Goal: Task Accomplishment & Management: Manage account settings

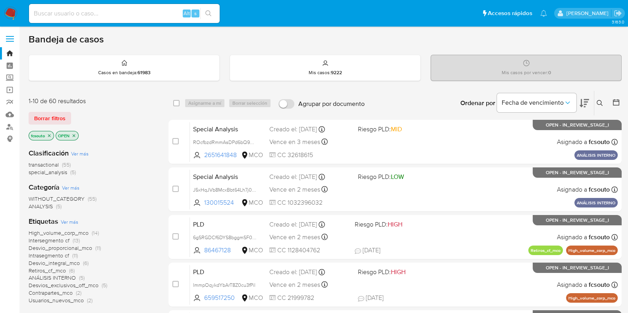
click at [87, 16] on input at bounding box center [124, 13] width 191 height 10
paste input "2355797431"
type input "2355797431"
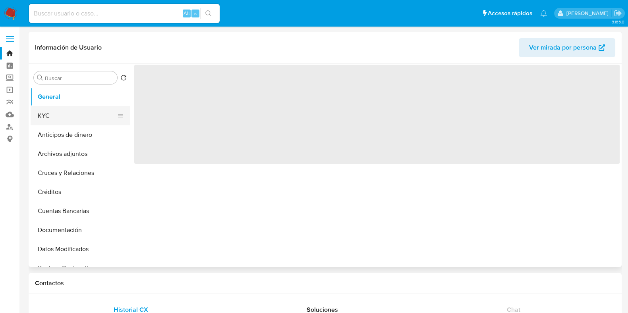
click at [89, 116] on button "KYC" at bounding box center [77, 115] width 93 height 19
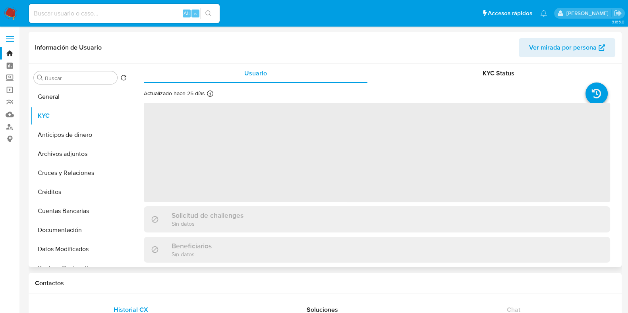
select select "10"
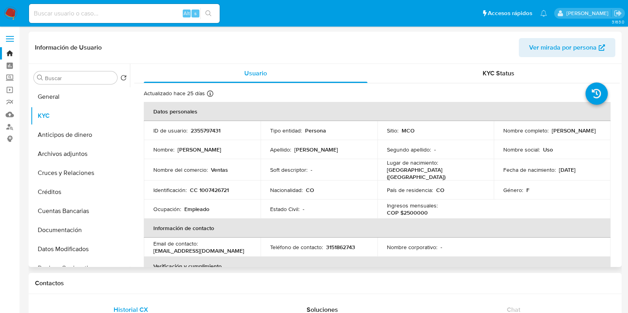
click at [220, 187] on p "CC 1007426721" at bounding box center [209, 190] width 39 height 7
copy p "1007426721"
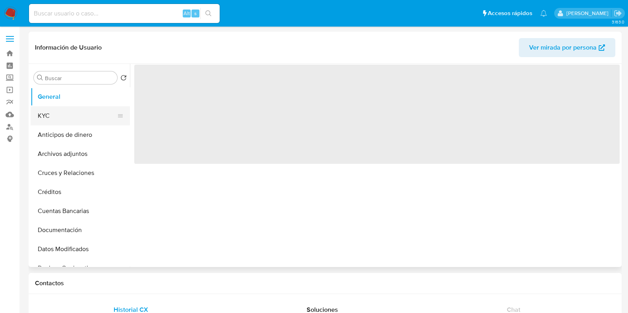
click at [65, 114] on button "KYC" at bounding box center [77, 115] width 93 height 19
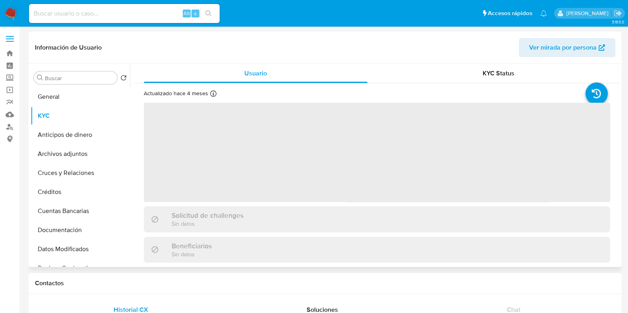
select select "10"
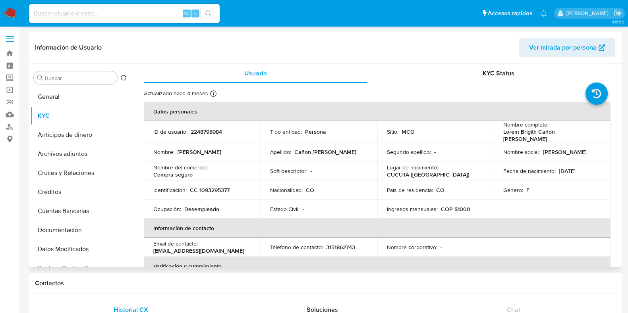
click at [223, 187] on p "CC 1093295377" at bounding box center [210, 190] width 40 height 7
copy p "1093295377"
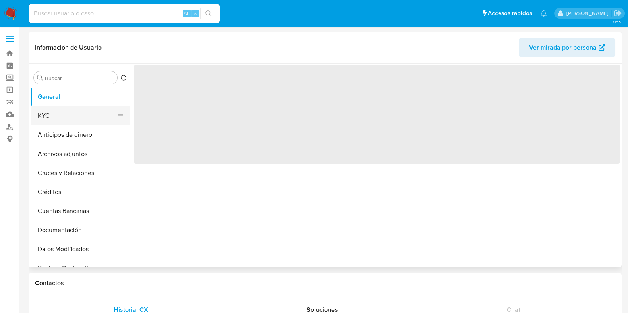
select select "10"
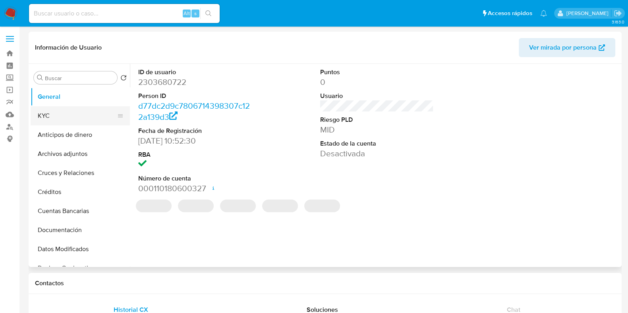
click at [47, 121] on button "KYC" at bounding box center [77, 115] width 93 height 19
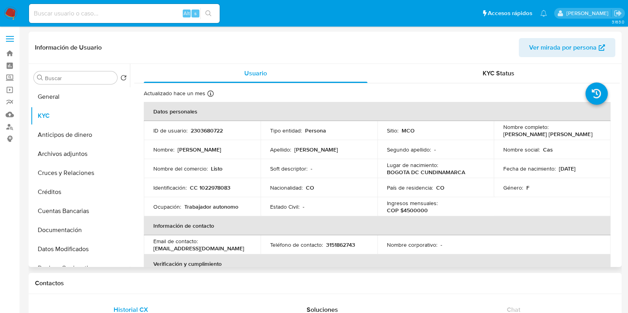
click at [212, 185] on p "CC 1022978083" at bounding box center [210, 187] width 40 height 7
copy p "1022978083"
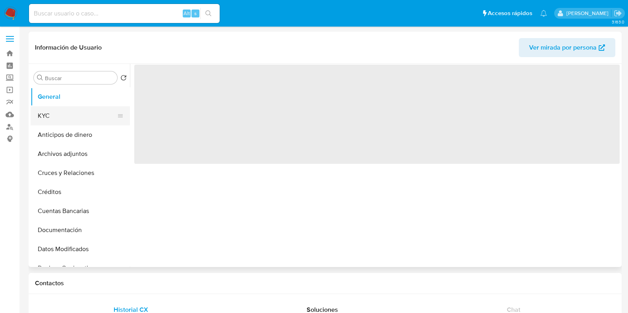
click at [77, 116] on button "KYC" at bounding box center [77, 115] width 93 height 19
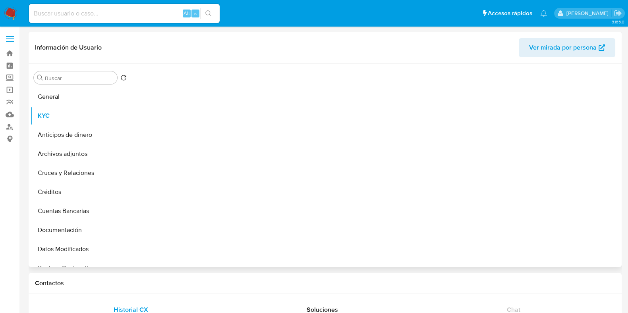
select select "10"
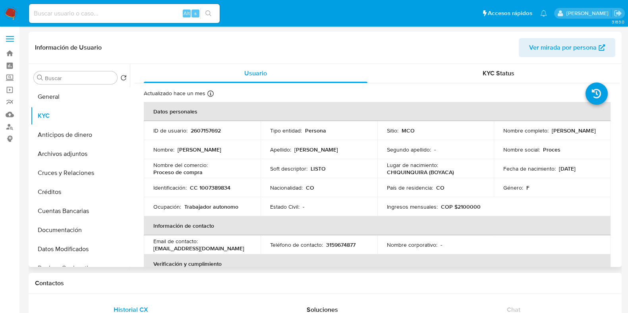
click at [208, 188] on p "CC 1007389834" at bounding box center [210, 187] width 40 height 7
copy p "1007389834"
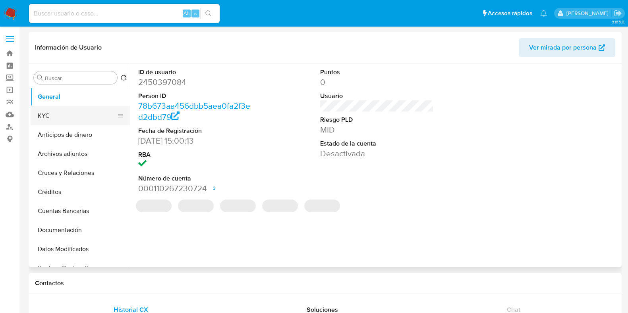
select select "10"
click at [57, 116] on button "KYC" at bounding box center [77, 115] width 93 height 19
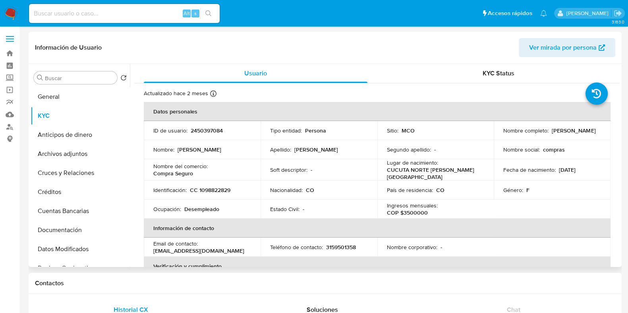
click at [212, 187] on p "CC 1098822829" at bounding box center [210, 190] width 40 height 7
copy p "1098822829"
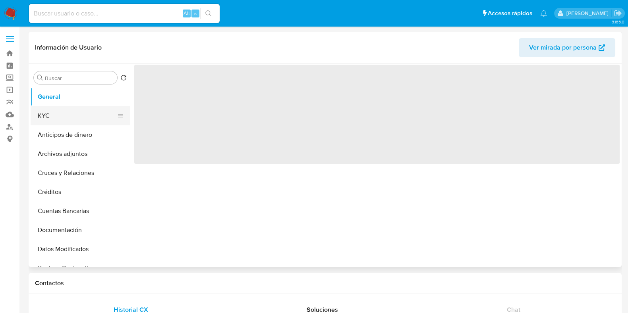
select select "10"
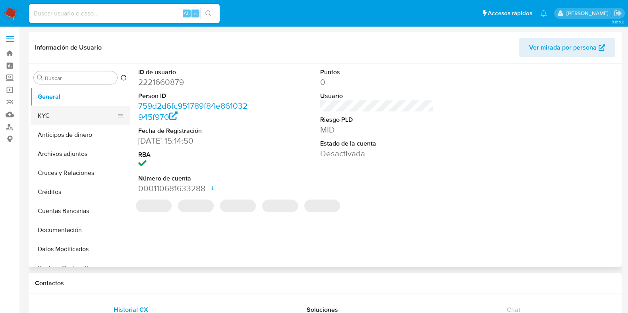
click at [64, 114] on button "KYC" at bounding box center [77, 115] width 93 height 19
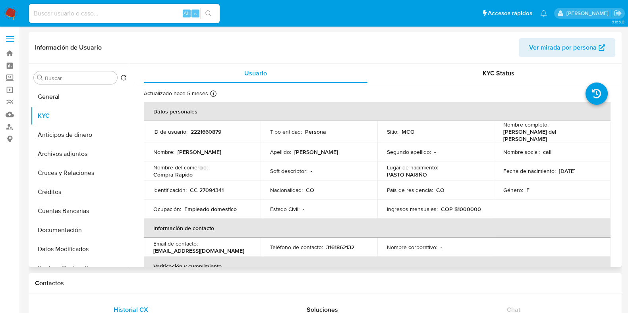
click at [208, 187] on p "CC 27094341" at bounding box center [207, 190] width 34 height 7
copy p "27094341"
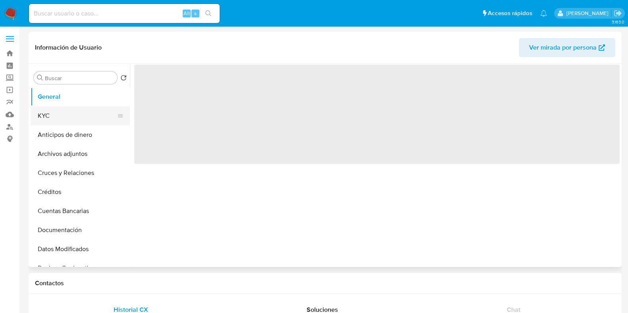
click at [80, 114] on button "KYC" at bounding box center [77, 115] width 93 height 19
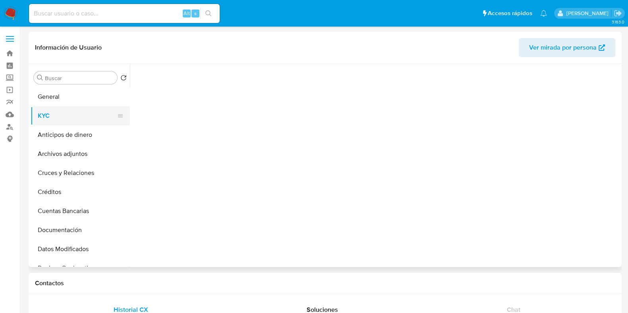
select select "10"
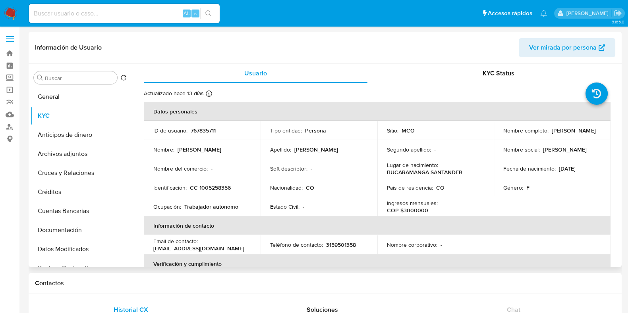
click at [213, 188] on p "CC 1005258356" at bounding box center [210, 187] width 41 height 7
copy p "1005258356"
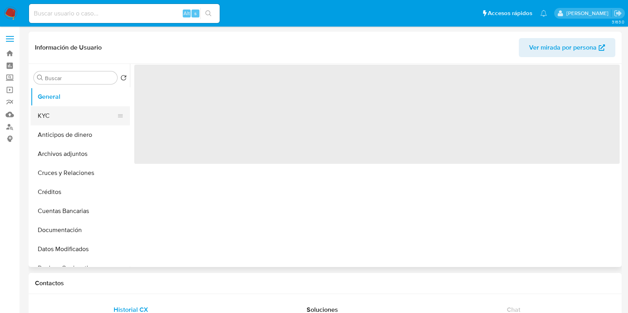
select select "10"
click at [61, 119] on button "KYC" at bounding box center [77, 115] width 93 height 19
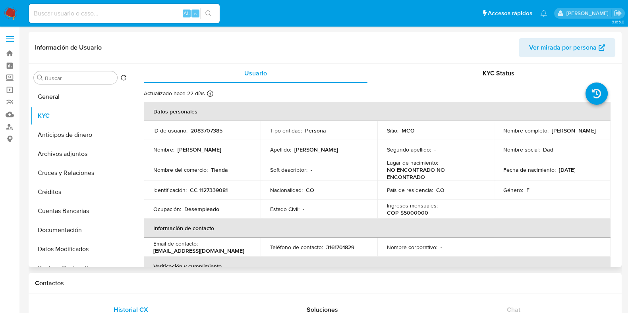
click at [208, 191] on p "CC 1127339081" at bounding box center [209, 190] width 38 height 7
copy p "1127339081"
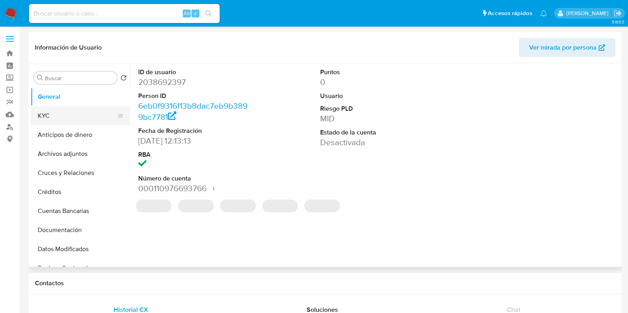
click at [80, 114] on button "KYC" at bounding box center [77, 115] width 93 height 19
select select "10"
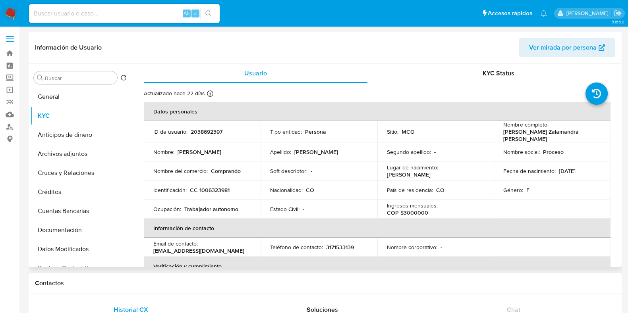
click at [228, 200] on td "Ocupación : Trabajador autonomo" at bounding box center [202, 209] width 117 height 19
click at [223, 191] on td "Identificación : CC 1006323981" at bounding box center [202, 190] width 117 height 19
click at [223, 187] on p "CC 1006323981" at bounding box center [210, 190] width 40 height 7
copy p "1006323981"
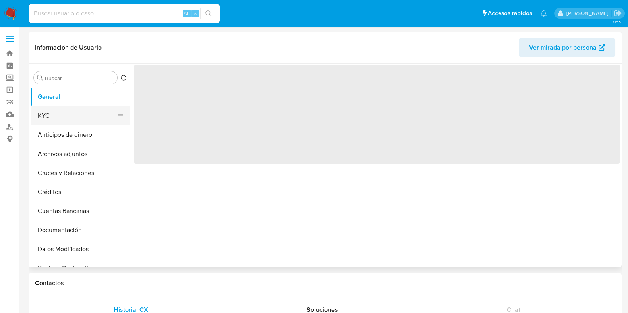
click at [75, 114] on button "KYC" at bounding box center [77, 115] width 93 height 19
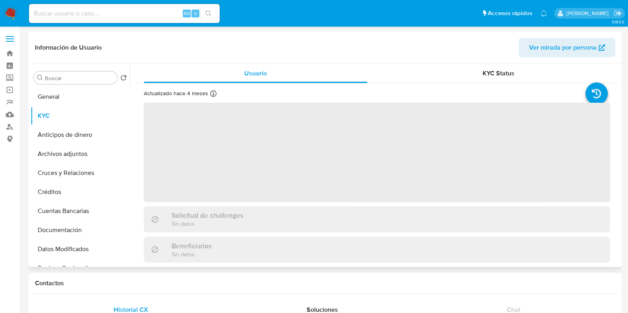
select select "10"
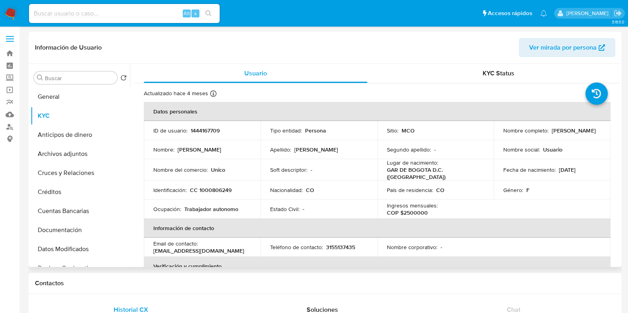
click at [217, 189] on p "CC 1000806249" at bounding box center [211, 190] width 42 height 7
copy p "1000806249"
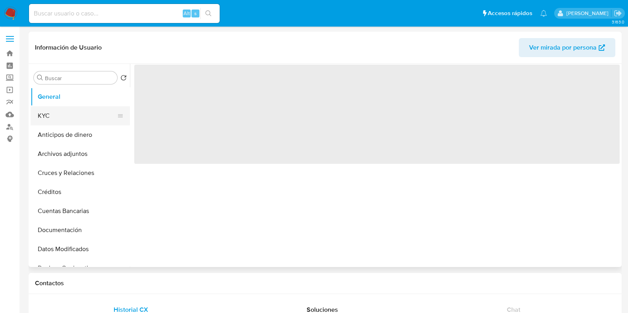
click at [66, 113] on button "KYC" at bounding box center [77, 115] width 93 height 19
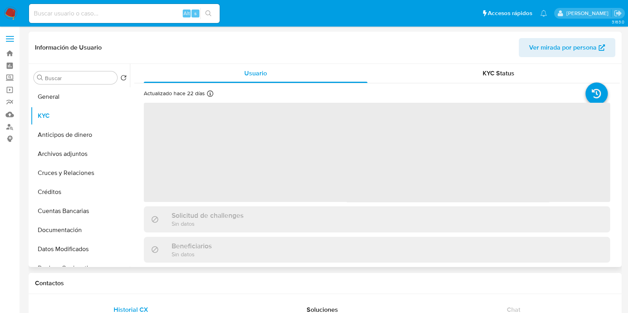
select select "10"
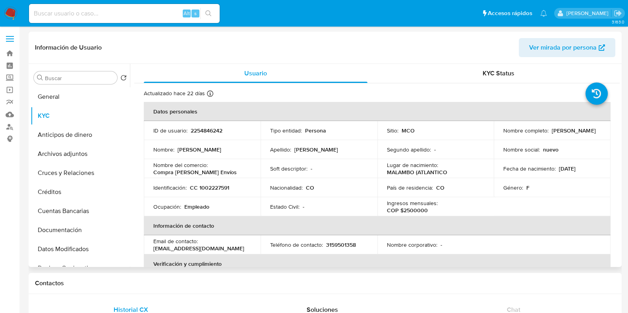
click at [216, 188] on p "CC 1002227591" at bounding box center [209, 187] width 39 height 7
copy p "1002227591"
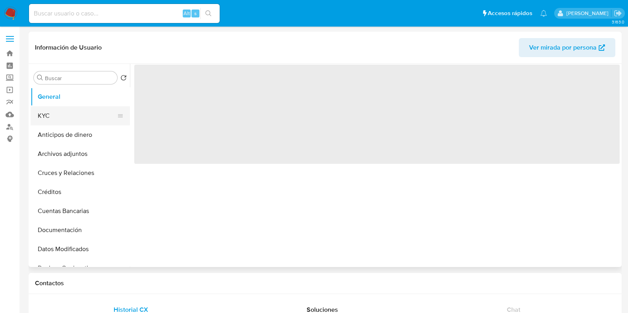
click at [78, 118] on button "KYC" at bounding box center [77, 115] width 93 height 19
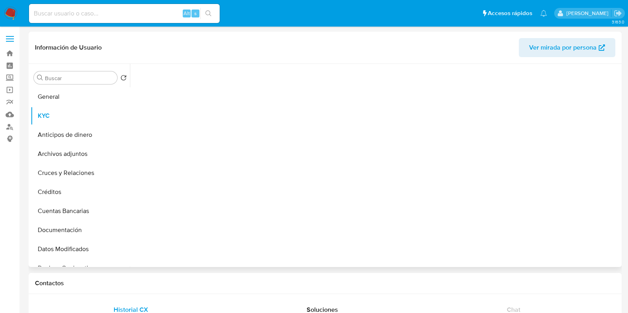
select select "10"
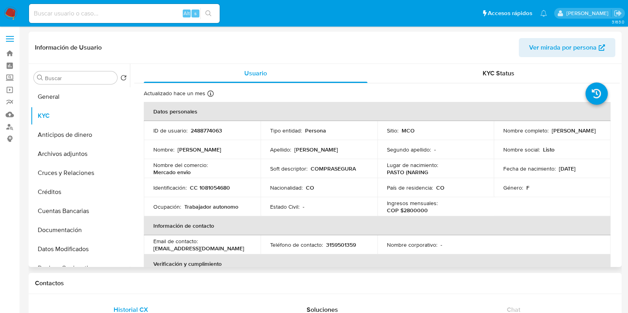
click at [212, 187] on p "CC 1081054680" at bounding box center [210, 187] width 40 height 7
copy p "1081054680"
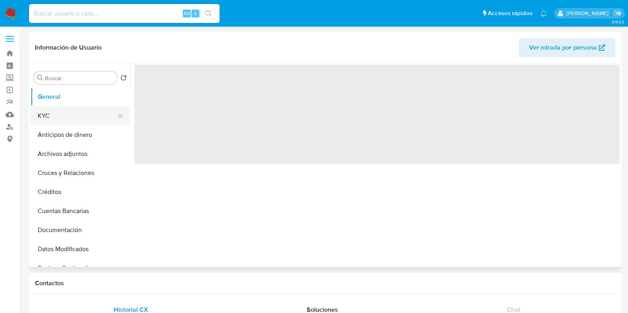
click at [71, 109] on button "KYC" at bounding box center [77, 115] width 93 height 19
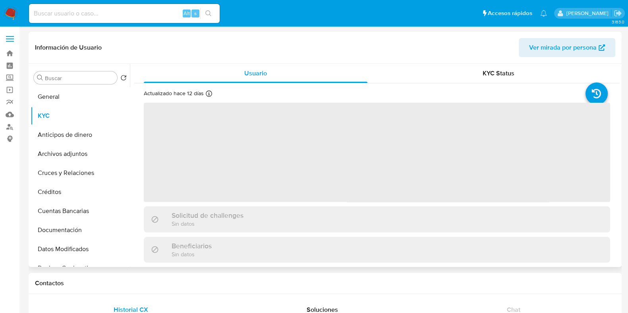
select select "10"
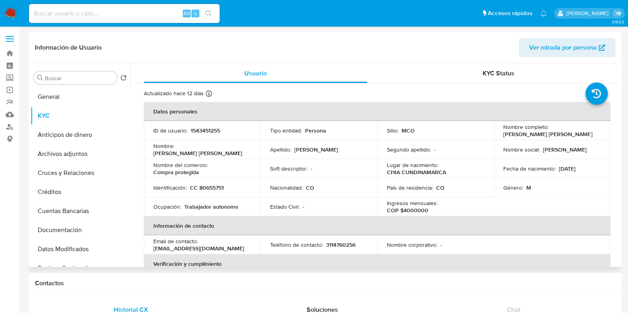
click at [209, 185] on p "CC 80655751" at bounding box center [207, 187] width 34 height 7
copy p "80655751"
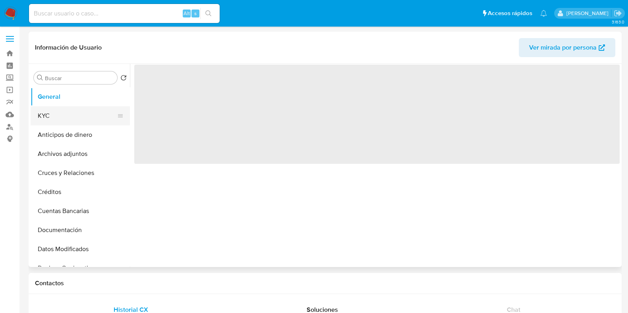
click at [53, 112] on button "KYC" at bounding box center [77, 115] width 93 height 19
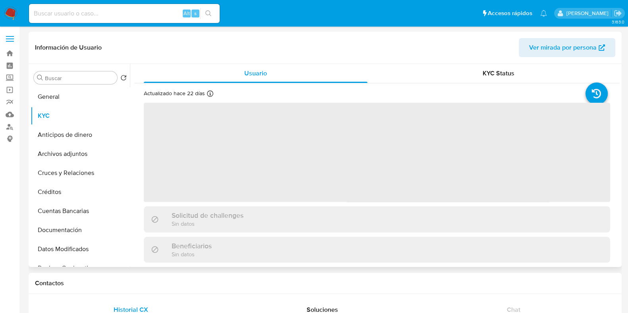
select select "10"
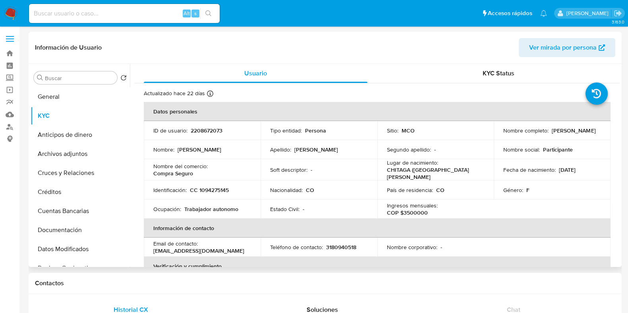
click at [220, 187] on p "CC 1094275145" at bounding box center [209, 190] width 39 height 7
copy p "1094275145"
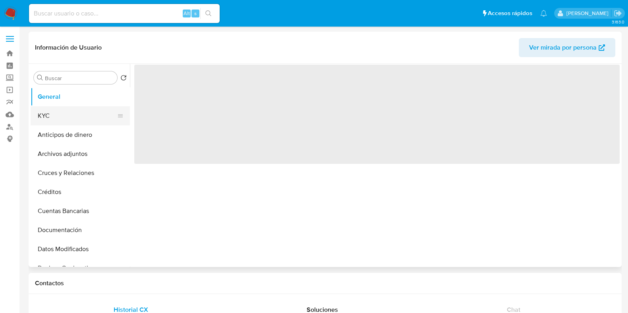
click at [60, 114] on button "KYC" at bounding box center [77, 115] width 93 height 19
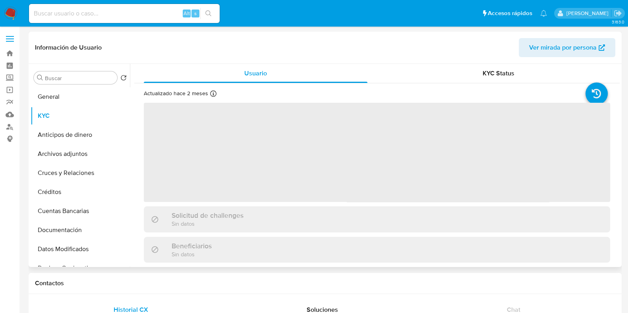
select select "10"
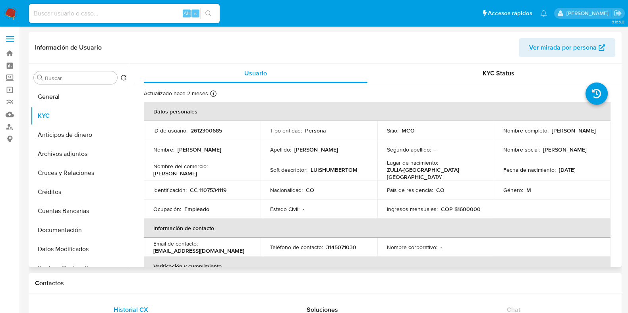
click at [205, 187] on p "CC 1107534119" at bounding box center [208, 190] width 37 height 7
copy p "1107534119"
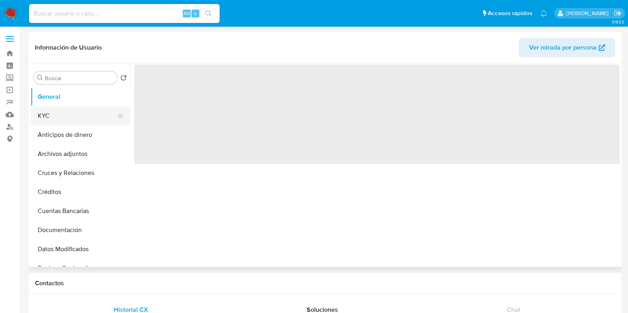
click at [88, 117] on button "KYC" at bounding box center [77, 115] width 93 height 19
select select "10"
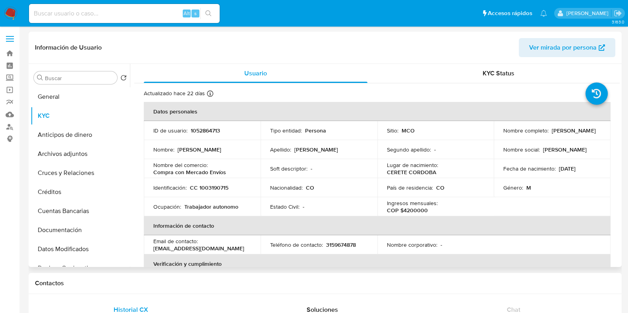
click at [213, 185] on p "CC 1003190715" at bounding box center [209, 187] width 39 height 7
copy p "1003190715"
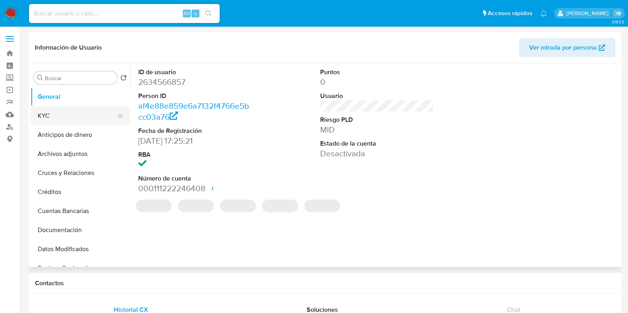
select select "10"
click at [69, 119] on button "KYC" at bounding box center [77, 115] width 93 height 19
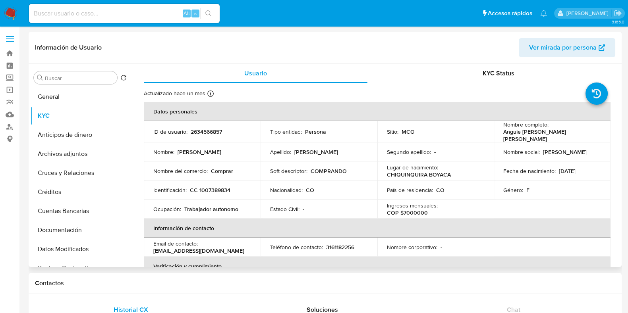
click at [221, 189] on p "CC 1007389834" at bounding box center [210, 190] width 40 height 7
copy p "1007389834"
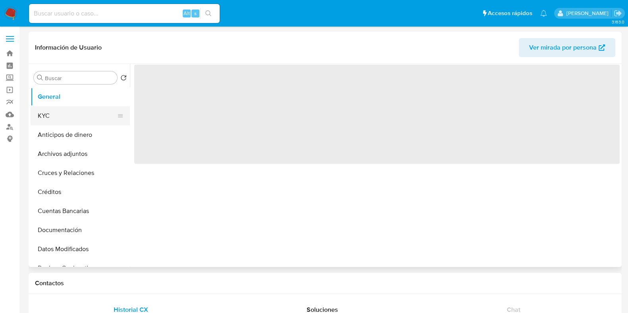
click at [83, 116] on button "KYC" at bounding box center [77, 115] width 93 height 19
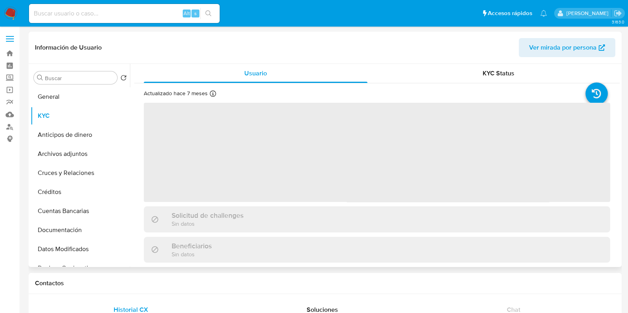
select select "10"
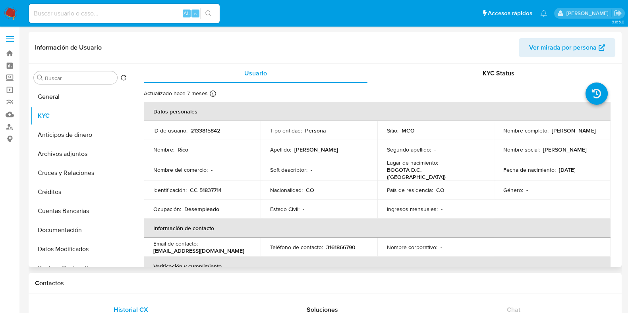
click at [212, 187] on p "CC 51837714" at bounding box center [206, 190] width 32 height 7
copy p "51837714"
click at [13, 16] on img at bounding box center [10, 13] width 13 height 13
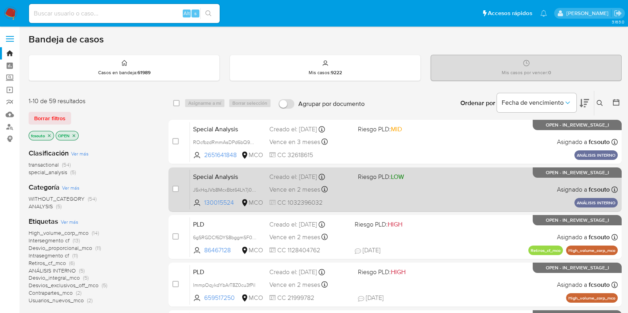
click at [375, 193] on div "Special Analysis J5xHqJVb8McxBbt64Lh7j0Ua 130015524 MCO Riesgo PLD: LOW Creado …" at bounding box center [404, 189] width 428 height 40
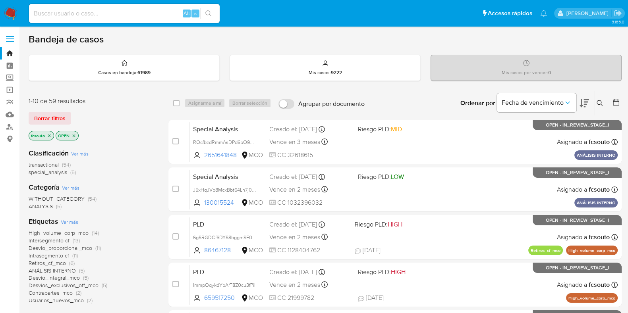
click at [6, 15] on img at bounding box center [10, 13] width 13 height 13
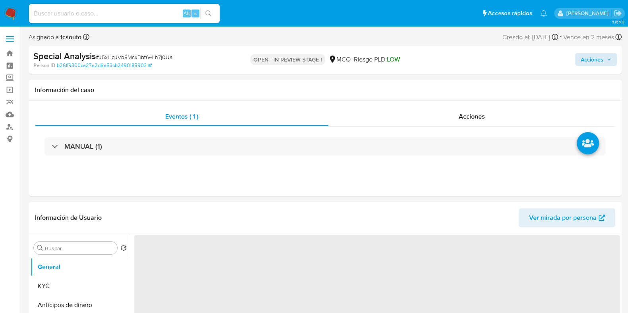
select select "10"
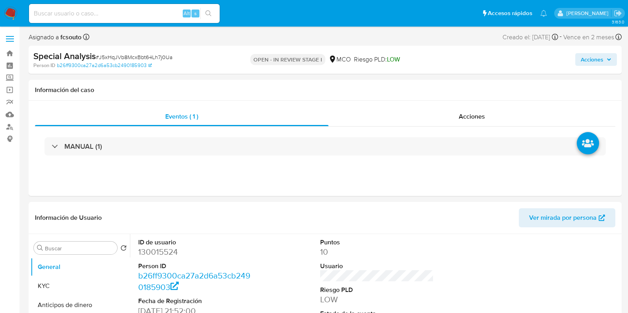
click at [597, 58] on span "Acciones" at bounding box center [591, 59] width 23 height 13
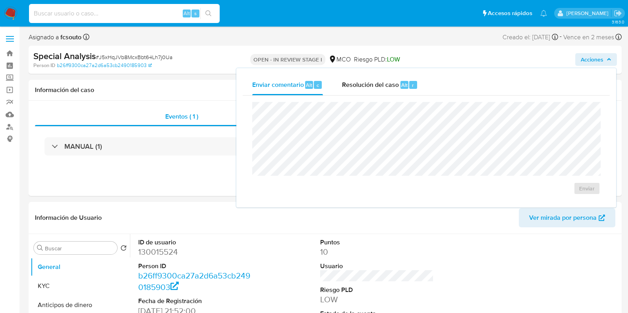
paste input "2534266688"
click at [83, 17] on input at bounding box center [124, 13] width 191 height 10
type input "2534266688"
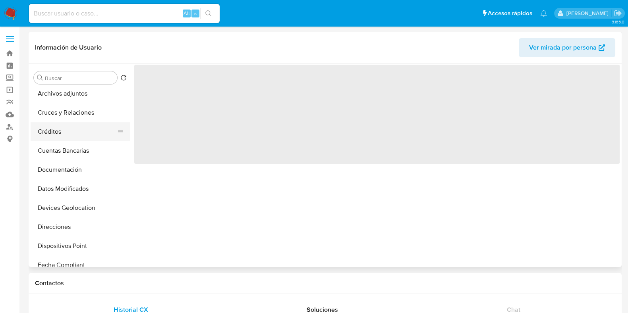
select select "10"
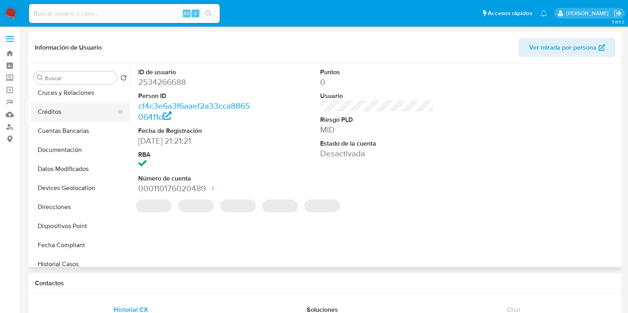
scroll to position [150, 0]
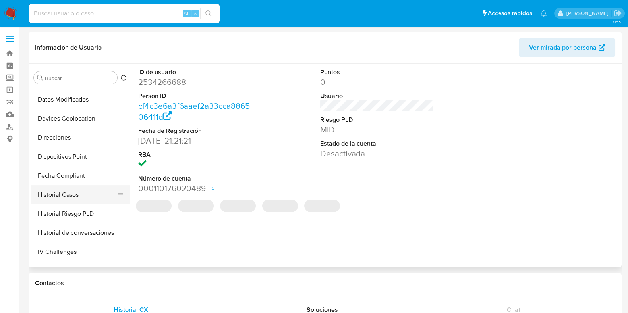
click at [79, 194] on button "Historial Casos" at bounding box center [77, 194] width 93 height 19
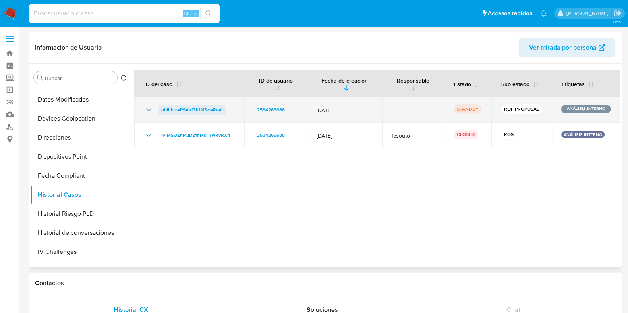
click at [196, 111] on span "pbihhuwPSAjrf3h1N3zwRc4I" at bounding box center [191, 110] width 61 height 10
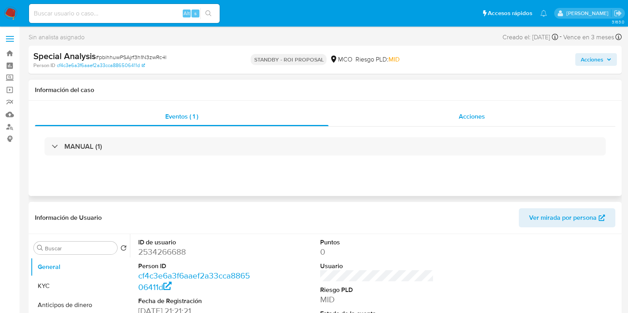
select select "10"
click at [462, 118] on span "Acciones" at bounding box center [471, 116] width 26 height 9
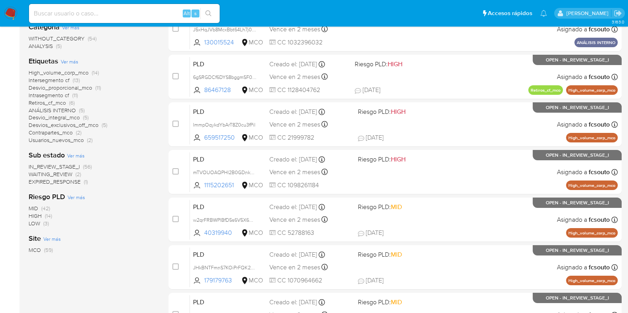
scroll to position [161, 0]
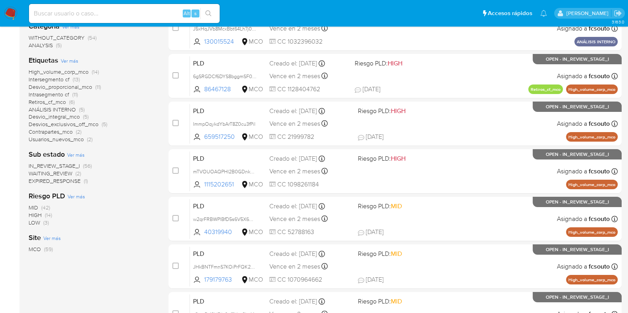
click at [13, 12] on img at bounding box center [10, 13] width 13 height 13
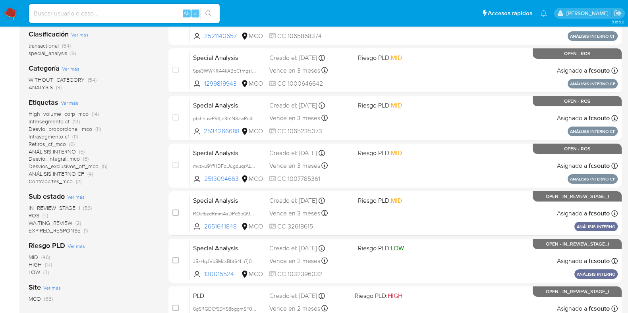
scroll to position [121, 0]
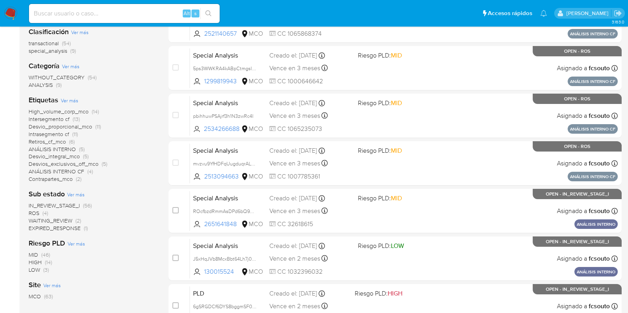
click at [34, 211] on span "ROS" at bounding box center [34, 213] width 11 height 8
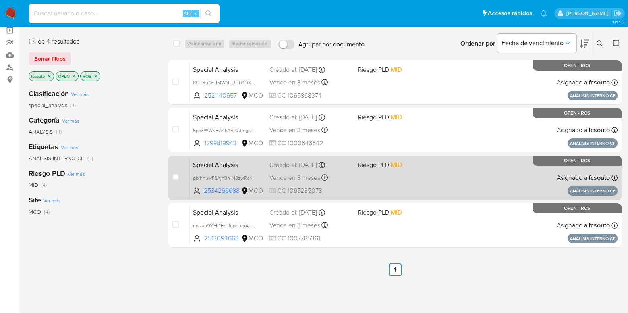
scroll to position [43, 0]
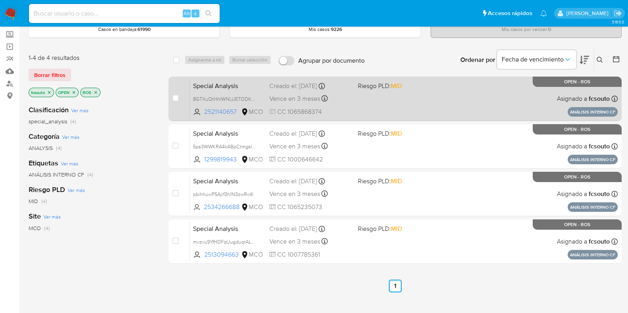
click at [341, 90] on div "Special Analysis 8GTXuQtHhIWNLUETODKveDph 2521140657 MCO Riesgo PLD: MID Creado…" at bounding box center [404, 99] width 428 height 40
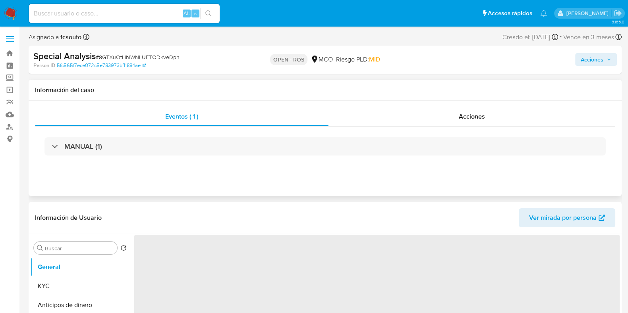
select select "10"
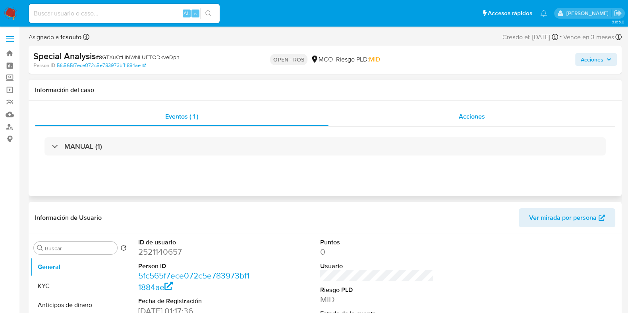
click at [455, 111] on div "Acciones" at bounding box center [471, 116] width 287 height 19
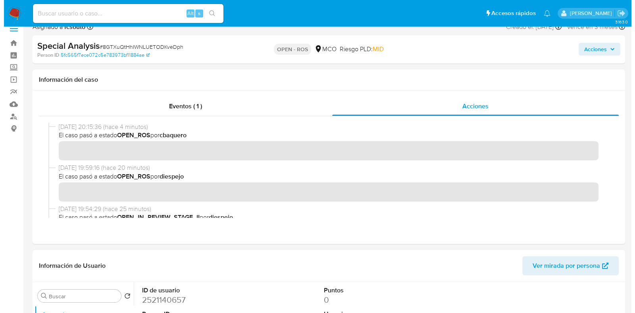
scroll to position [121, 0]
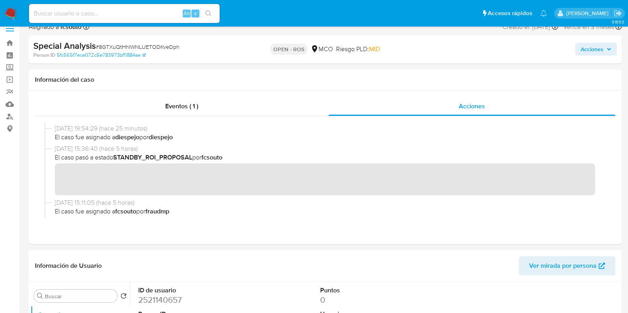
click at [593, 50] on span "Acciones" at bounding box center [591, 49] width 23 height 13
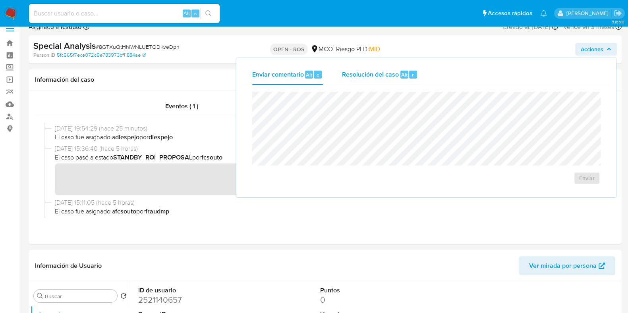
click at [379, 77] on span "Resolución del caso" at bounding box center [370, 74] width 57 height 9
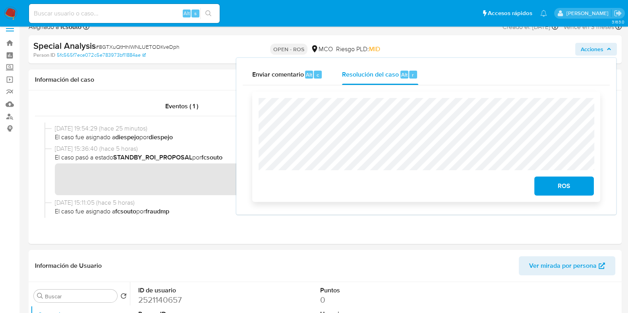
click at [558, 187] on span "ROS" at bounding box center [563, 185] width 39 height 17
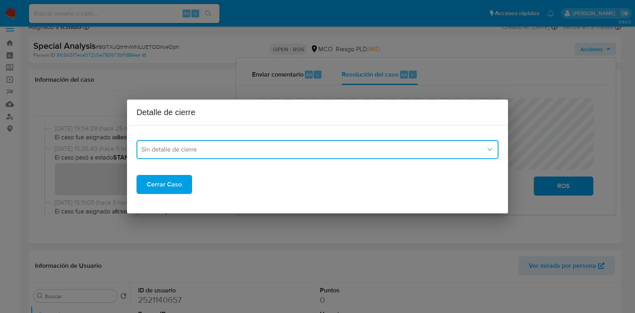
click at [243, 150] on span "Sin detalle de cierre" at bounding box center [313, 150] width 345 height 8
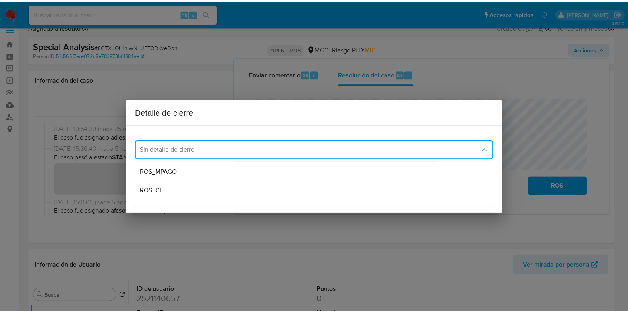
scroll to position [38, 0]
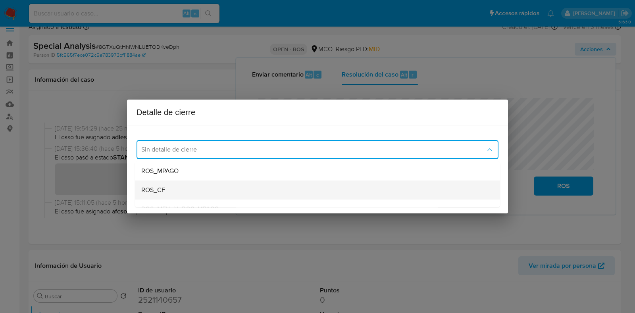
click at [237, 187] on div "ROS_CF" at bounding box center [317, 190] width 352 height 19
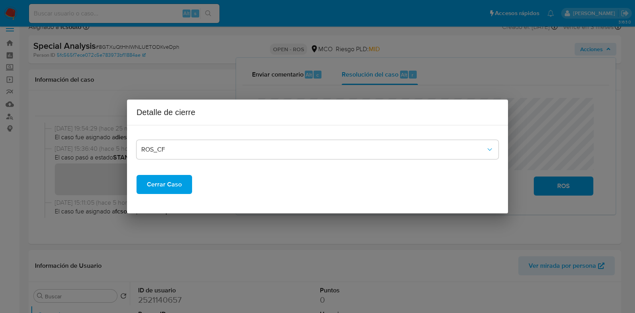
click at [176, 184] on span "Cerrar Caso" at bounding box center [164, 184] width 35 height 17
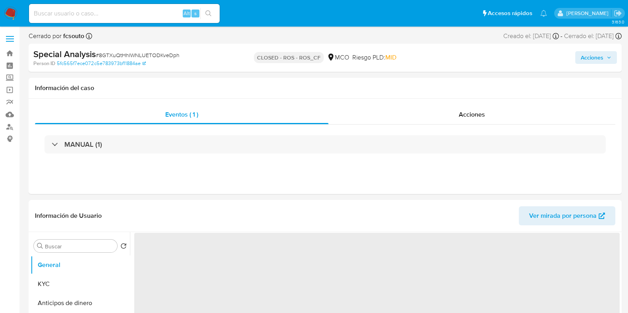
select select "10"
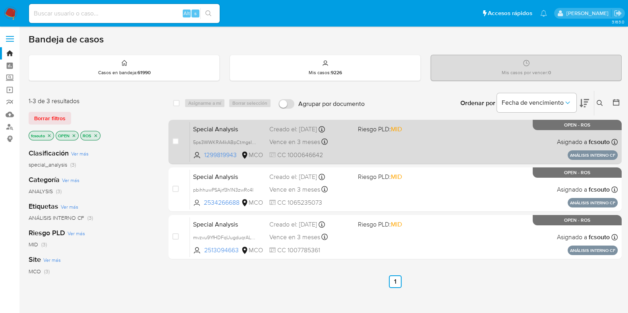
click at [359, 139] on div "Special Analysis 5ps3WWKRA4kABpCtmgsIOksp 1299819943 MCO Riesgo PLD: MID Creado…" at bounding box center [404, 142] width 428 height 40
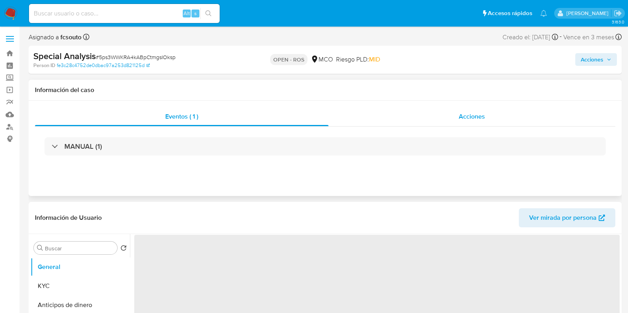
select select "10"
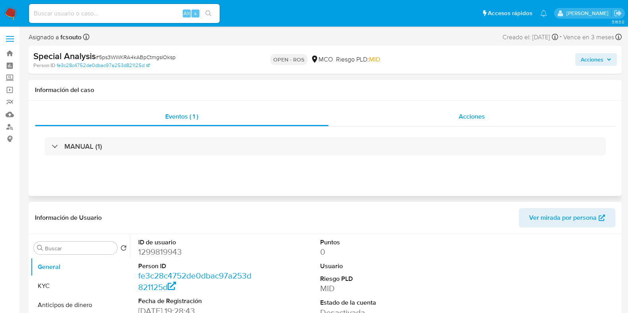
click at [475, 120] on span "Acciones" at bounding box center [471, 116] width 26 height 9
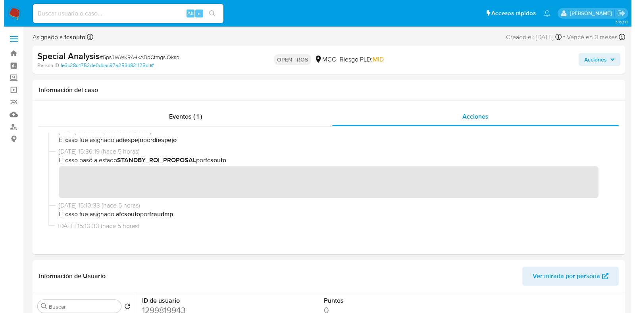
scroll to position [131, 0]
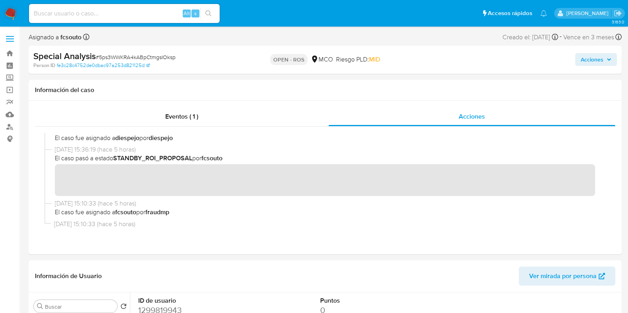
click at [595, 60] on span "Acciones" at bounding box center [591, 59] width 23 height 13
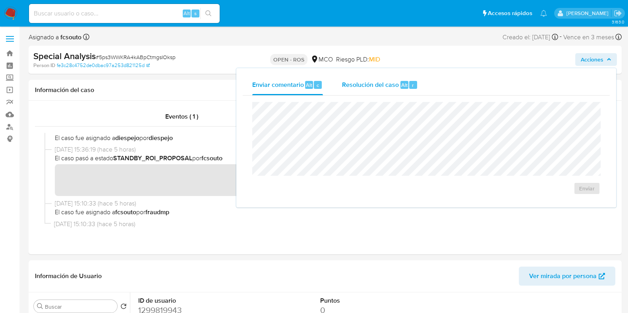
click at [383, 84] on span "Resolución del caso" at bounding box center [370, 84] width 57 height 9
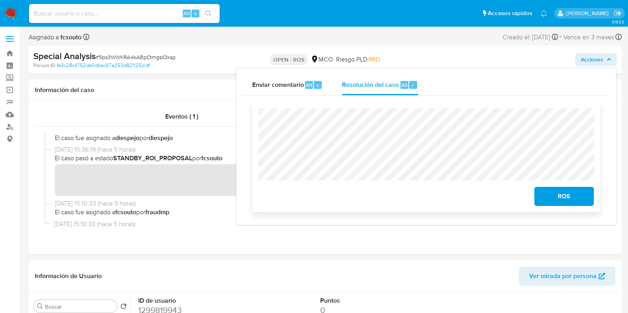
click at [568, 195] on span "ROS" at bounding box center [563, 196] width 39 height 17
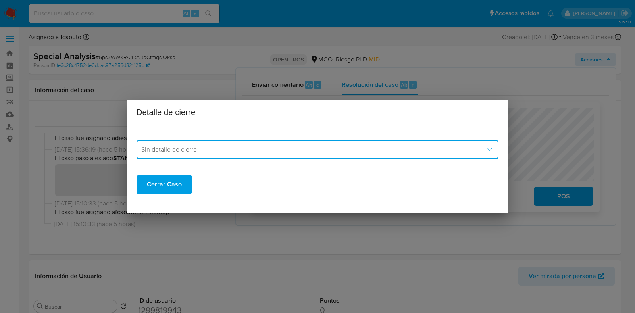
click at [302, 152] on span "Sin detalle de cierre" at bounding box center [313, 150] width 345 height 8
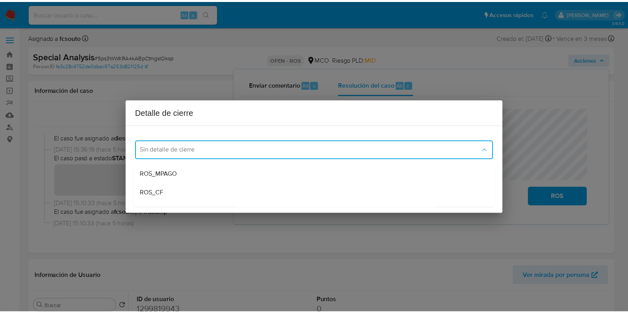
scroll to position [39, 0]
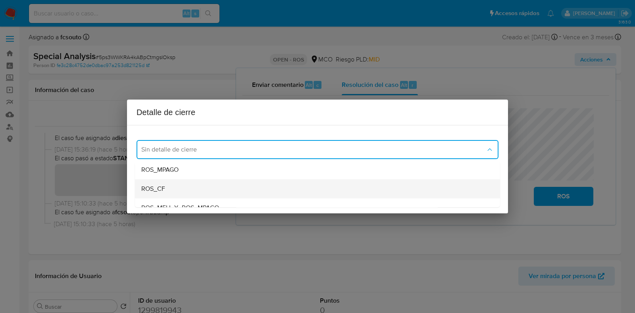
click at [262, 185] on div "ROS_CF" at bounding box center [317, 188] width 352 height 19
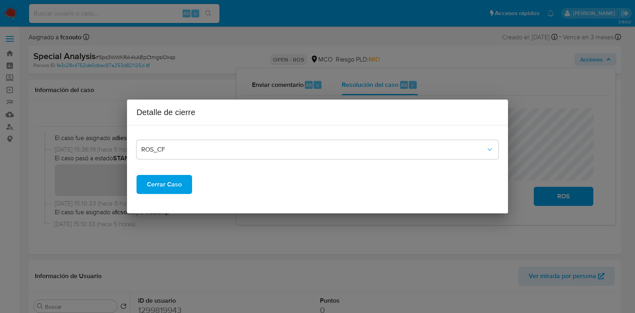
click at [170, 182] on span "Cerrar Caso" at bounding box center [164, 184] width 35 height 17
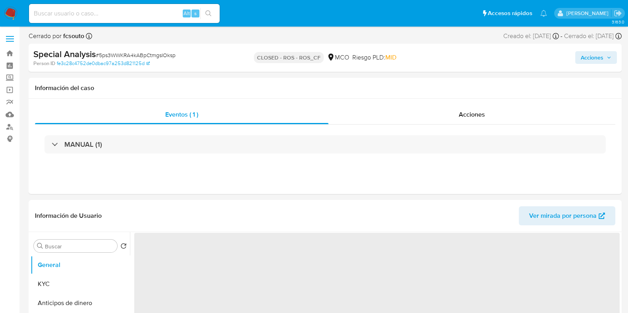
select select "10"
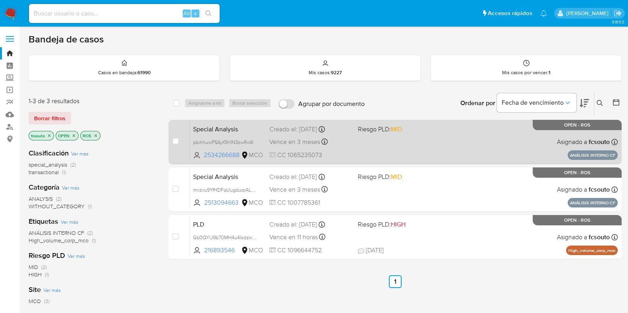
click at [376, 141] on span at bounding box center [399, 142] width 82 height 2
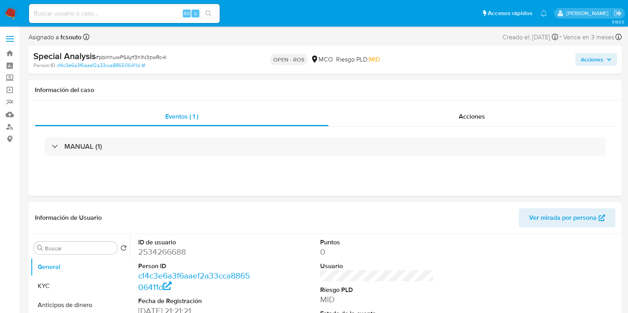
select select "10"
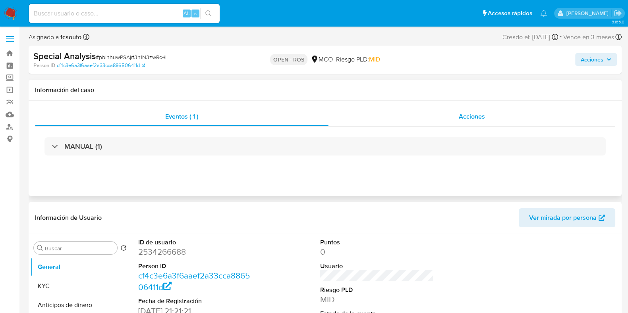
click at [478, 118] on span "Acciones" at bounding box center [471, 116] width 26 height 9
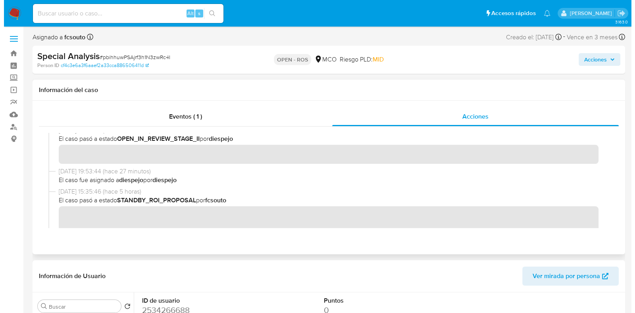
scroll to position [124, 0]
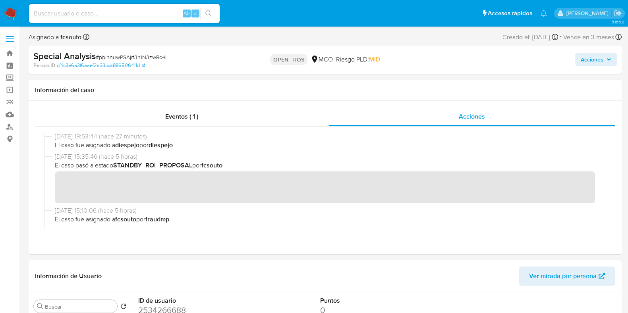
click at [590, 70] on div "Special Analysis # pbihhuwPSAjrf3h1N3zwRc4I Person ID cf4c3e6a3f6aaef2a33cca886…" at bounding box center [325, 60] width 593 height 28
click at [593, 62] on span "Acciones" at bounding box center [591, 59] width 23 height 13
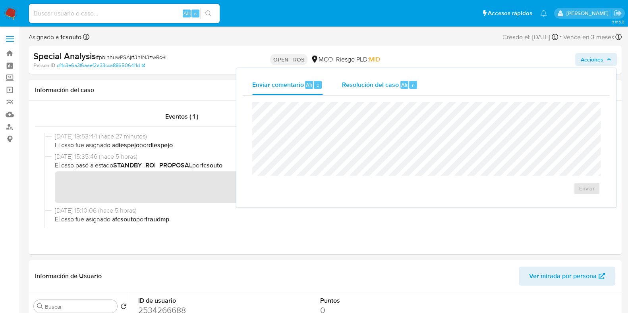
click at [384, 77] on div "Resolución del caso Alt r" at bounding box center [380, 85] width 76 height 21
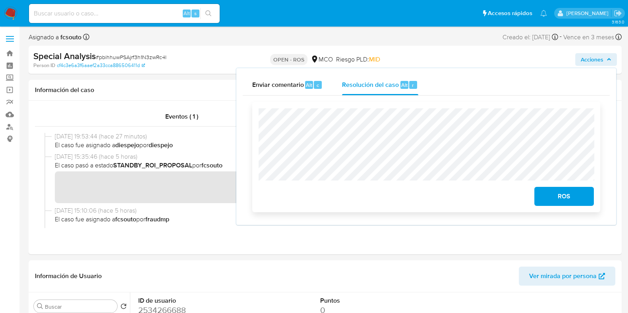
click at [570, 199] on span "ROS" at bounding box center [563, 196] width 39 height 17
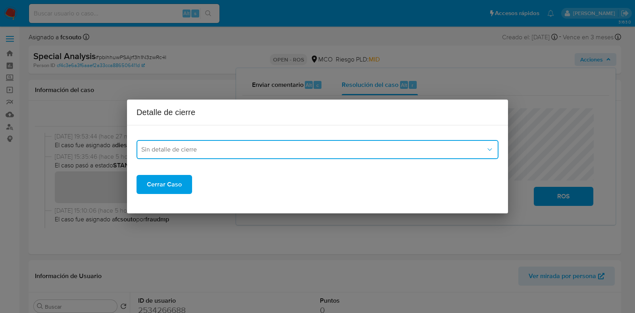
click at [229, 149] on span "Sin detalle de cierre" at bounding box center [313, 150] width 345 height 8
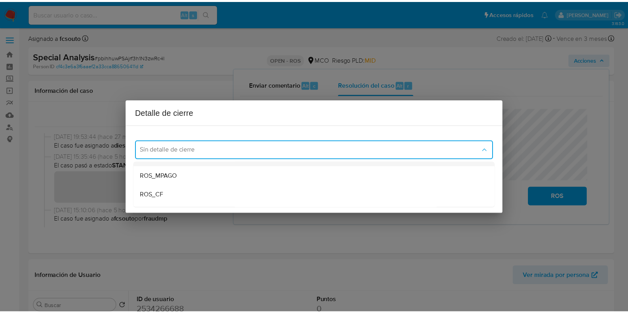
scroll to position [36, 0]
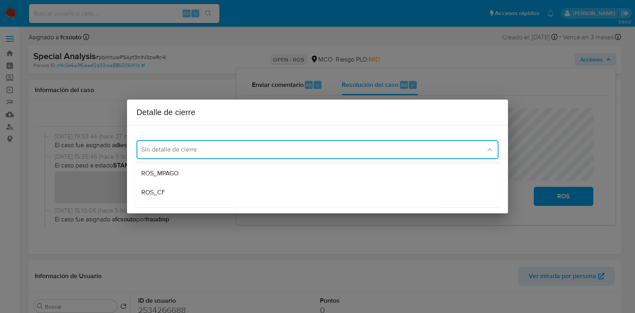
click at [196, 189] on div "ROS_CF" at bounding box center [317, 192] width 352 height 19
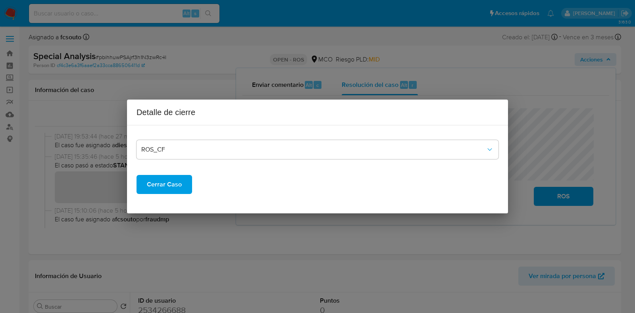
click at [163, 186] on span "Cerrar Caso" at bounding box center [164, 184] width 35 height 17
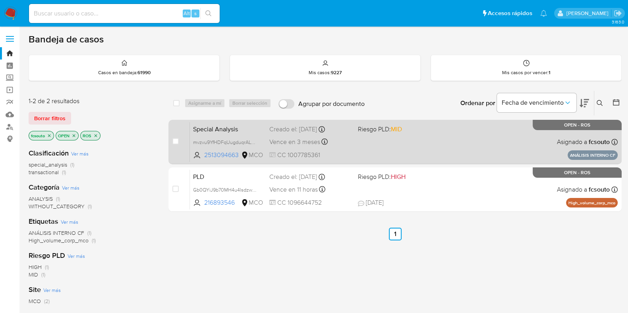
click at [351, 154] on span "CC 1007785361" at bounding box center [310, 155] width 82 height 9
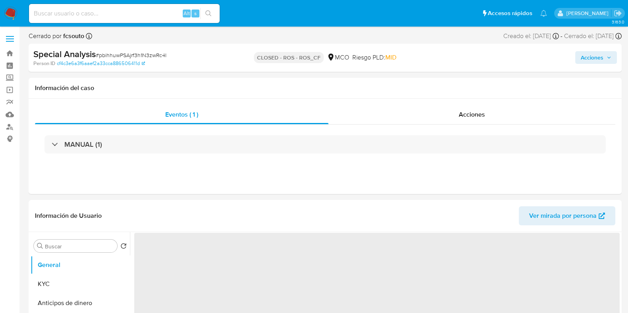
select select "10"
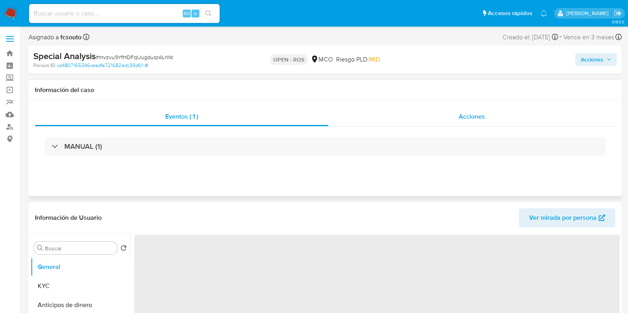
select select "10"
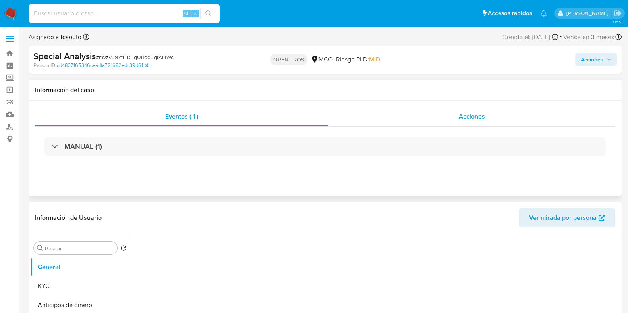
click at [467, 119] on span "Acciones" at bounding box center [471, 116] width 26 height 9
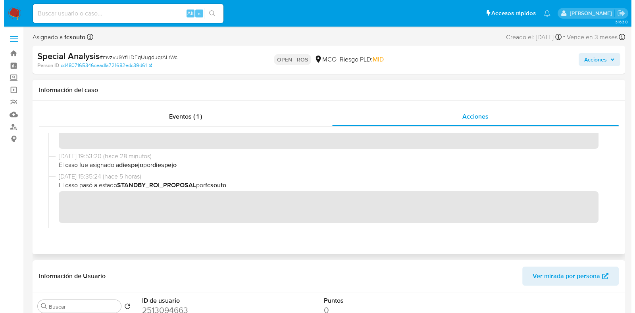
scroll to position [114, 0]
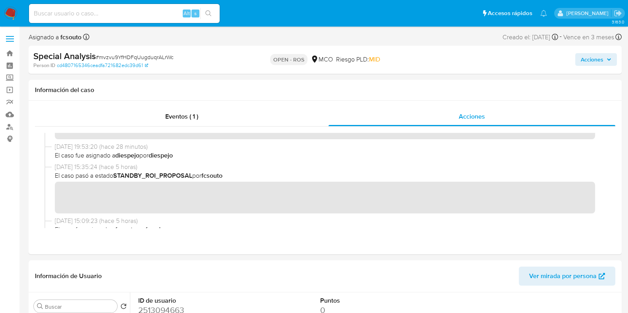
click at [594, 63] on span "Acciones" at bounding box center [591, 59] width 23 height 13
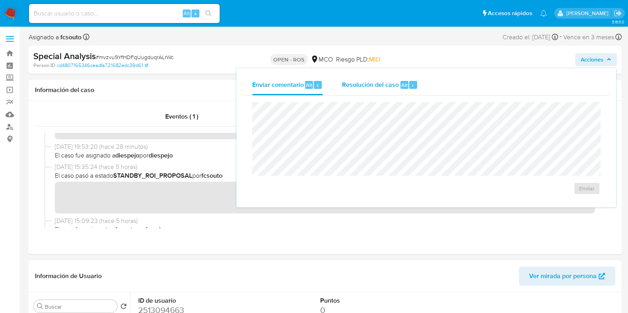
click at [381, 92] on div "Resolución del caso Alt r" at bounding box center [380, 85] width 76 height 21
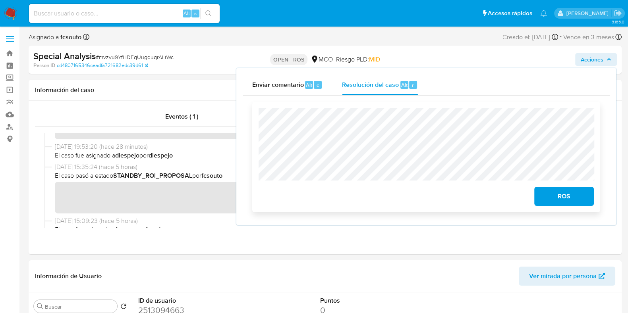
click at [570, 203] on span "ROS" at bounding box center [563, 196] width 39 height 17
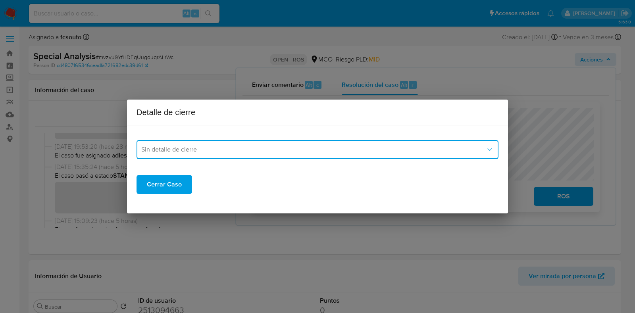
click at [305, 151] on span "Sin detalle de cierre" at bounding box center [313, 150] width 345 height 8
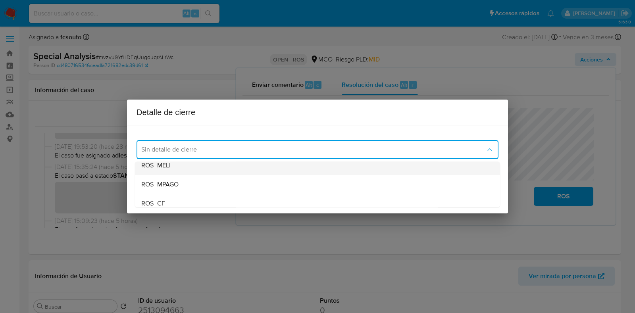
scroll to position [25, 0]
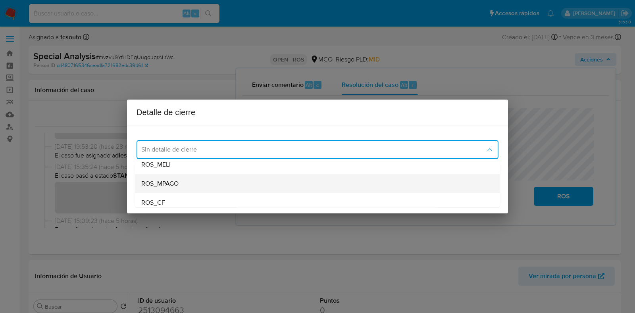
click at [266, 185] on div "ROS_MPAGO" at bounding box center [317, 183] width 352 height 19
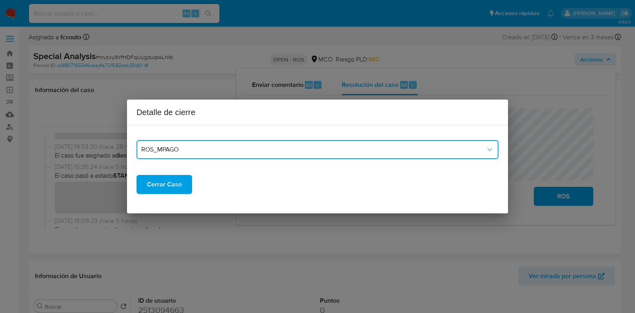
click at [181, 148] on span "ROS_MPAGO" at bounding box center [313, 150] width 345 height 8
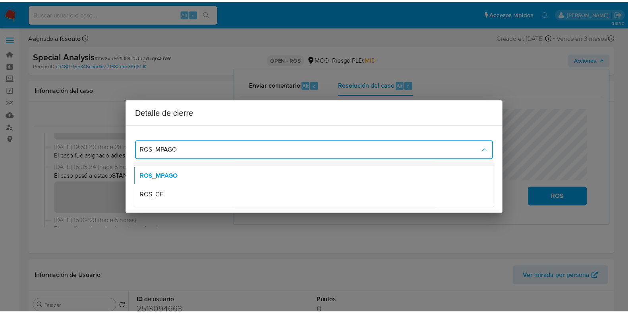
scroll to position [35, 0]
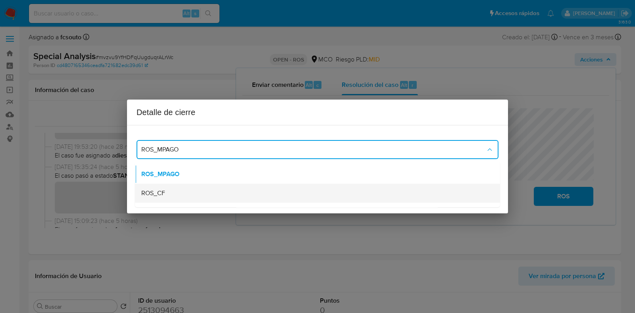
click at [178, 190] on div "ROS_CF" at bounding box center [317, 193] width 352 height 19
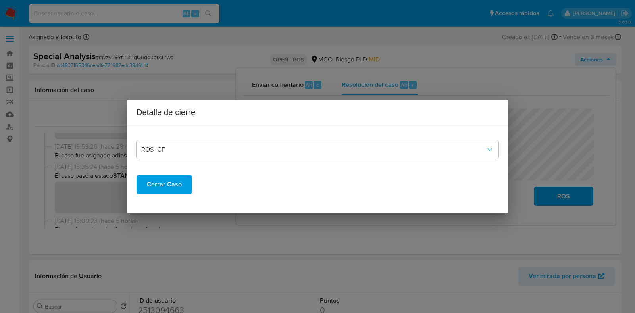
click at [178, 190] on span "Cerrar Caso" at bounding box center [164, 184] width 35 height 17
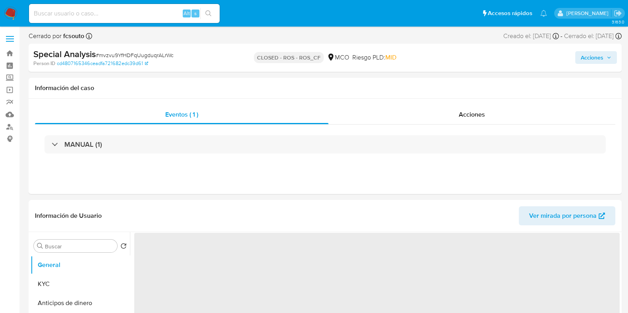
select select "10"
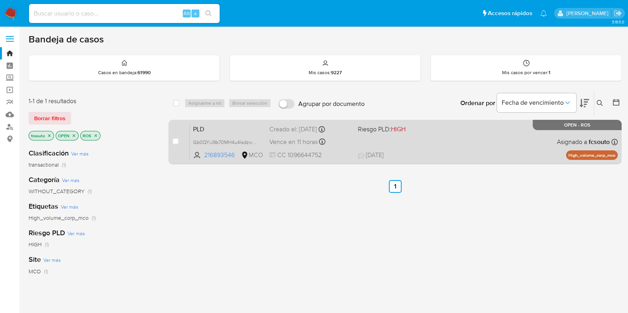
click at [365, 140] on div "PLD Gb0QYiJ9b70MH4u4lsdzwgQ3 216893546 MCO Riesgo PLD: HIGH Creado el: [DATE] C…" at bounding box center [404, 142] width 428 height 40
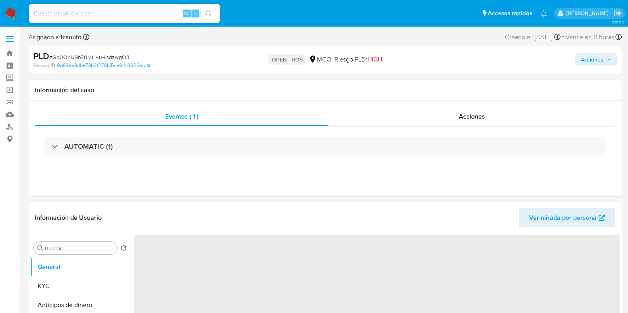
select select "10"
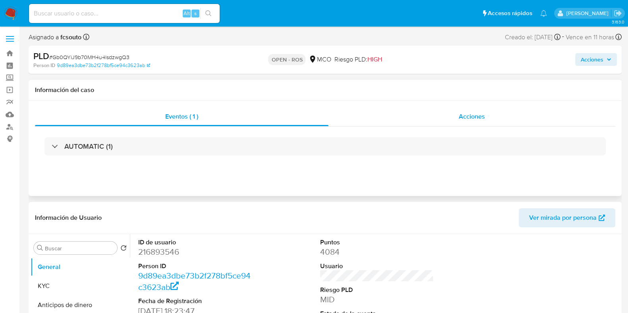
click at [460, 125] on div "Acciones" at bounding box center [471, 116] width 287 height 19
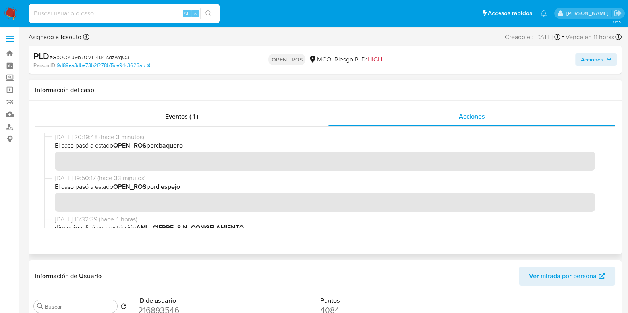
scroll to position [417, 0]
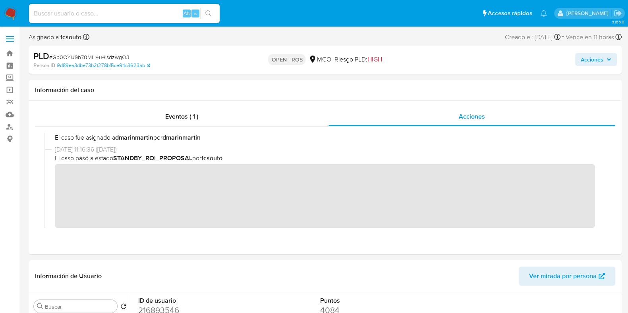
click at [594, 58] on span "Acciones" at bounding box center [591, 59] width 23 height 13
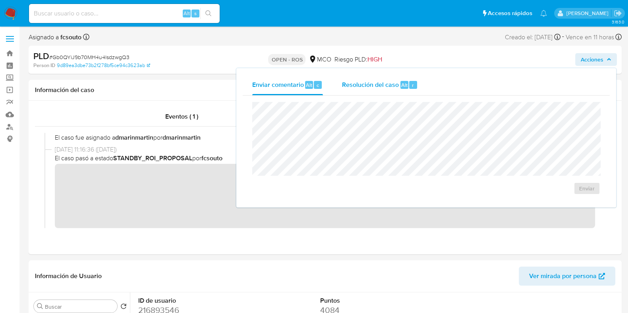
click at [390, 94] on div "Resolución del caso Alt r" at bounding box center [380, 85] width 76 height 21
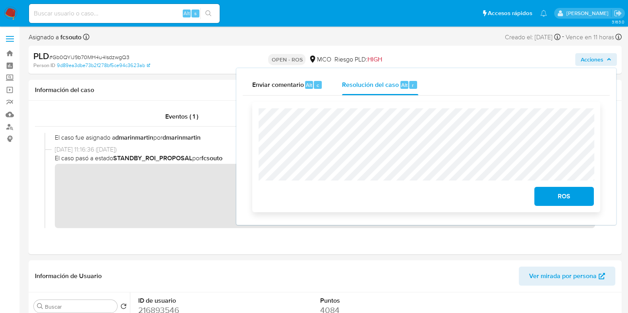
click at [550, 197] on span "ROS" at bounding box center [563, 196] width 39 height 17
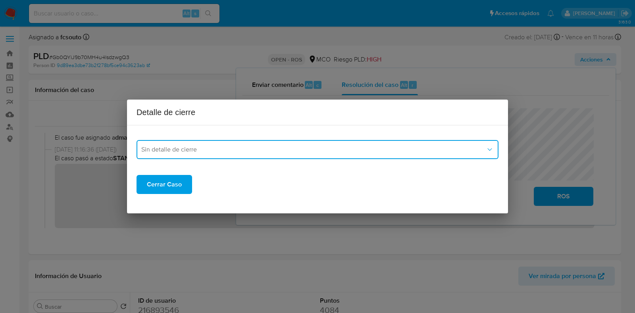
click at [275, 154] on button "Sin detalle de cierre" at bounding box center [318, 149] width 362 height 19
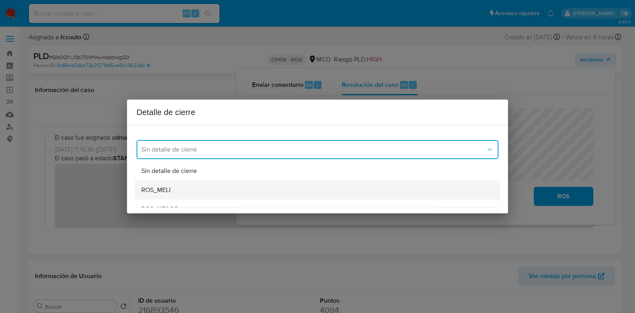
click at [250, 185] on div "ROS_MELI" at bounding box center [317, 190] width 352 height 19
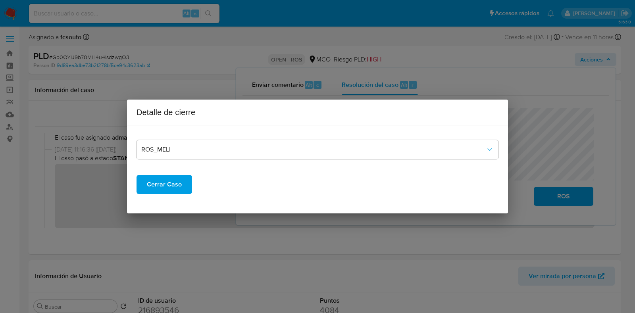
click at [170, 184] on span "Cerrar Caso" at bounding box center [164, 184] width 35 height 17
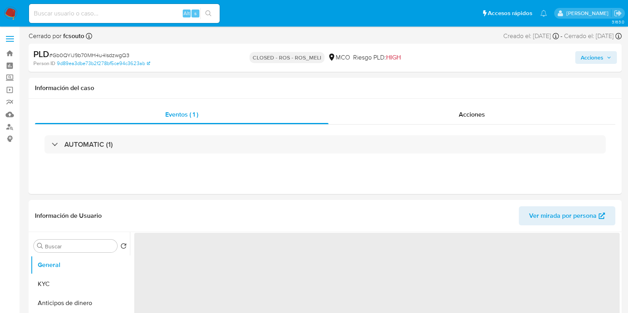
select select "10"
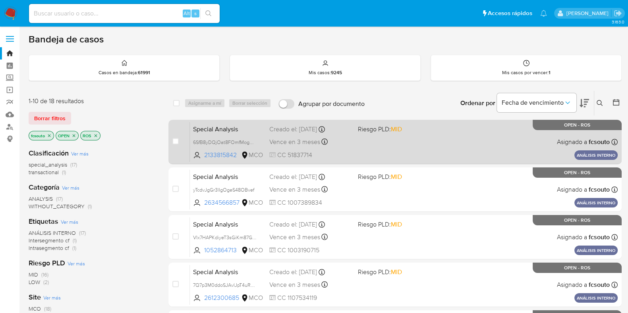
click at [403, 137] on div "Special Analysis 6SfB8yDQjOat8FOmfMogRh1P 2133815842 MCO Riesgo PLD: MID Creado…" at bounding box center [404, 142] width 428 height 40
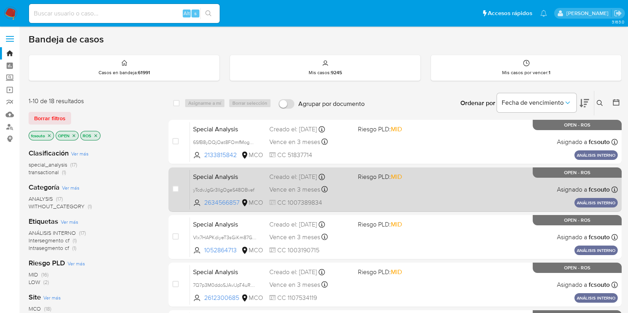
click at [354, 190] on div "Special Analysis yTcdvJgGr3lIgOgeS48OBvef 2634566857 MCO Riesgo PLD: MID Creado…" at bounding box center [404, 189] width 428 height 40
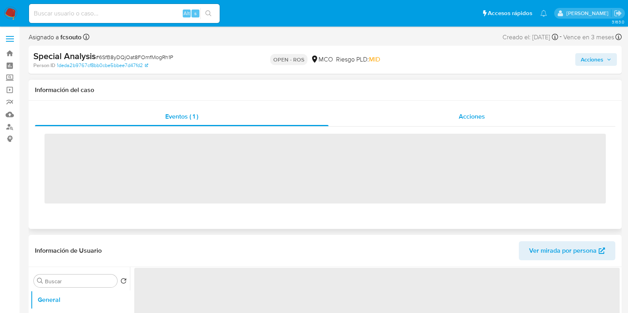
click at [464, 113] on span "Acciones" at bounding box center [471, 116] width 26 height 9
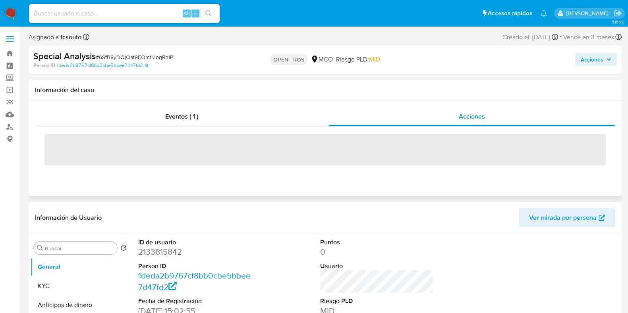
select select "10"
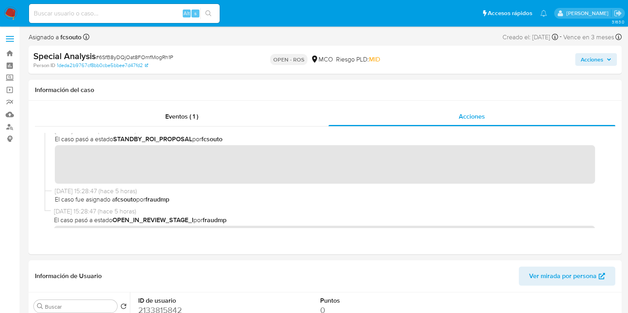
scroll to position [190, 0]
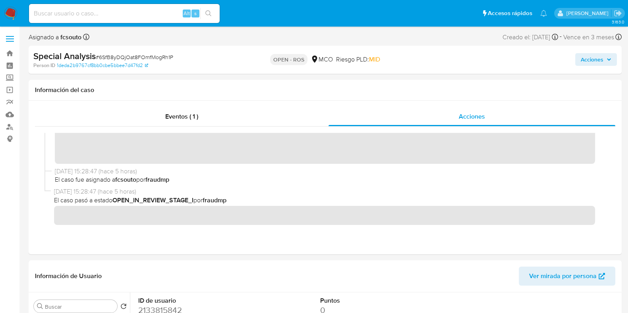
click at [604, 64] on span "Acciones" at bounding box center [595, 59] width 31 height 11
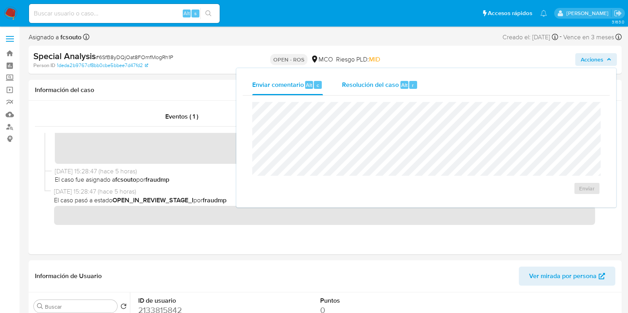
click at [379, 89] on div "Resolución del caso Alt r" at bounding box center [380, 85] width 76 height 21
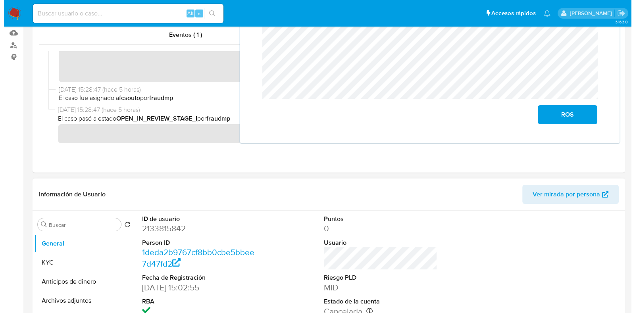
scroll to position [0, 0]
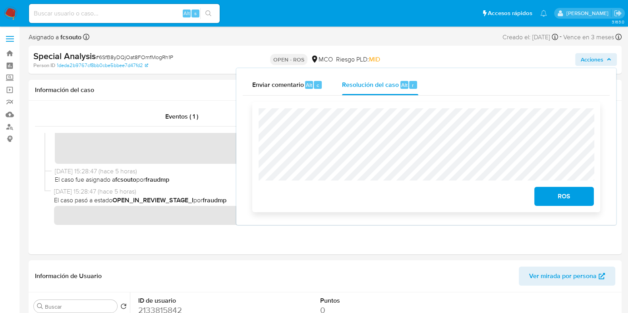
click at [560, 191] on span "ROS" at bounding box center [563, 196] width 39 height 17
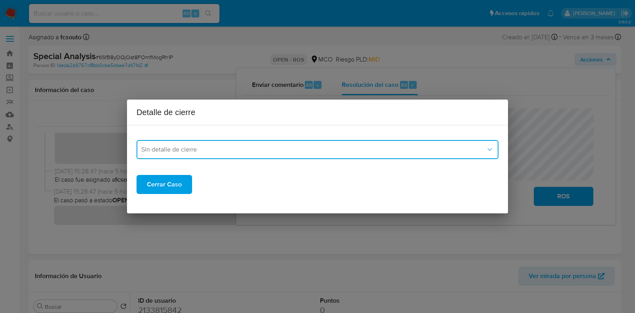
click at [254, 154] on button "Sin detalle de cierre" at bounding box center [318, 149] width 362 height 19
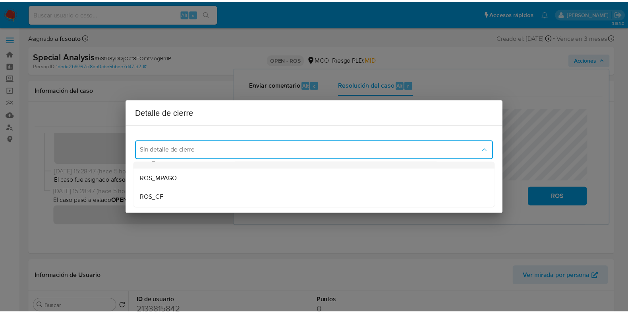
scroll to position [45, 0]
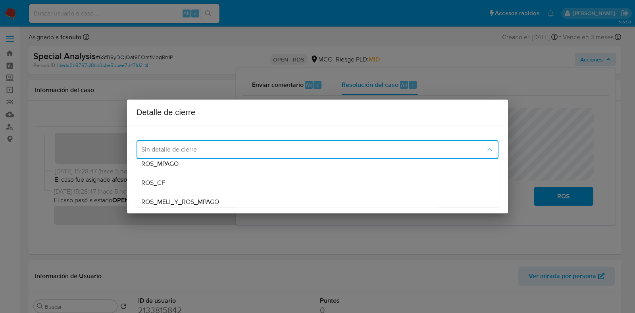
click at [216, 166] on div "ROS_MPAGO" at bounding box center [317, 163] width 352 height 19
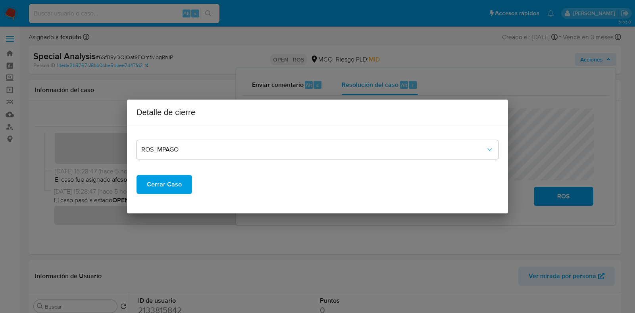
click at [173, 182] on span "Cerrar Caso" at bounding box center [164, 184] width 35 height 17
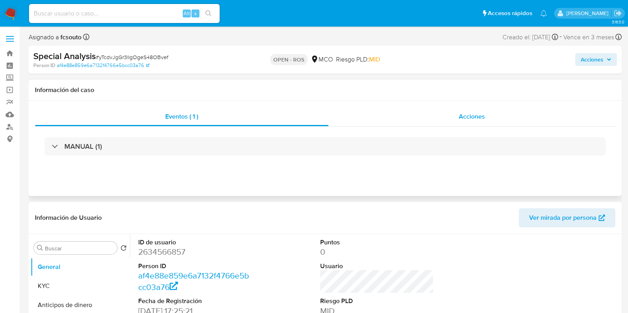
select select "10"
click at [490, 110] on div "Acciones" at bounding box center [471, 116] width 287 height 19
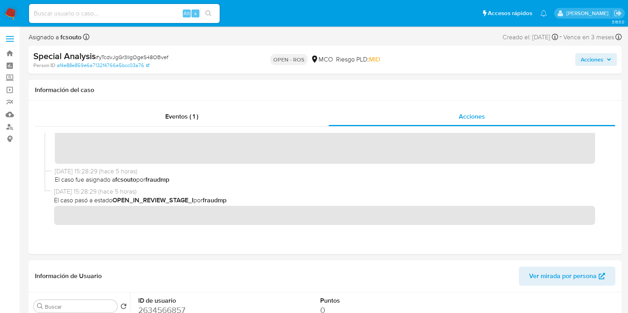
click at [605, 60] on span "Acciones" at bounding box center [595, 59] width 31 height 11
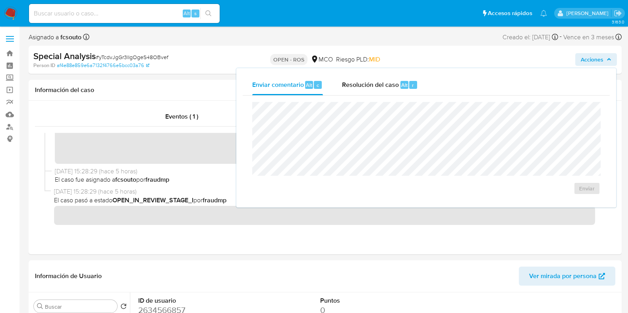
drag, startPoint x: 405, startPoint y: 82, endPoint x: 381, endPoint y: 96, distance: 27.9
click at [404, 82] on span "Alt" at bounding box center [404, 85] width 6 height 8
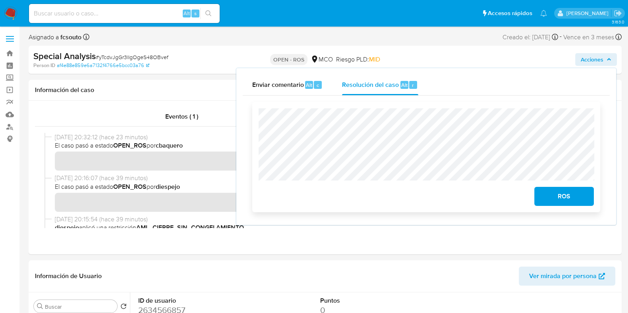
click at [568, 190] on span "ROS" at bounding box center [563, 196] width 39 height 17
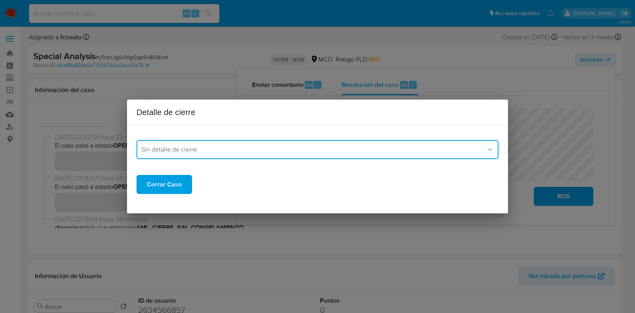
click at [244, 154] on button "Sin detalle de cierre" at bounding box center [318, 149] width 362 height 19
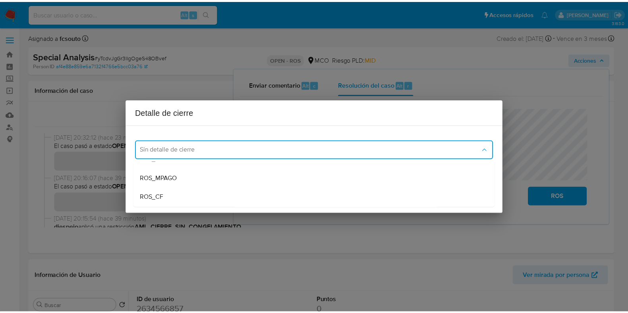
scroll to position [45, 0]
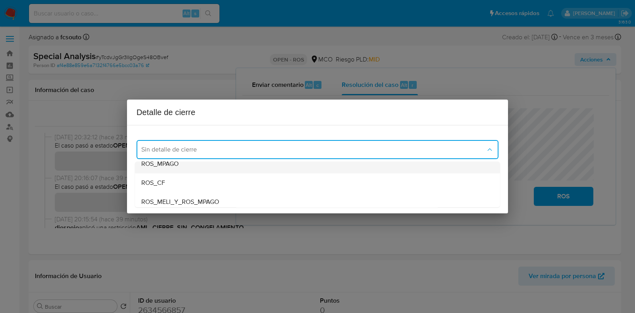
click at [204, 168] on div "ROS_MPAGO" at bounding box center [317, 163] width 352 height 19
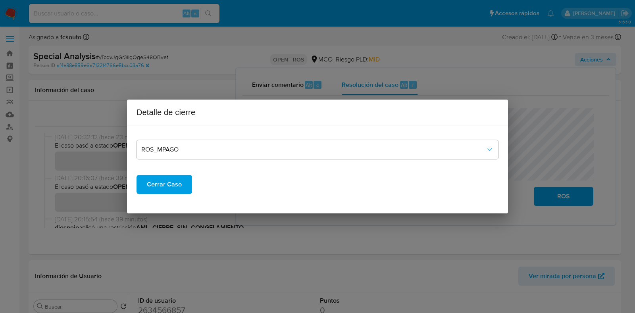
click at [177, 187] on span "Cerrar Caso" at bounding box center [164, 184] width 35 height 17
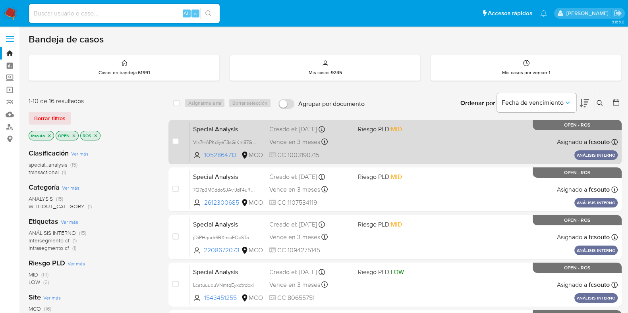
click at [413, 151] on div "Special Analysis Vlx7HAPKdiyeT3sGiKm87Gmp 1052864713 MCO Riesgo PLD: MID Creado…" at bounding box center [404, 142] width 428 height 40
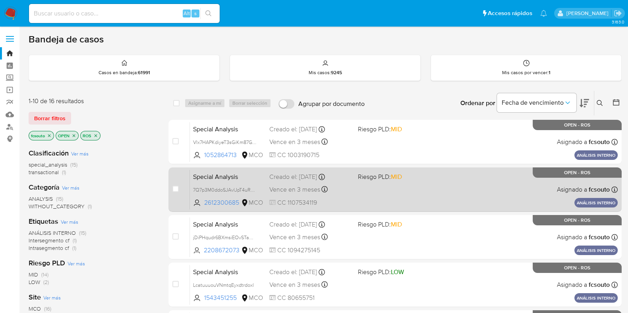
click at [395, 198] on div "Special Analysis 7Q7p3M0ddoSJAvlJpT4uRW5c 2612300685 MCO Riesgo PLD: MID Creado…" at bounding box center [404, 189] width 428 height 40
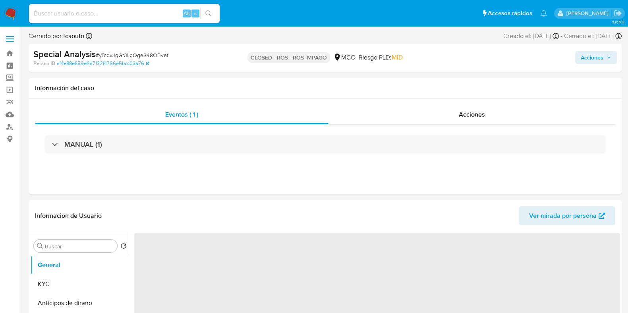
select select "10"
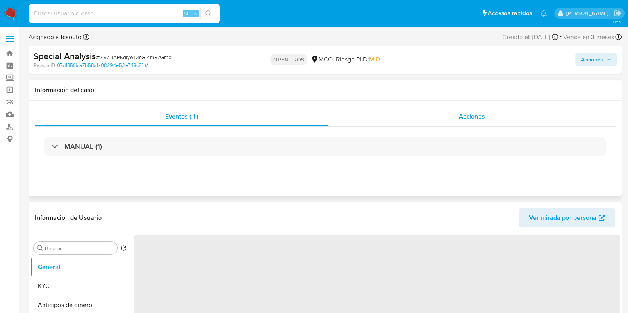
click at [460, 116] on span "Acciones" at bounding box center [471, 116] width 26 height 9
select select "10"
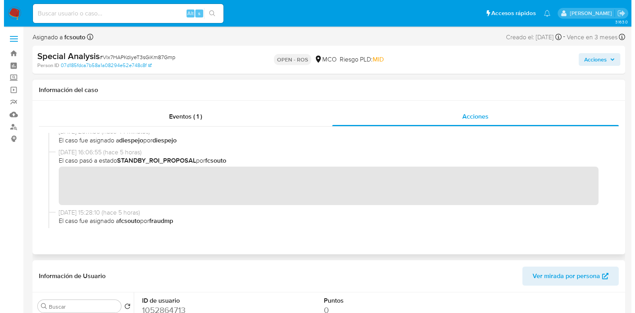
scroll to position [190, 0]
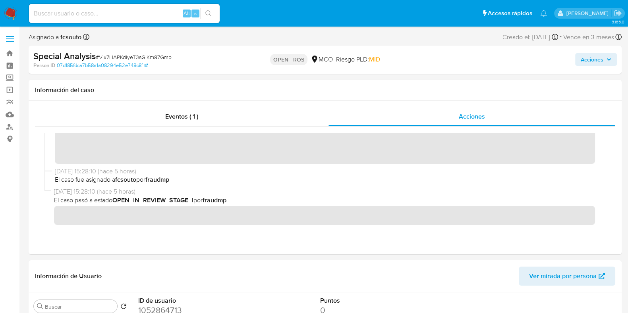
click at [593, 58] on span "Acciones" at bounding box center [591, 59] width 23 height 13
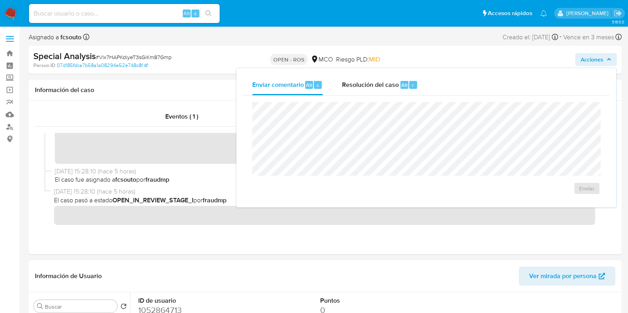
click at [362, 83] on span "Resolución del caso" at bounding box center [370, 84] width 57 height 9
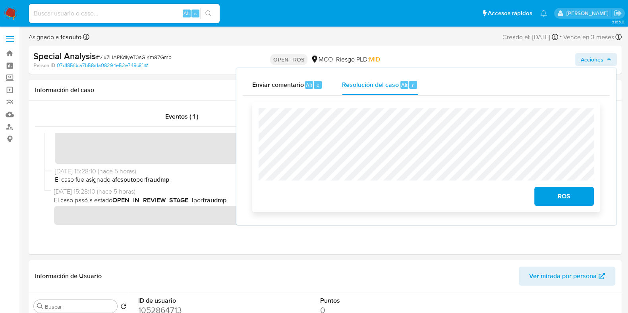
click at [563, 199] on span "ROS" at bounding box center [563, 196] width 39 height 17
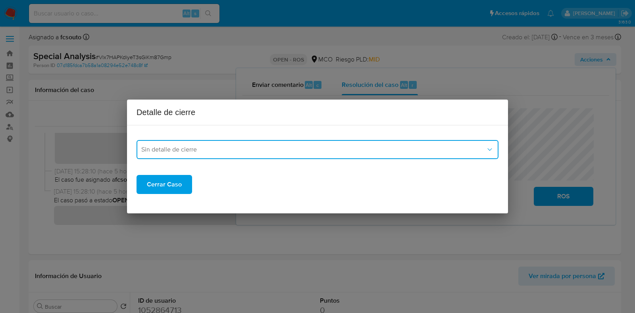
click at [234, 147] on span "Sin detalle de cierre" at bounding box center [313, 150] width 345 height 8
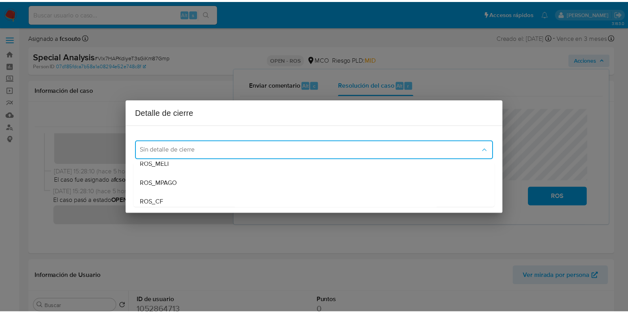
scroll to position [45, 0]
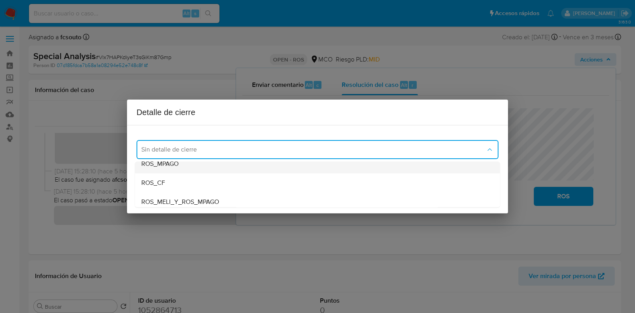
click at [208, 166] on div "ROS_MPAGO" at bounding box center [317, 163] width 352 height 19
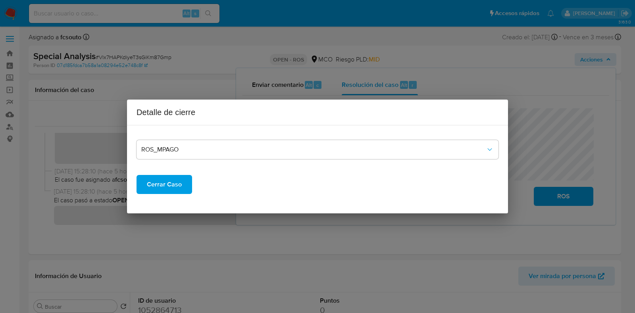
click at [184, 186] on button "Cerrar Caso" at bounding box center [165, 184] width 56 height 19
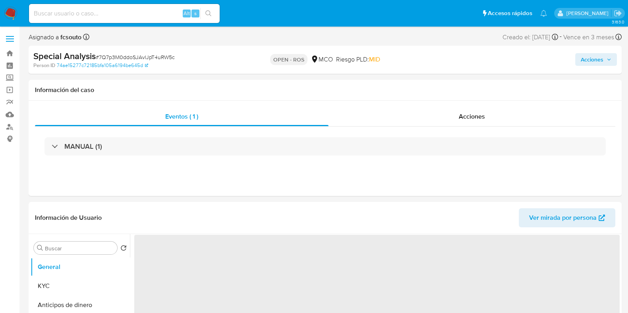
select select "10"
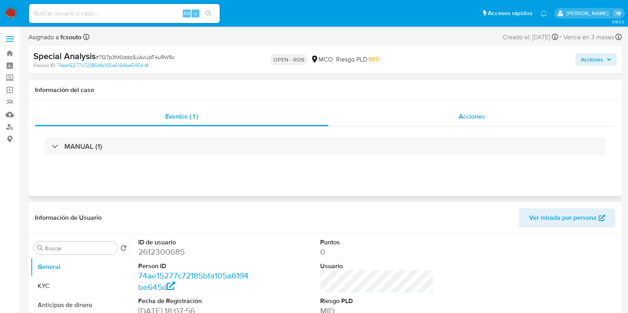
click at [476, 122] on div "Acciones" at bounding box center [471, 116] width 287 height 19
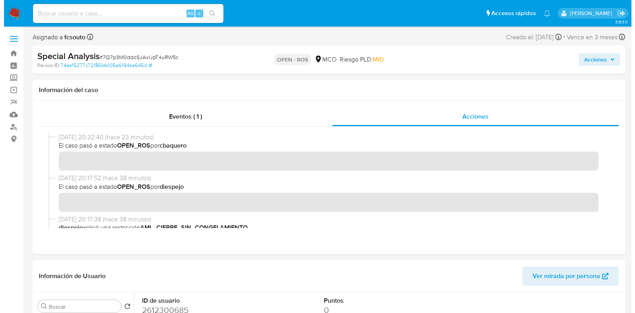
scroll to position [149, 0]
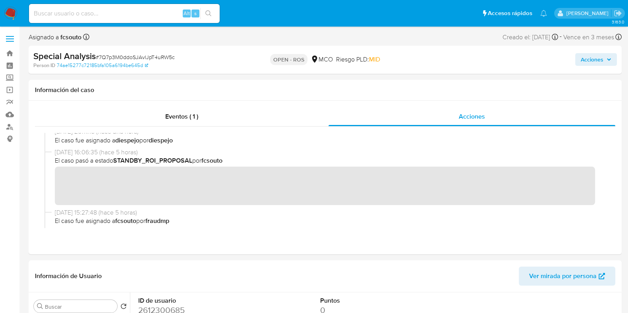
click at [587, 60] on span "Acciones" at bounding box center [591, 59] width 23 height 13
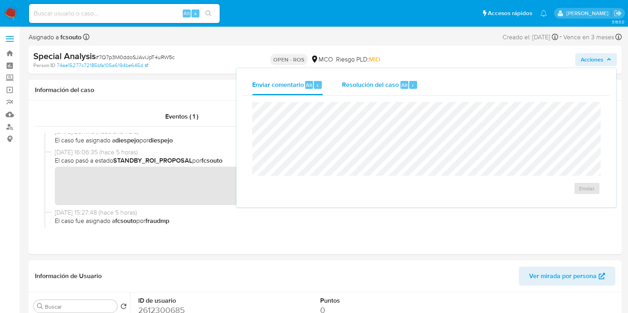
click at [385, 89] on span "Resolución del caso" at bounding box center [370, 84] width 57 height 9
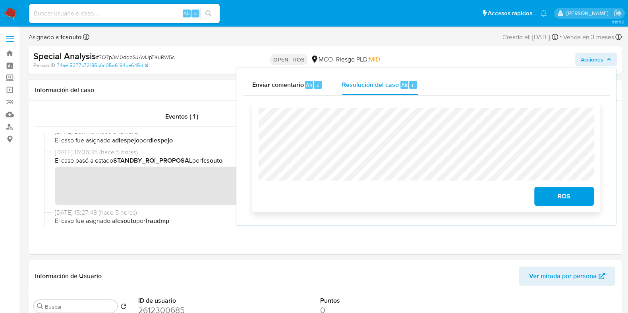
click at [549, 190] on span "ROS" at bounding box center [563, 196] width 39 height 17
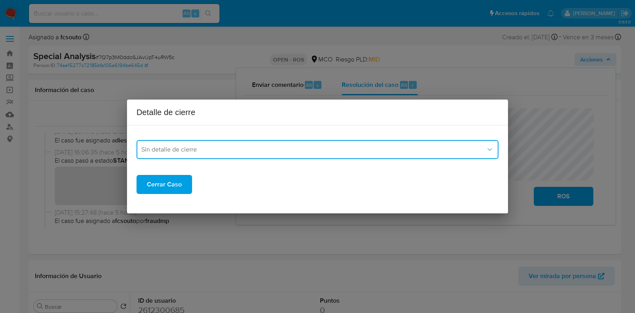
click at [353, 148] on span "Sin detalle de cierre" at bounding box center [313, 150] width 345 height 8
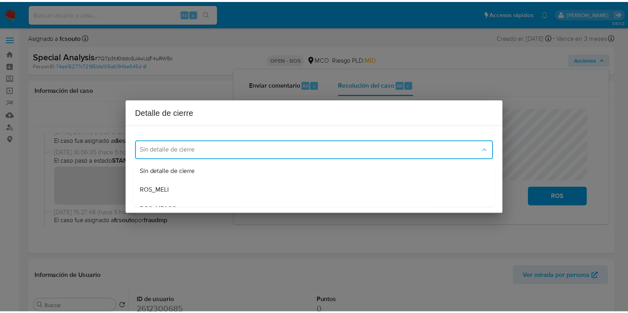
scroll to position [45, 0]
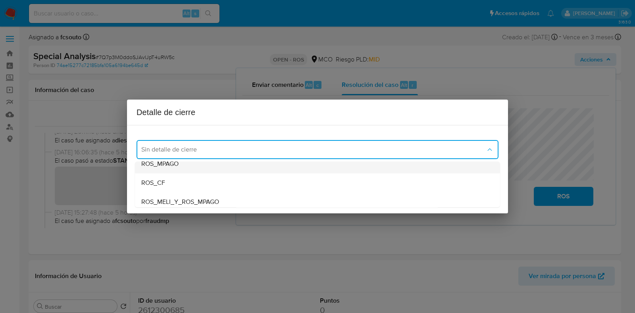
click at [274, 167] on div "ROS_MPAGO" at bounding box center [317, 163] width 352 height 19
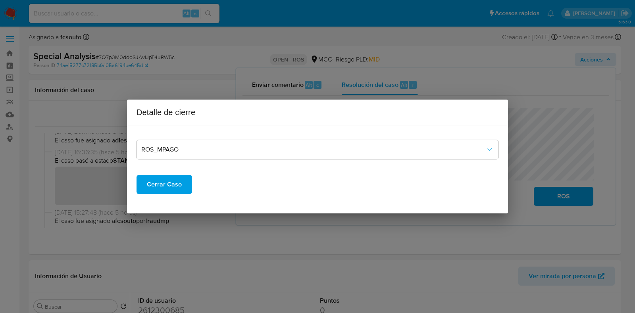
click at [171, 193] on span "Cerrar Caso" at bounding box center [164, 184] width 35 height 17
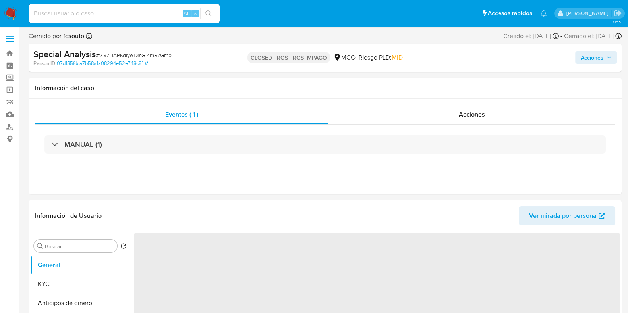
select select "10"
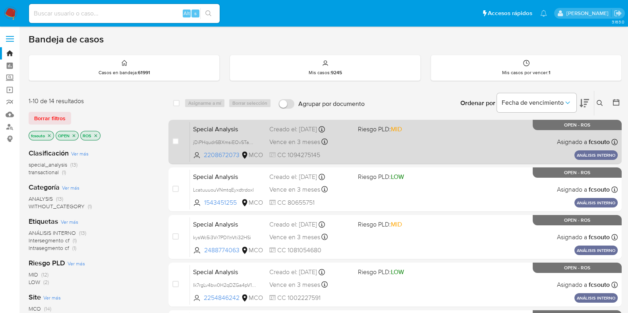
click at [438, 144] on div "Special Analysis jDiPHqudr6BXmsiEOvSTaDEF 2208672073 MCO Riesgo PLD: MID Creado…" at bounding box center [404, 142] width 428 height 40
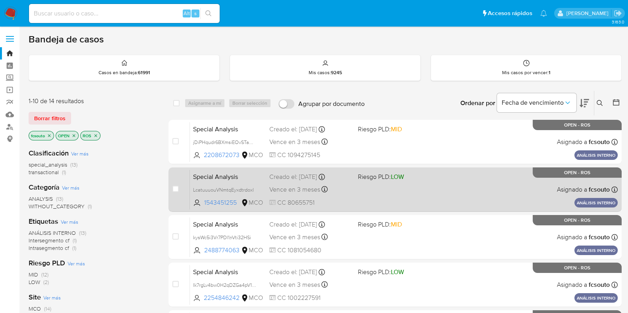
click at [395, 195] on div "Special Analysis LcatuuuouVNmtqEyxdtrdoxl 1543451255 MCO Riesgo PLD: LOW Creado…" at bounding box center [404, 189] width 428 height 40
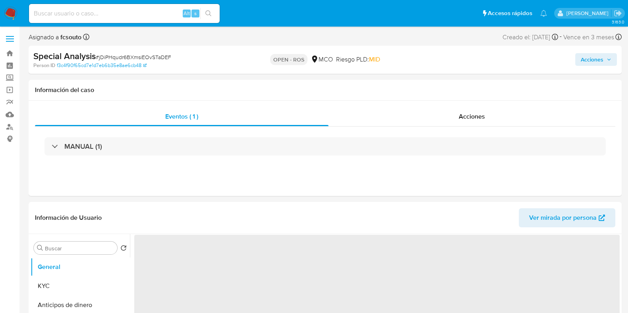
select select "10"
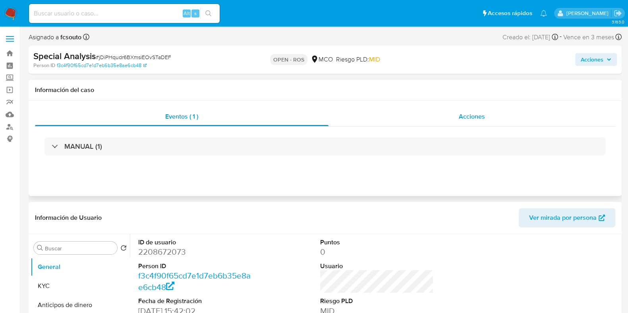
click at [480, 121] on div "Acciones" at bounding box center [471, 116] width 287 height 19
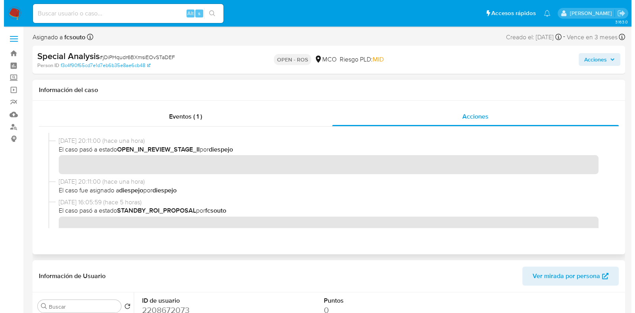
scroll to position [149, 0]
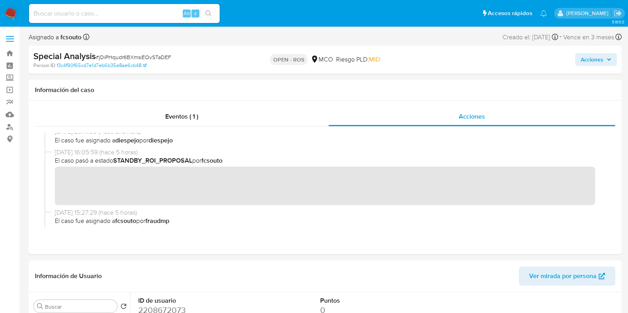
click at [607, 54] on button "Acciones" at bounding box center [596, 59] width 42 height 13
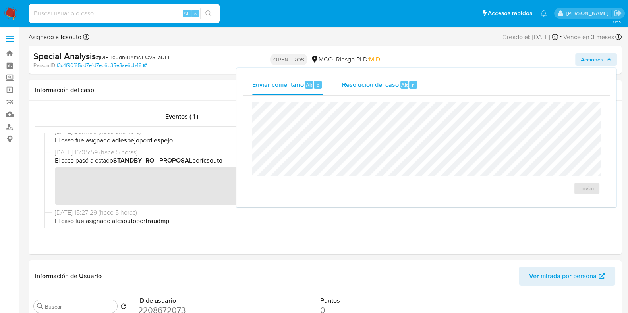
drag, startPoint x: 377, startPoint y: 85, endPoint x: 362, endPoint y: 95, distance: 18.4
click at [376, 86] on span "Resolución del caso" at bounding box center [370, 84] width 57 height 9
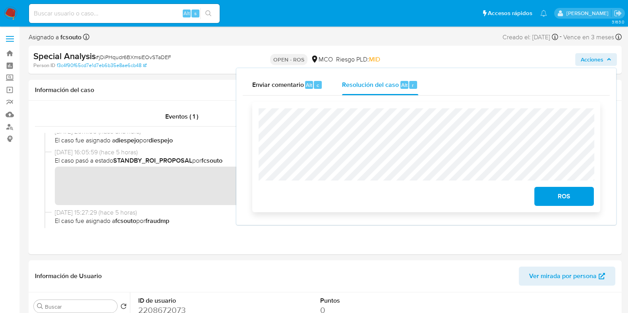
click at [560, 197] on span "ROS" at bounding box center [563, 196] width 39 height 17
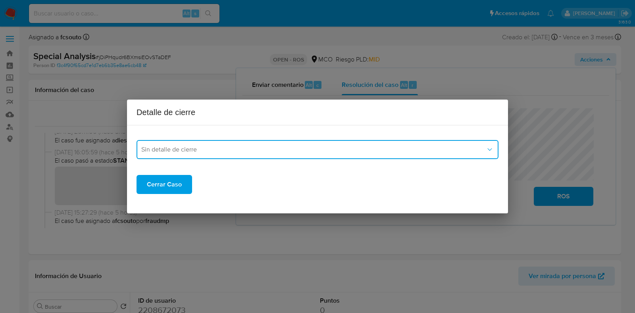
click at [318, 146] on span "Sin detalle de cierre" at bounding box center [313, 150] width 345 height 8
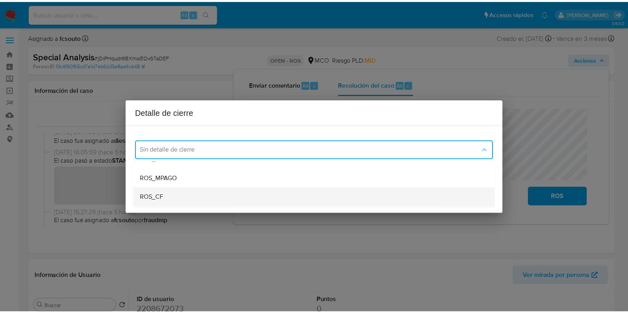
scroll to position [45, 0]
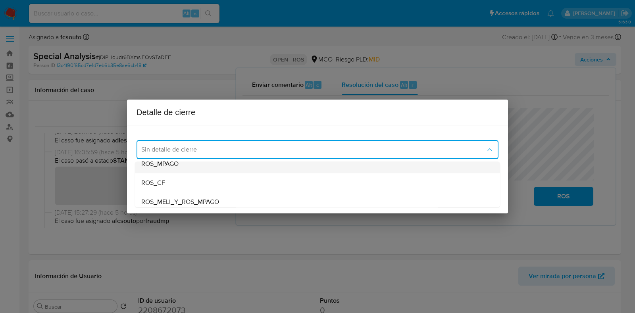
click at [256, 162] on div "ROS_MPAGO" at bounding box center [317, 163] width 352 height 19
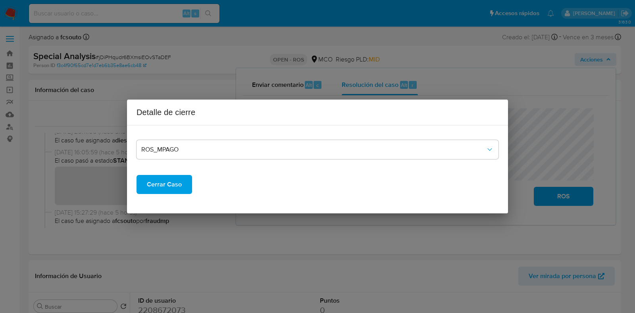
click at [180, 189] on span "Cerrar Caso" at bounding box center [164, 184] width 35 height 17
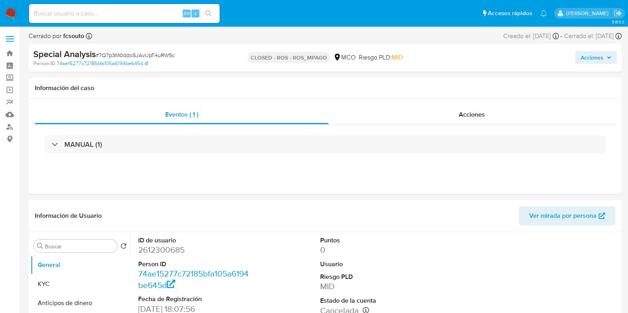
select select "10"
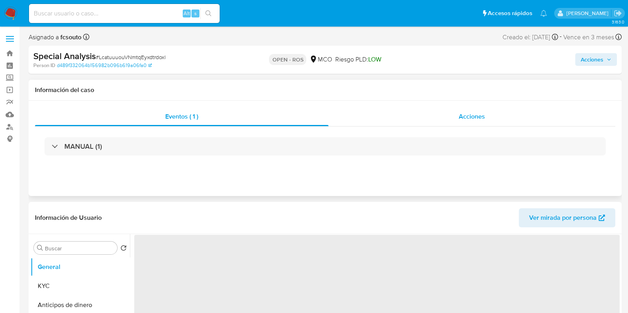
select select "10"
click at [476, 117] on span "Acciones" at bounding box center [471, 116] width 26 height 9
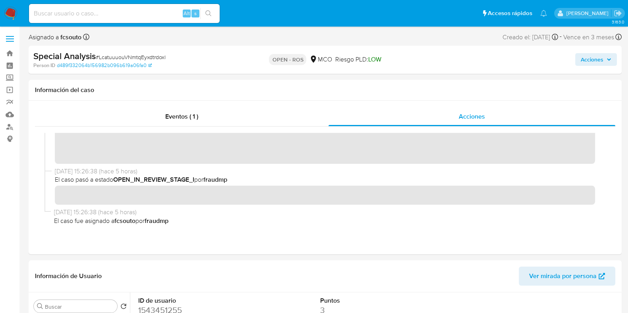
click at [597, 59] on span "Acciones" at bounding box center [591, 59] width 23 height 13
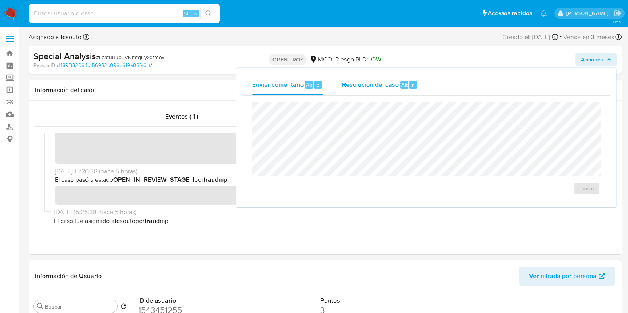
click at [376, 87] on span "Resolución del caso" at bounding box center [370, 84] width 57 height 9
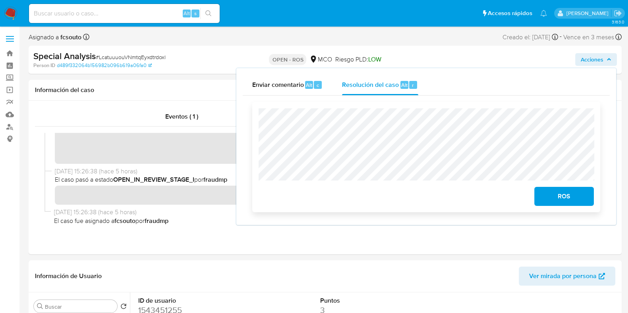
click at [548, 197] on span "ROS" at bounding box center [563, 196] width 39 height 17
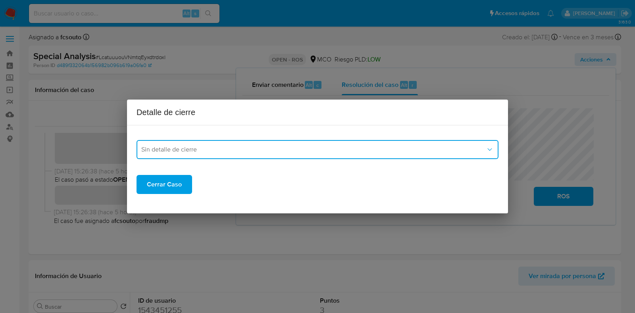
click at [315, 152] on span "Sin detalle de cierre" at bounding box center [313, 150] width 345 height 8
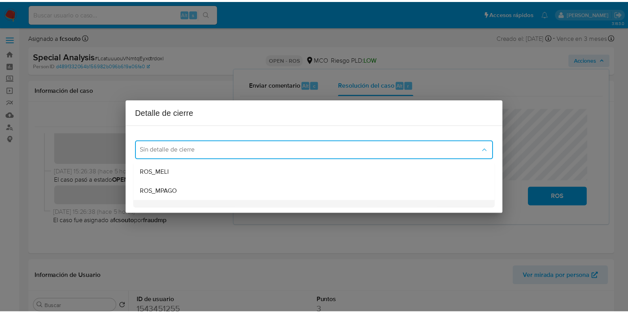
scroll to position [45, 0]
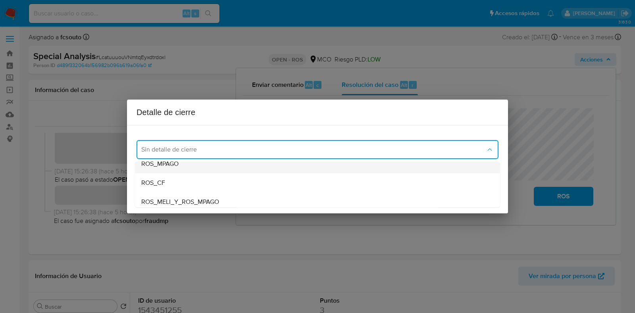
click at [223, 166] on div "ROS_MPAGO" at bounding box center [317, 163] width 352 height 19
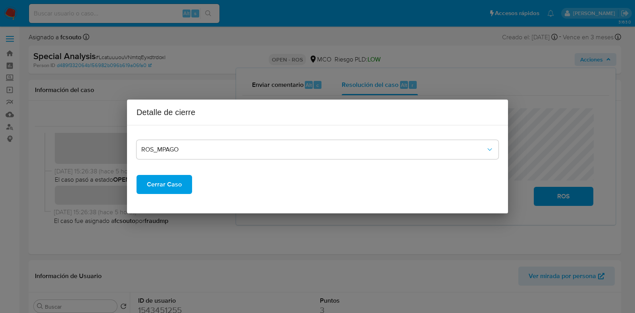
click at [184, 180] on button "Cerrar Caso" at bounding box center [165, 184] width 56 height 19
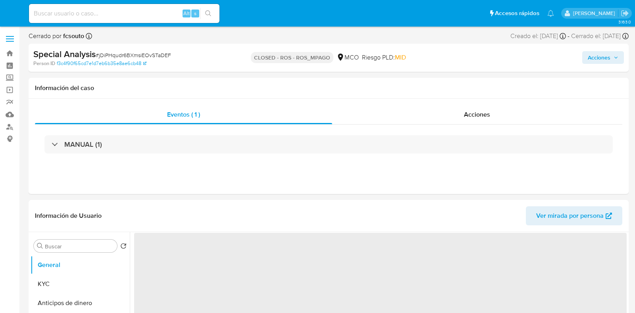
select select "10"
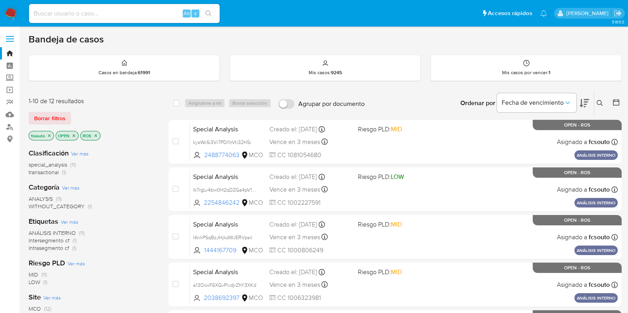
click at [581, 104] on icon at bounding box center [584, 103] width 10 height 8
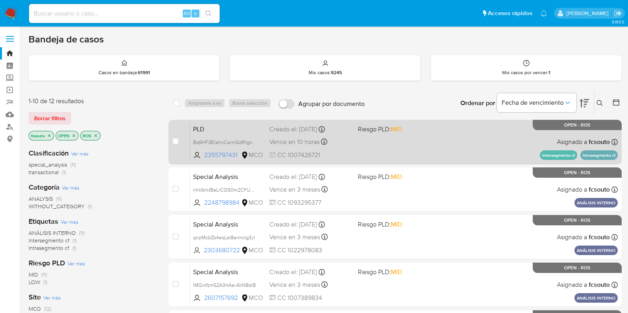
click at [349, 146] on div "Vence en 10 horas Vence el [DATE] 07:06:29" at bounding box center [310, 142] width 82 height 11
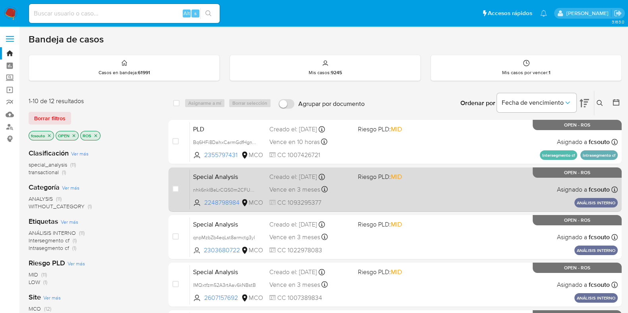
click at [347, 194] on div "Special Analysis nhk6nkIBeLrCQS0m2CFUZ9Ki 2248798984 MCO Riesgo PLD: MID Creado…" at bounding box center [404, 189] width 428 height 40
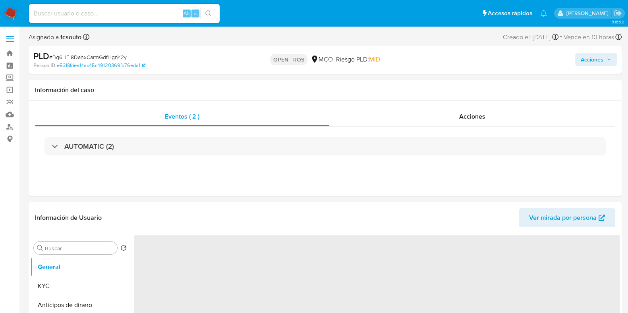
select select "10"
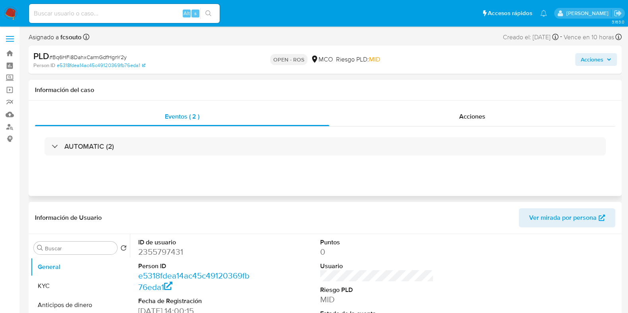
drag, startPoint x: 426, startPoint y: 116, endPoint x: 405, endPoint y: 130, distance: 25.5
click at [426, 116] on div "Acciones" at bounding box center [472, 116] width 286 height 19
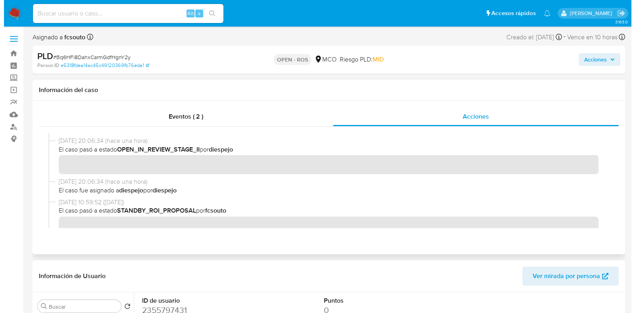
scroll to position [198, 0]
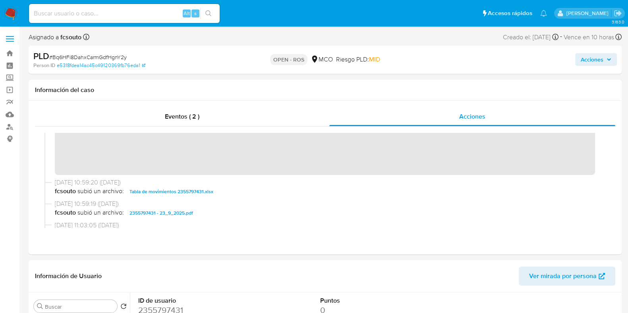
click at [593, 62] on span "Acciones" at bounding box center [591, 59] width 23 height 13
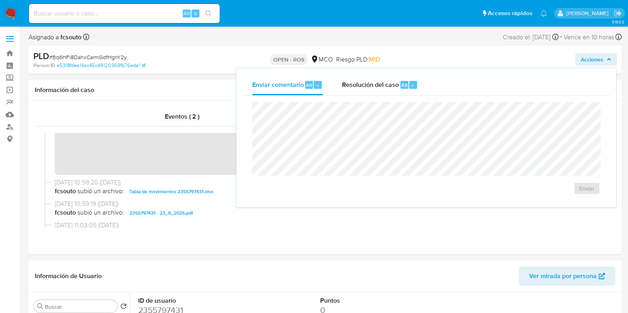
drag, startPoint x: 383, startPoint y: 87, endPoint x: 371, endPoint y: 101, distance: 18.3
click at [383, 88] on span "Resolución del caso" at bounding box center [370, 84] width 57 height 9
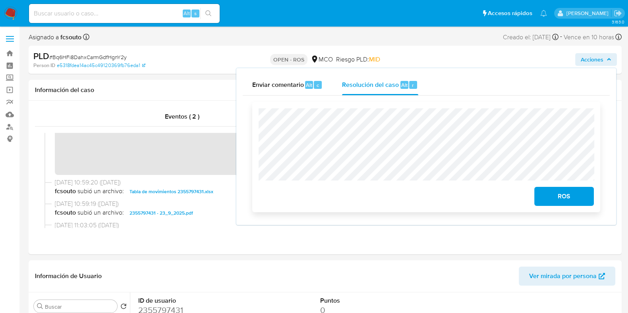
click at [572, 203] on span "ROS" at bounding box center [563, 196] width 39 height 17
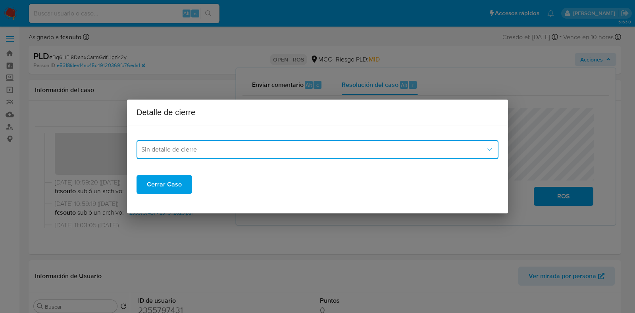
click at [196, 152] on span "Sin detalle de cierre" at bounding box center [313, 150] width 345 height 8
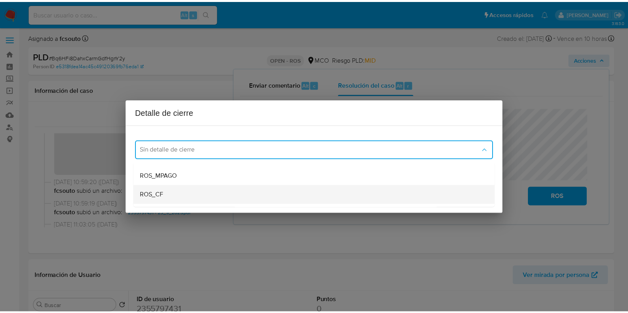
scroll to position [45, 0]
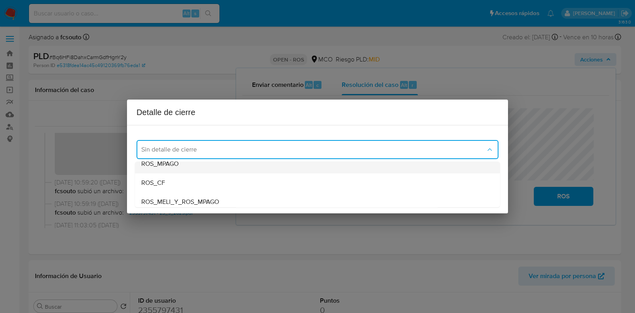
click at [187, 166] on div "ROS_MPAGO" at bounding box center [317, 163] width 352 height 19
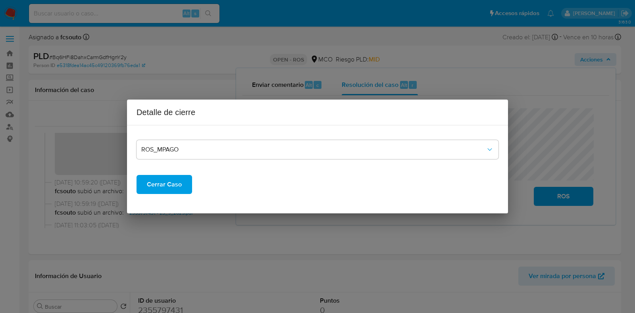
click at [173, 181] on span "Cerrar Caso" at bounding box center [164, 184] width 35 height 17
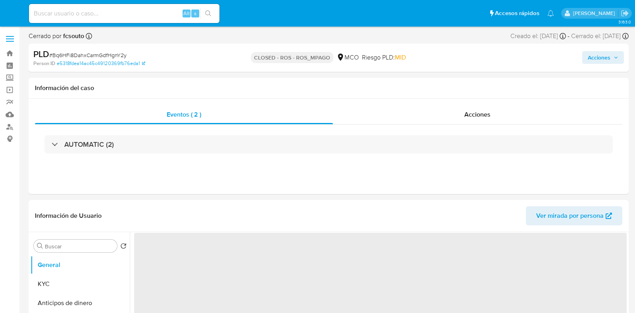
select select "10"
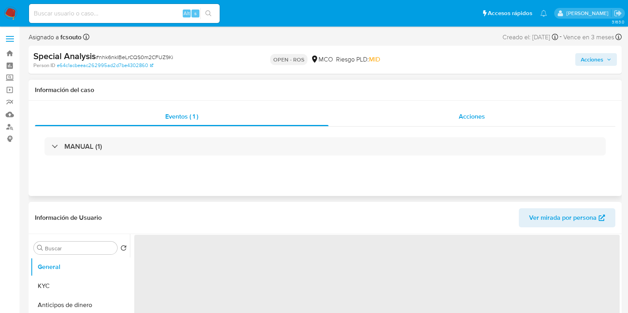
click at [470, 112] on span "Acciones" at bounding box center [471, 116] width 26 height 9
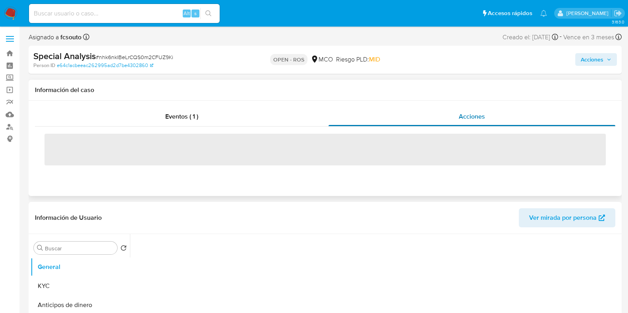
select select "10"
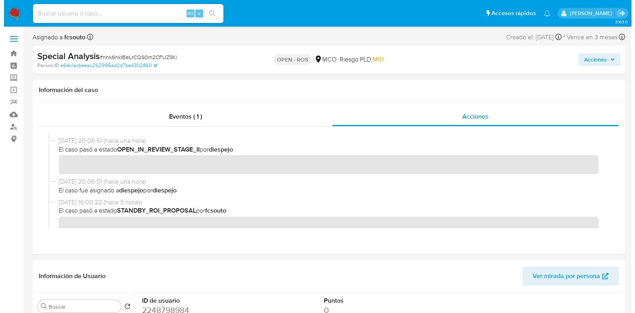
scroll to position [190, 0]
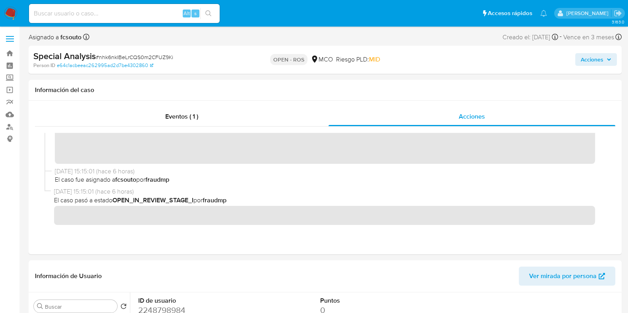
click at [605, 58] on span "Acciones" at bounding box center [595, 59] width 31 height 11
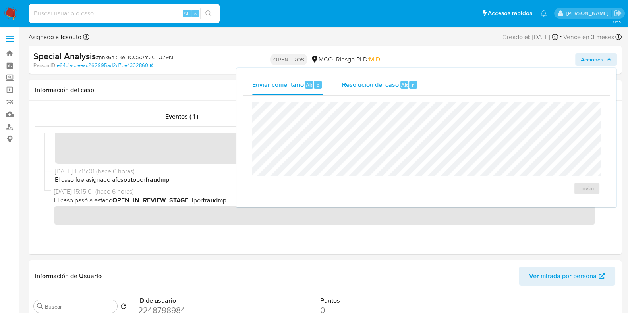
click at [368, 85] on span "Resolución del caso" at bounding box center [370, 84] width 57 height 9
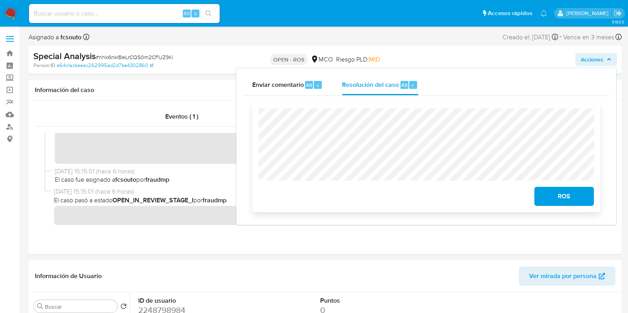
click at [564, 205] on span "ROS" at bounding box center [563, 196] width 39 height 17
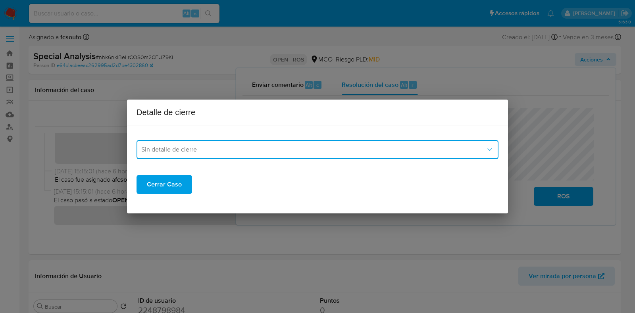
click at [273, 150] on span "Sin detalle de cierre" at bounding box center [313, 150] width 345 height 8
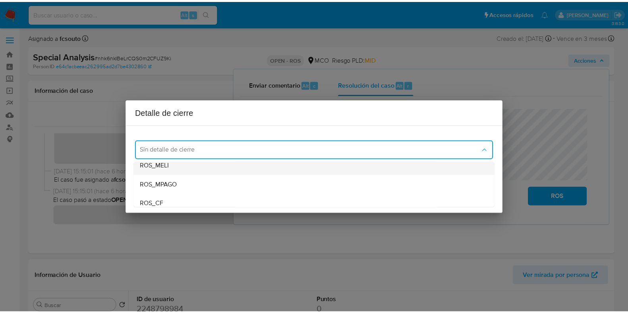
scroll to position [45, 0]
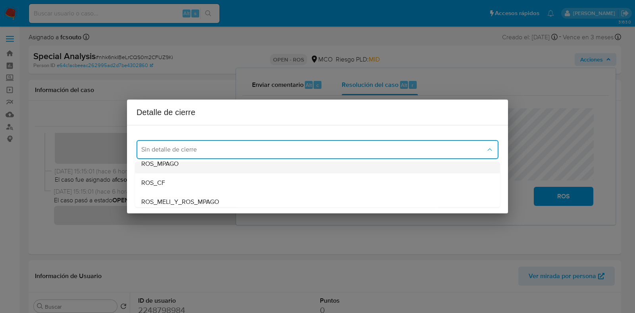
click at [223, 165] on div "ROS_MPAGO" at bounding box center [317, 163] width 352 height 19
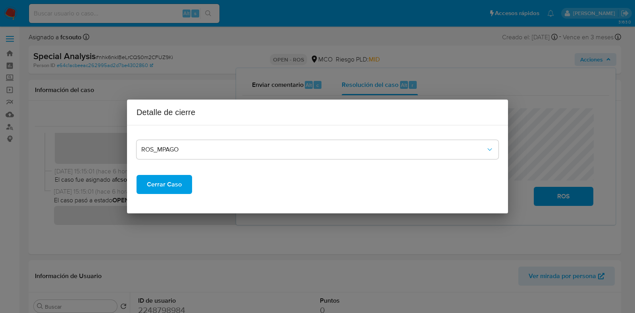
click at [174, 183] on span "Cerrar Caso" at bounding box center [164, 184] width 35 height 17
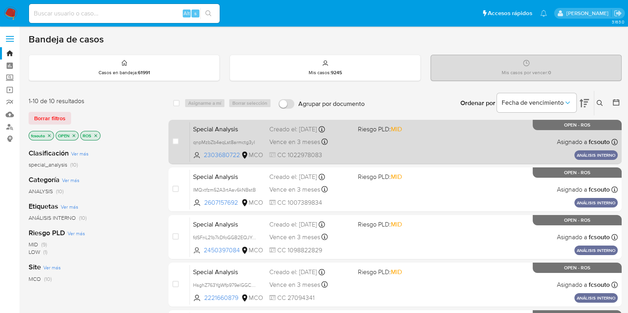
click at [414, 142] on span at bounding box center [399, 142] width 82 height 2
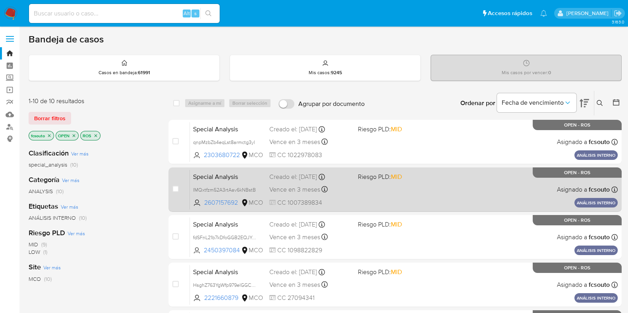
click at [391, 191] on div "Special Analysis IMQxtfzm52A3rtAav6kNBstB 2607157692 MCO Riesgo PLD: MID Creado…" at bounding box center [404, 189] width 428 height 40
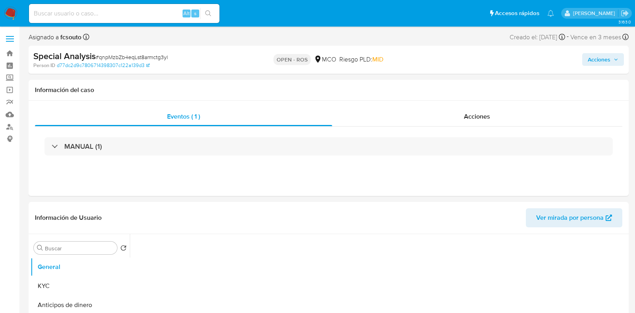
select select "10"
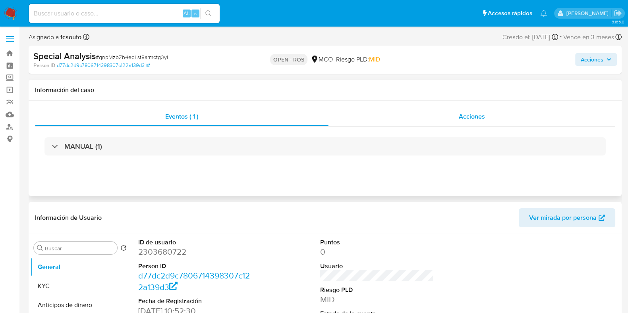
click at [464, 117] on span "Acciones" at bounding box center [471, 116] width 26 height 9
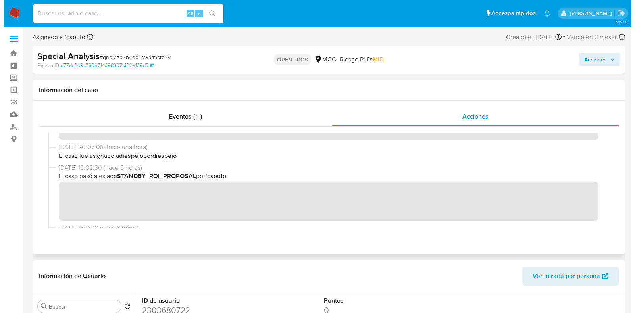
scroll to position [149, 0]
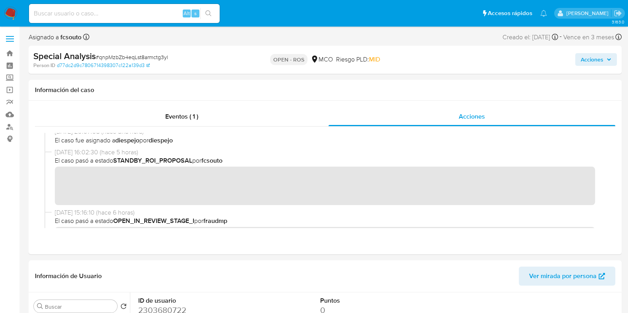
click at [586, 58] on span "Acciones" at bounding box center [591, 59] width 23 height 13
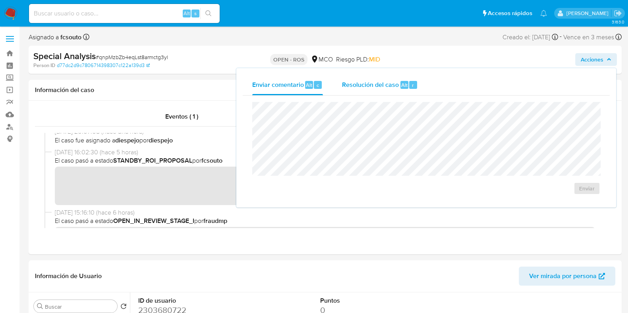
click at [375, 84] on span "Resolución del caso" at bounding box center [370, 84] width 57 height 9
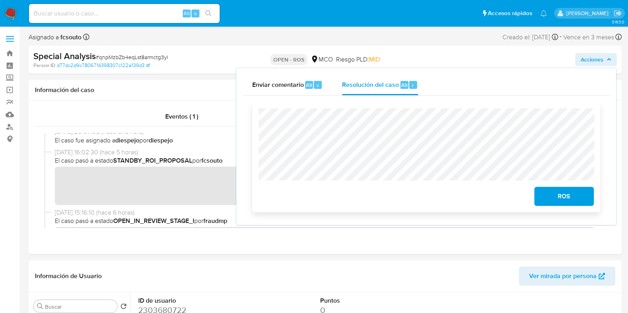
click at [553, 195] on span "ROS" at bounding box center [563, 196] width 39 height 17
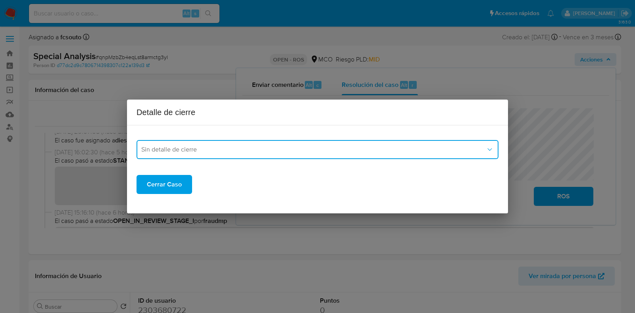
drag, startPoint x: 215, startPoint y: 154, endPoint x: 208, endPoint y: 159, distance: 8.4
click at [214, 153] on span "Sin detalle de cierre" at bounding box center [313, 150] width 345 height 8
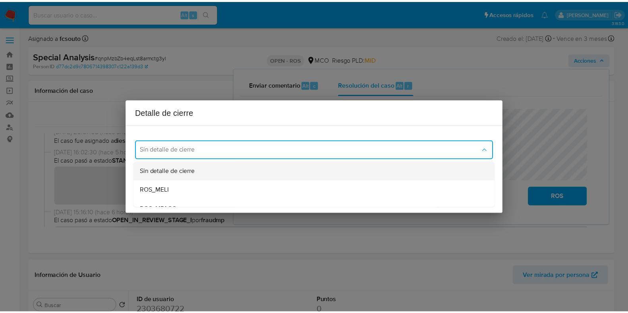
scroll to position [45, 0]
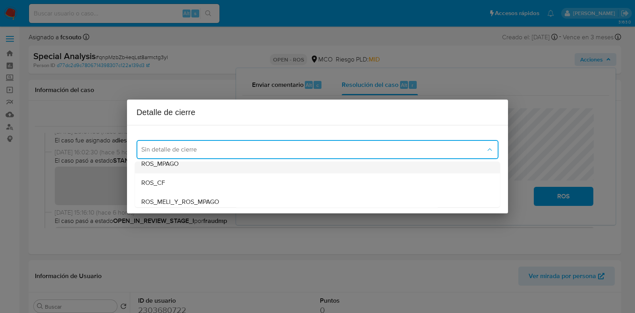
click at [194, 165] on div "ROS_MPAGO" at bounding box center [317, 163] width 352 height 19
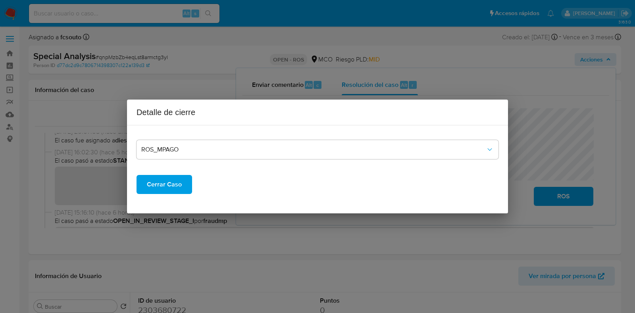
click at [171, 188] on span "Cerrar Caso" at bounding box center [164, 184] width 35 height 17
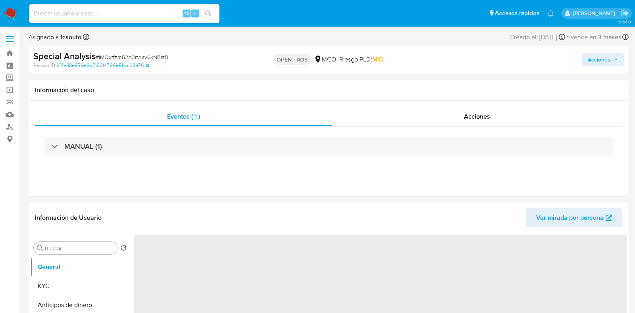
select select "10"
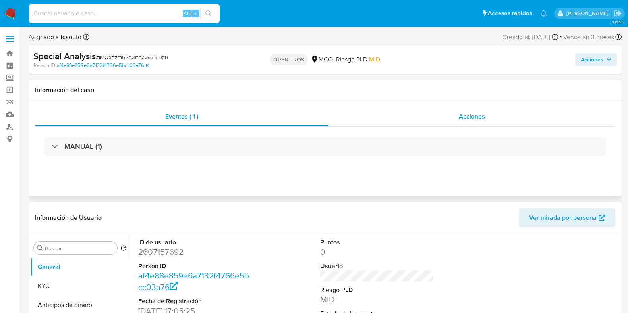
click at [489, 112] on div "Acciones" at bounding box center [471, 116] width 287 height 19
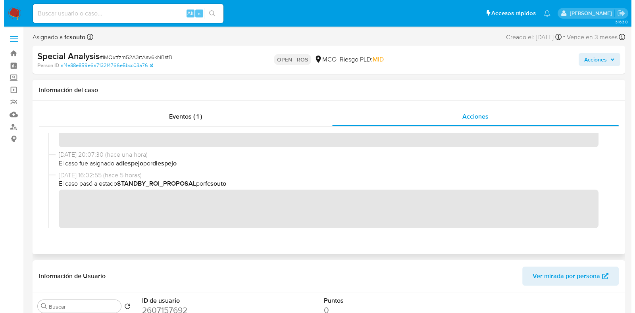
scroll to position [149, 0]
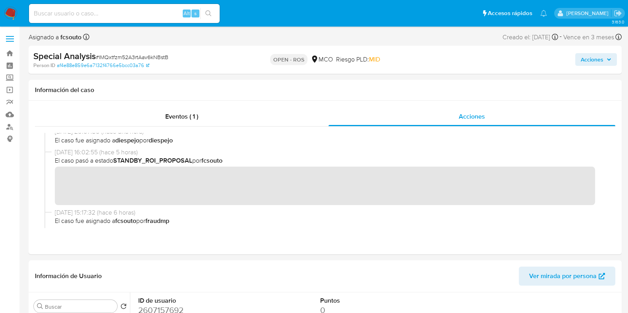
click at [595, 59] on span "Acciones" at bounding box center [591, 59] width 23 height 13
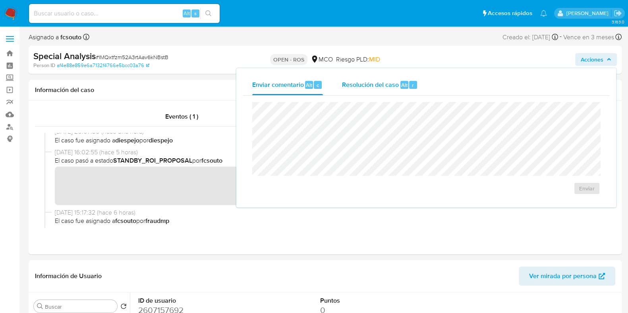
click at [393, 85] on span "Resolución del caso" at bounding box center [370, 84] width 57 height 9
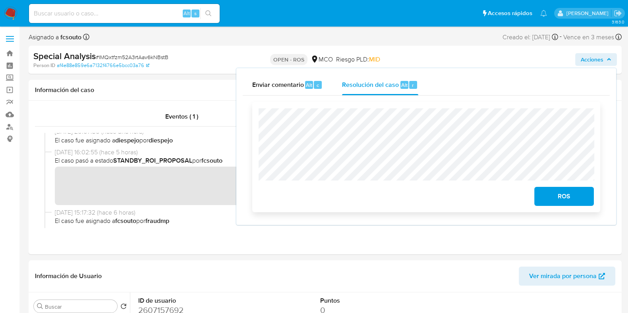
click at [593, 196] on button "ROS" at bounding box center [564, 196] width 60 height 19
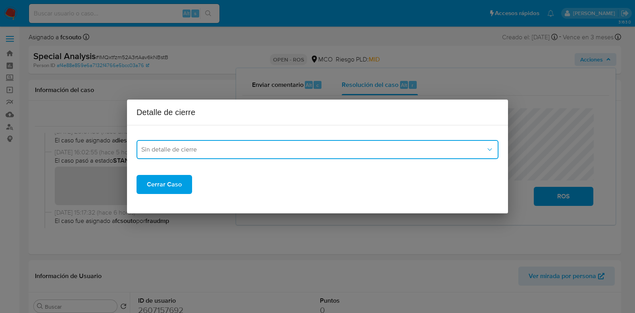
click at [282, 148] on span "Sin detalle de cierre" at bounding box center [313, 150] width 345 height 8
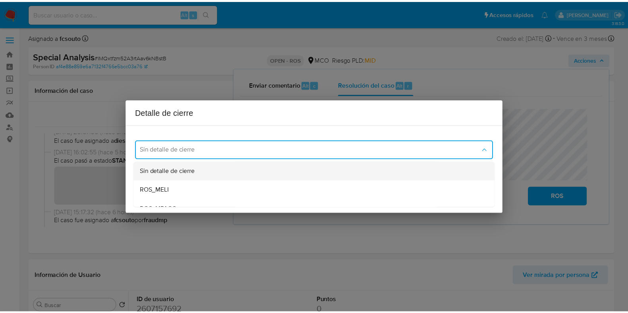
scroll to position [45, 0]
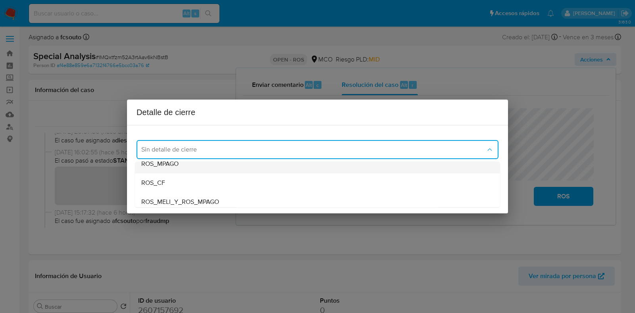
click at [197, 165] on div "ROS_MPAGO" at bounding box center [317, 163] width 352 height 19
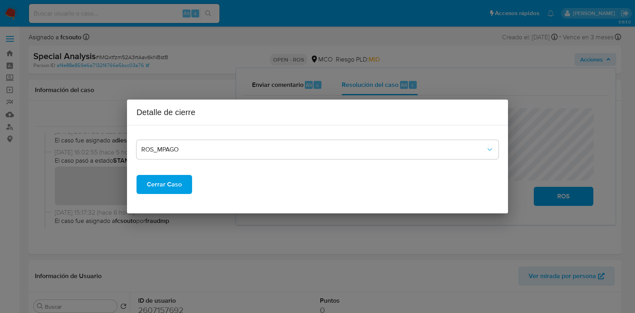
click at [171, 183] on span "Cerrar Caso" at bounding box center [164, 184] width 35 height 17
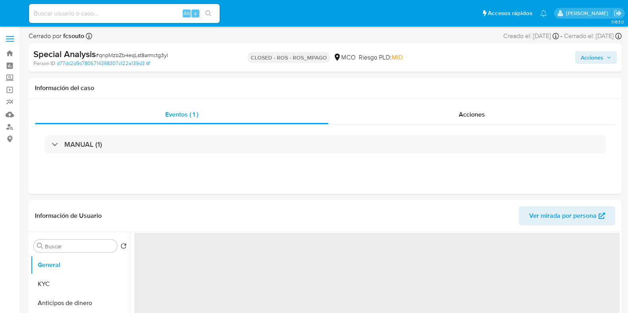
select select "10"
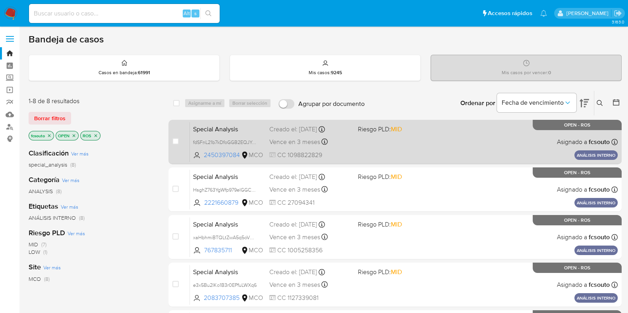
click at [419, 147] on div "Special Analysis fdSFnL21b7kDfoGGB2EQJYdN 2450397084 MCO Riesgo PLD: MID Creado…" at bounding box center [404, 142] width 428 height 40
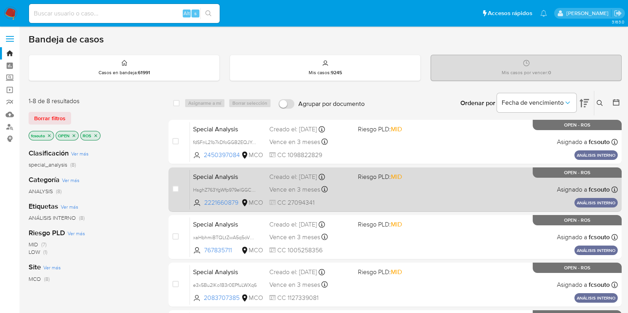
click at [362, 190] on div "Special Analysis HsghZ763YgWfp979elGGC275 2221660879 MCO Riesgo PLD: MID Creado…" at bounding box center [404, 189] width 428 height 40
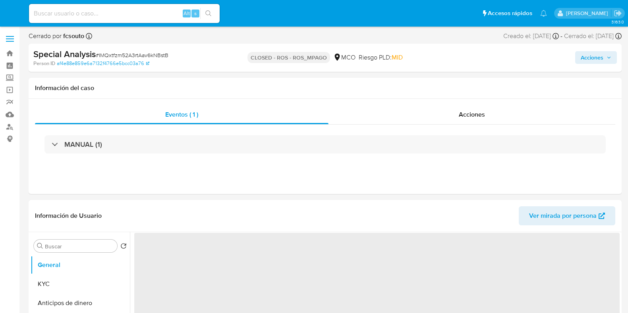
select select "10"
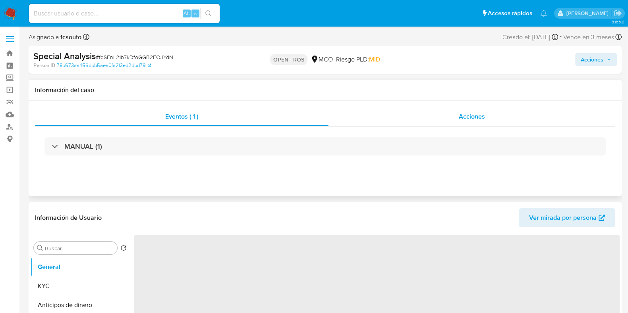
click at [443, 118] on div "Acciones" at bounding box center [471, 116] width 287 height 19
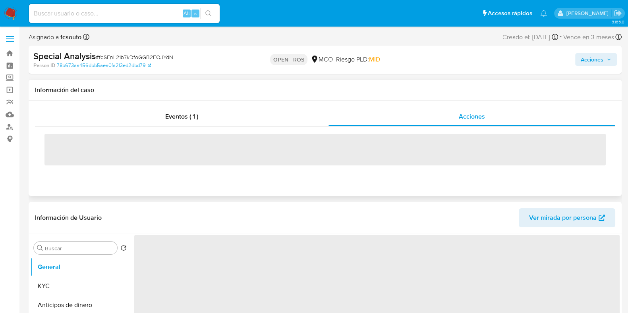
select select "10"
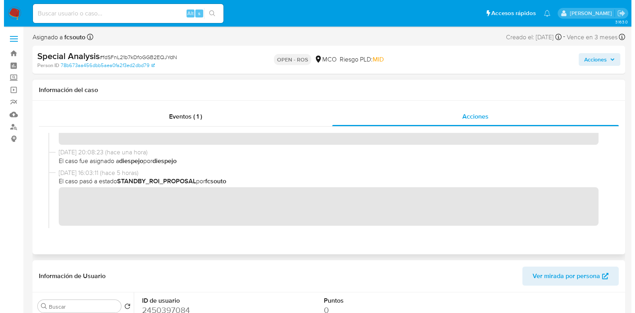
scroll to position [149, 0]
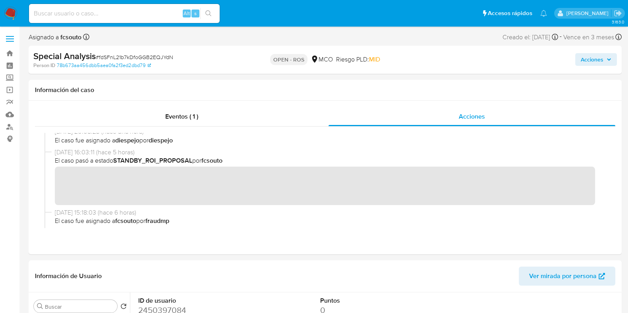
click at [593, 62] on span "Acciones" at bounding box center [591, 59] width 23 height 13
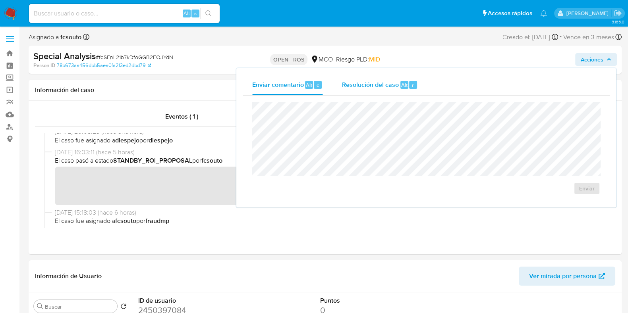
drag, startPoint x: 385, startPoint y: 85, endPoint x: 373, endPoint y: 95, distance: 15.2
click at [385, 85] on span "Resolución del caso" at bounding box center [370, 84] width 57 height 9
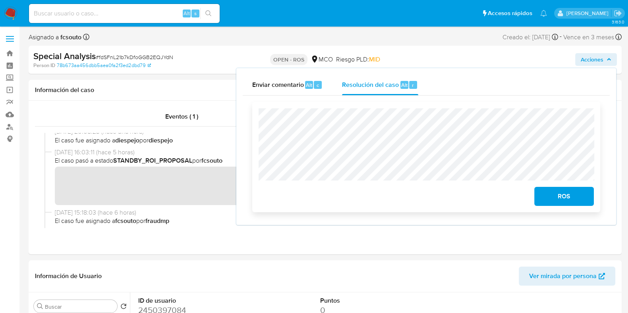
click at [566, 195] on span "ROS" at bounding box center [563, 196] width 39 height 17
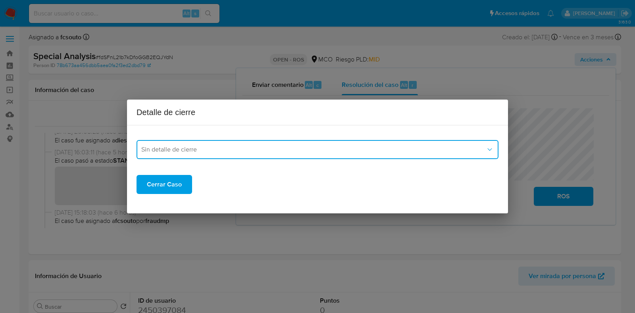
click at [314, 150] on span "Sin detalle de cierre" at bounding box center [313, 150] width 345 height 8
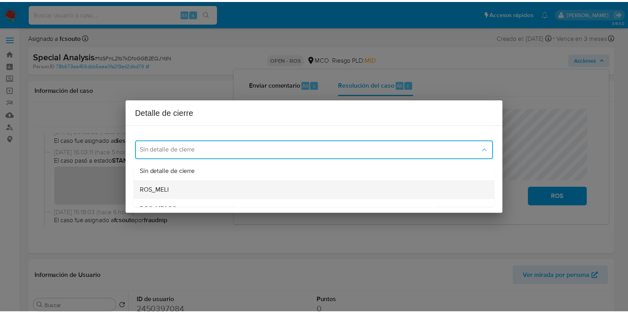
scroll to position [45, 0]
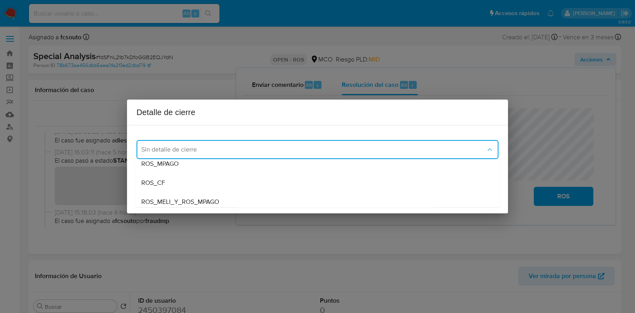
click at [233, 166] on div "ROS_MPAGO" at bounding box center [317, 163] width 352 height 19
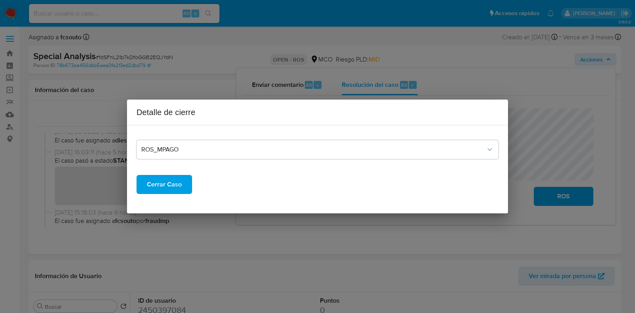
click at [171, 193] on span "Cerrar Caso" at bounding box center [164, 184] width 35 height 17
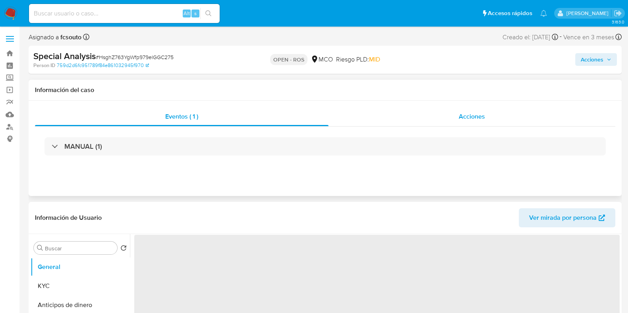
click at [476, 118] on span "Acciones" at bounding box center [471, 116] width 26 height 9
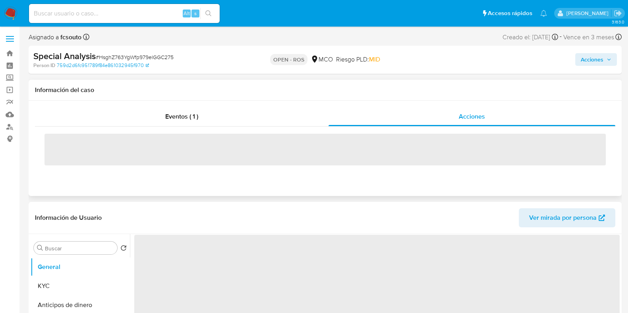
select select "10"
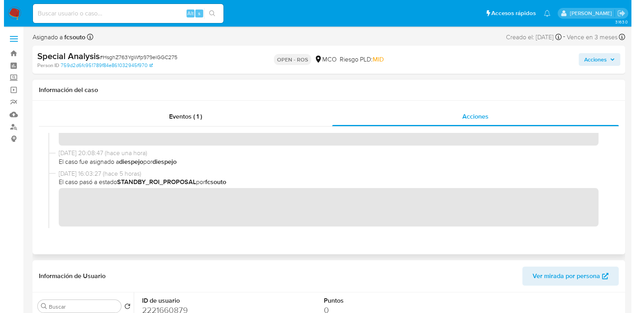
scroll to position [149, 0]
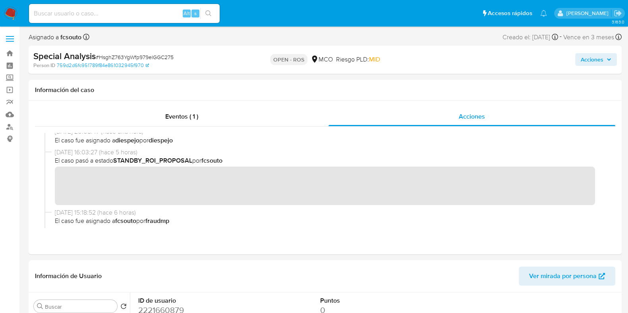
click at [599, 56] on span "Acciones" at bounding box center [591, 59] width 23 height 13
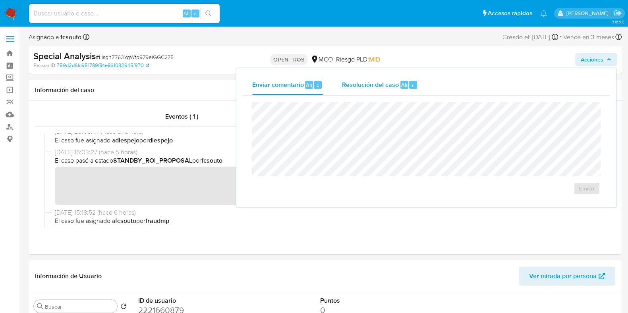
drag, startPoint x: 391, startPoint y: 86, endPoint x: 380, endPoint y: 89, distance: 11.5
click at [390, 86] on span "Resolución del caso" at bounding box center [370, 84] width 57 height 9
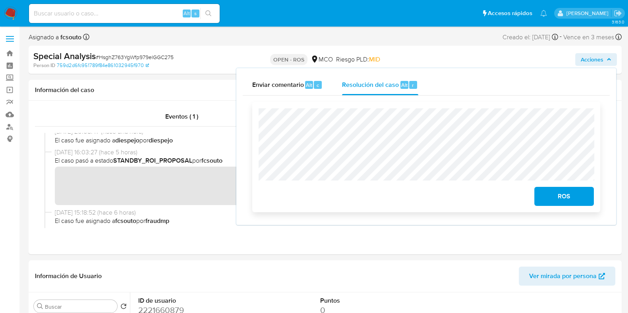
click at [547, 190] on span "ROS" at bounding box center [563, 196] width 39 height 17
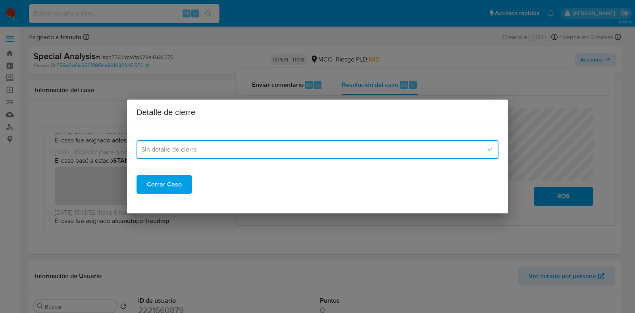
click at [310, 148] on span "Sin detalle de cierre" at bounding box center [313, 150] width 345 height 8
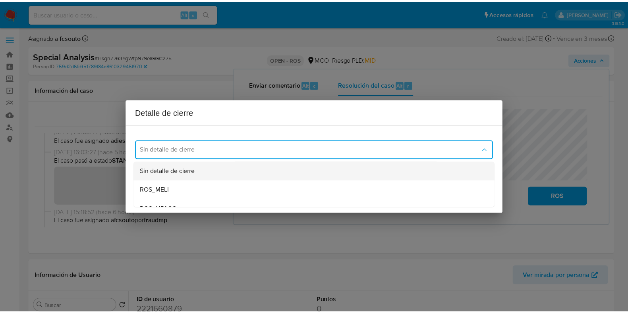
scroll to position [45, 0]
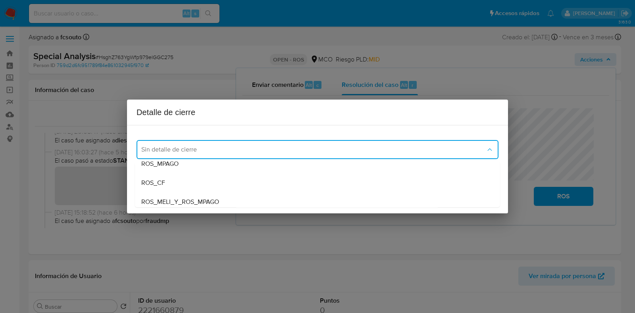
click at [253, 169] on div "ROS_MPAGO" at bounding box center [317, 163] width 352 height 19
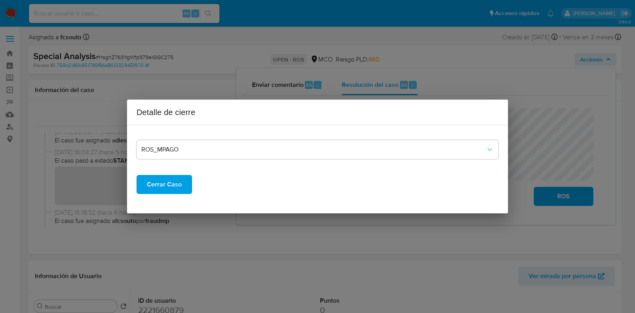
click at [172, 184] on span "Cerrar Caso" at bounding box center [164, 184] width 35 height 17
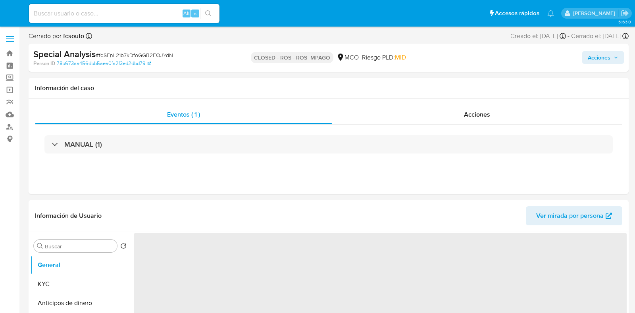
select select "10"
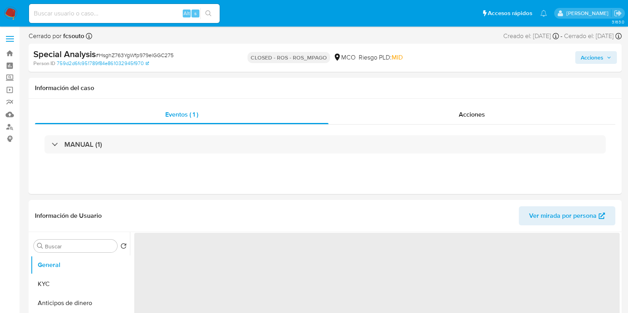
select select "10"
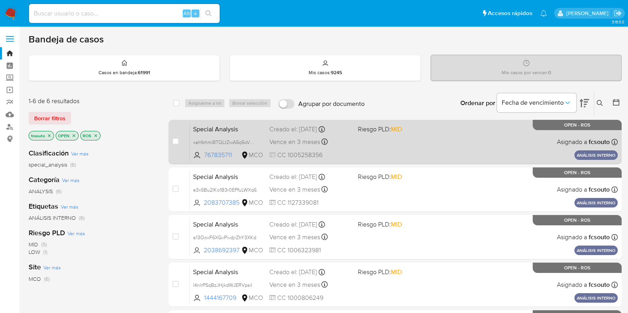
click at [412, 139] on div "Special Analysis xaHbhmiBTQLtZwA5q5oVm8tm 767835711 MCO Riesgo PLD: MID Creado …" at bounding box center [404, 142] width 428 height 40
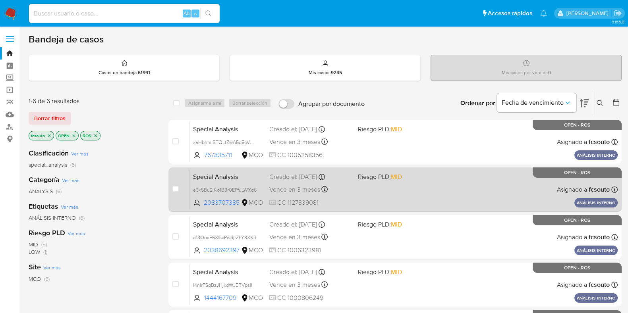
click at [375, 193] on div "Special Analysis e3x5Bu2IKo1B3r0EPfuLWXq6 2083707385 MCO Riesgo PLD: MID Creado…" at bounding box center [404, 189] width 428 height 40
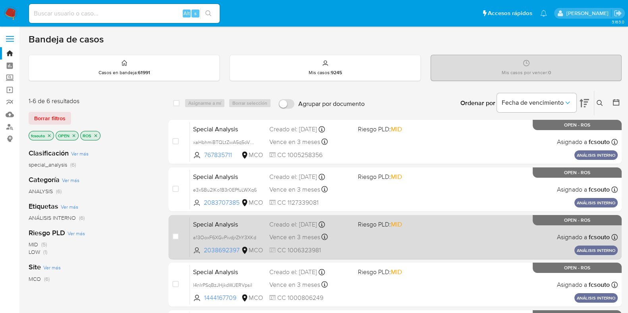
click at [381, 231] on div "Special Analysis a13OoxF6XGvPivdjrZhY3XKd 2038692397 MCO Riesgo PLD: MID Creado…" at bounding box center [404, 237] width 428 height 40
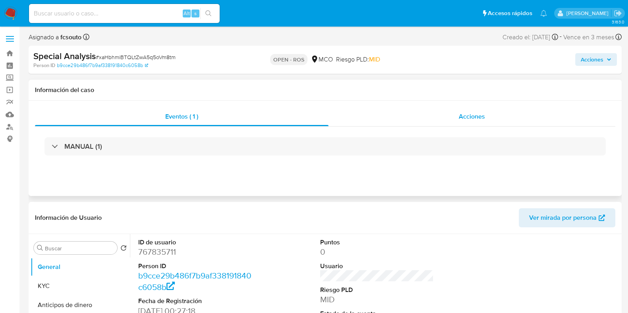
click at [464, 123] on div "Acciones" at bounding box center [471, 116] width 287 height 19
select select "10"
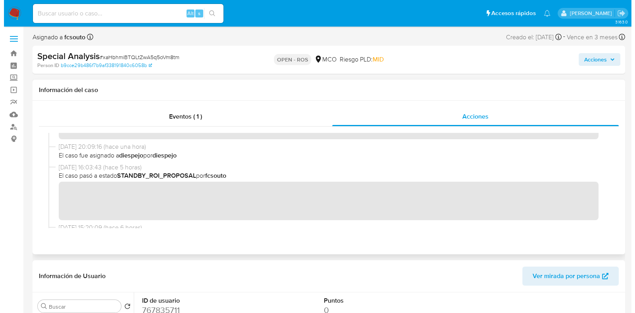
scroll to position [149, 0]
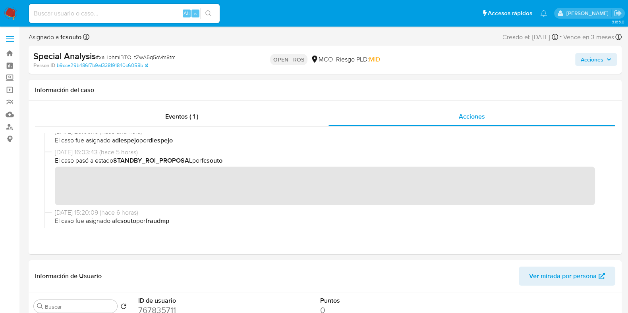
click at [585, 65] on span "Acciones" at bounding box center [591, 59] width 23 height 13
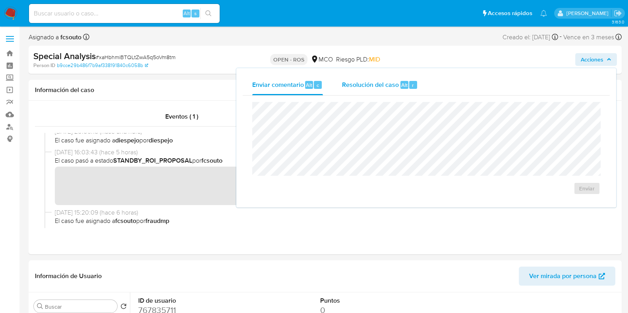
click at [378, 94] on div "Resolución del caso Alt r" at bounding box center [380, 85] width 76 height 21
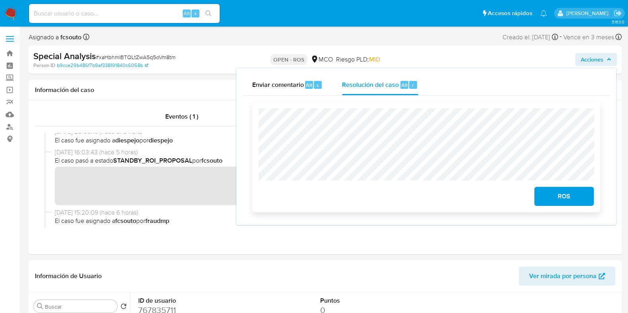
click at [579, 203] on span "ROS" at bounding box center [563, 196] width 39 height 17
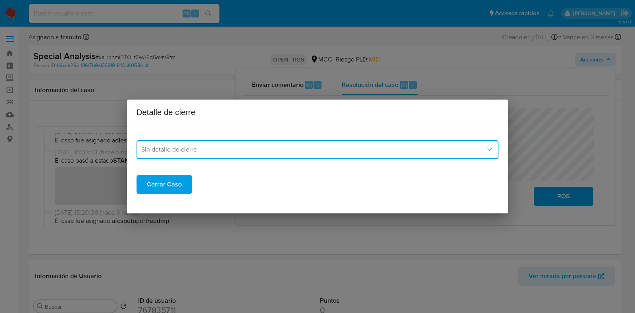
click at [226, 156] on button "Sin detalle de cierre" at bounding box center [318, 149] width 362 height 19
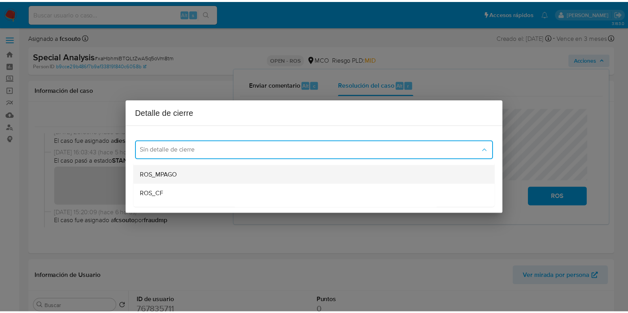
scroll to position [45, 0]
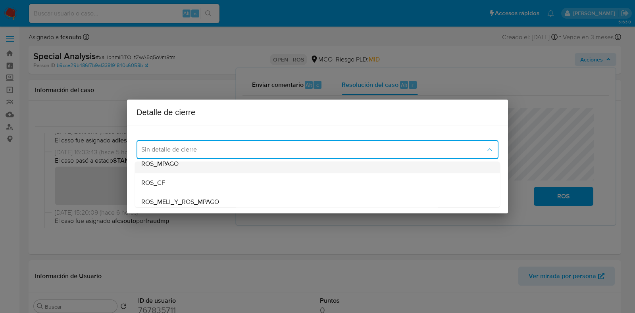
click at [199, 169] on div "ROS_MPAGO" at bounding box center [317, 163] width 352 height 19
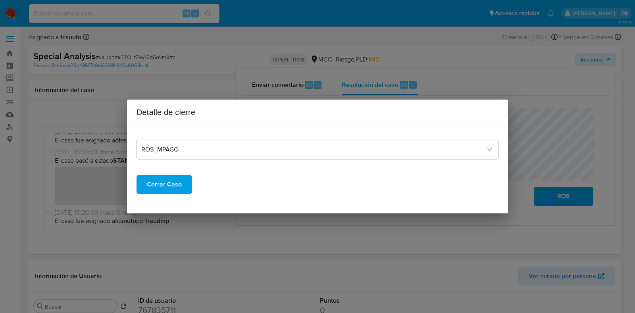
click at [166, 192] on span "Cerrar Caso" at bounding box center [164, 184] width 35 height 17
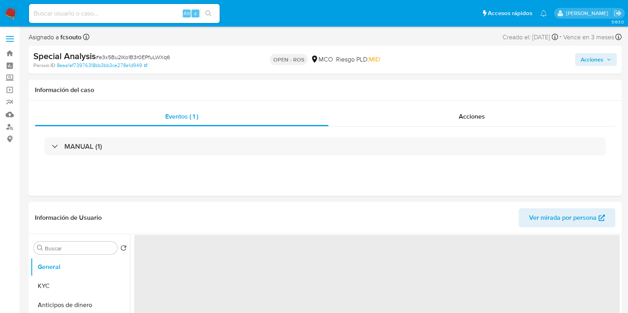
select select "10"
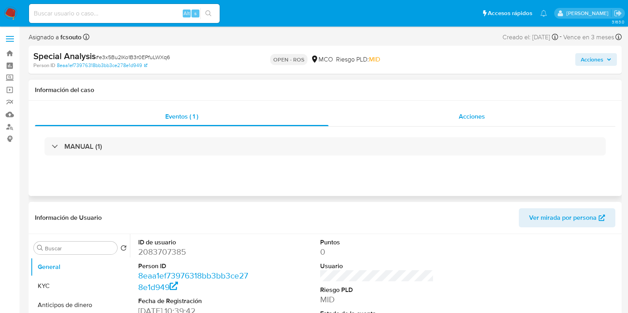
click at [494, 121] on div "Acciones" at bounding box center [471, 116] width 287 height 19
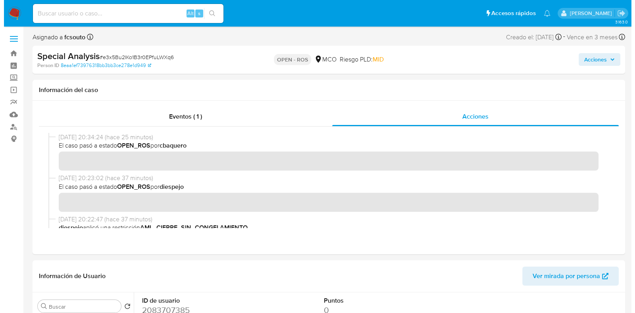
scroll to position [190, 0]
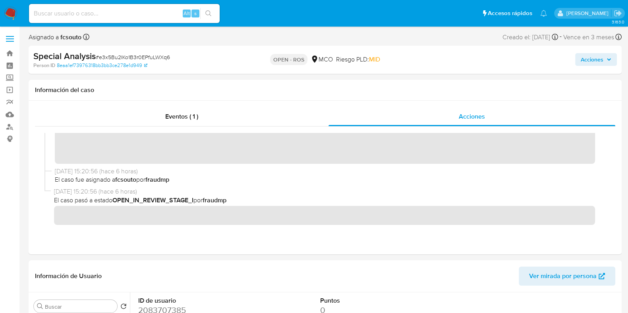
click at [593, 61] on span "Acciones" at bounding box center [591, 59] width 23 height 13
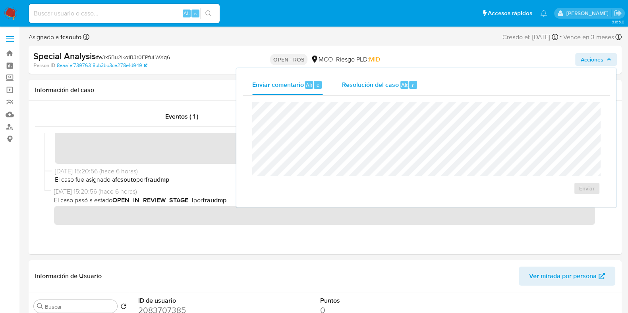
click at [379, 85] on span "Resolución del caso" at bounding box center [370, 84] width 57 height 9
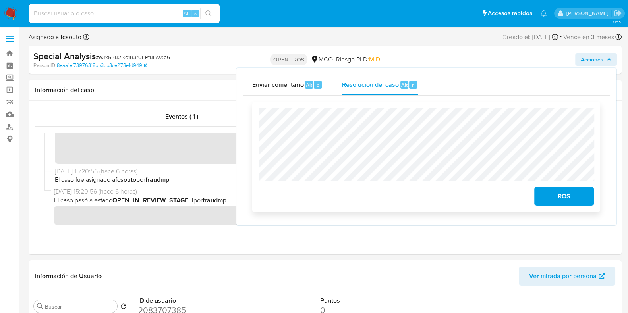
click at [559, 198] on span "ROS" at bounding box center [563, 196] width 39 height 17
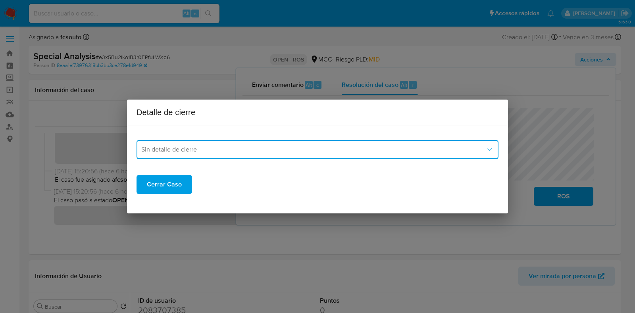
click at [254, 154] on button "Sin detalle de cierre" at bounding box center [318, 149] width 362 height 19
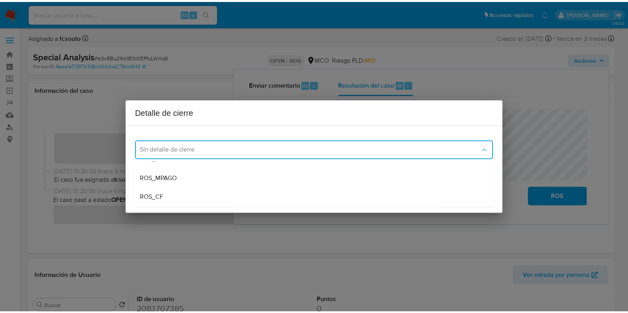
scroll to position [45, 0]
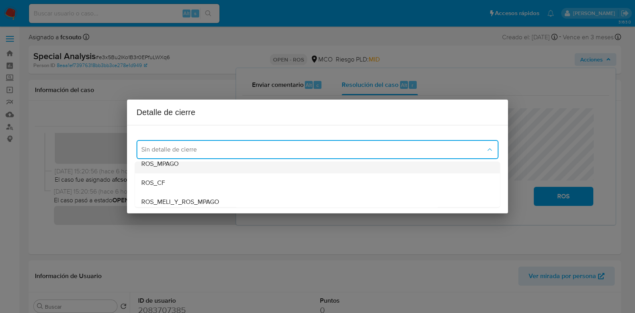
click at [225, 165] on div "ROS_MPAGO" at bounding box center [317, 163] width 352 height 19
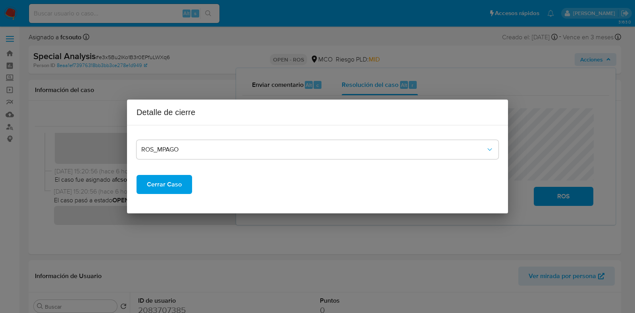
click at [169, 187] on span "Cerrar Caso" at bounding box center [164, 184] width 35 height 17
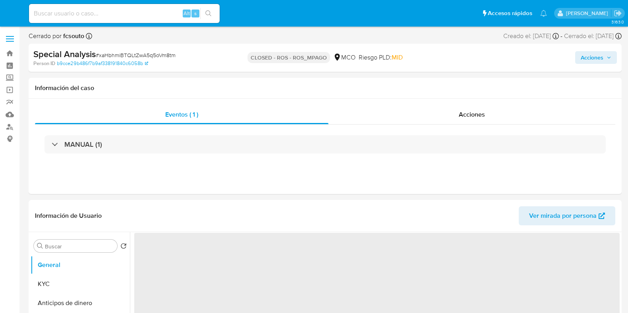
select select "10"
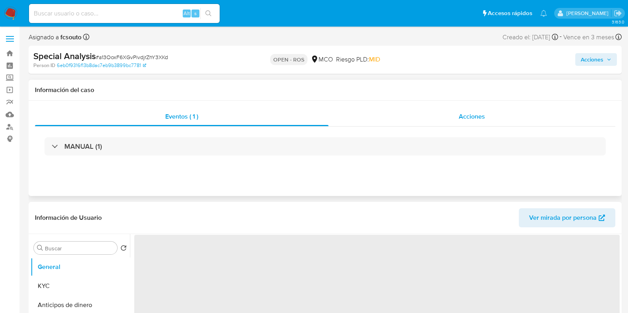
click at [473, 111] on div "Acciones" at bounding box center [471, 116] width 287 height 19
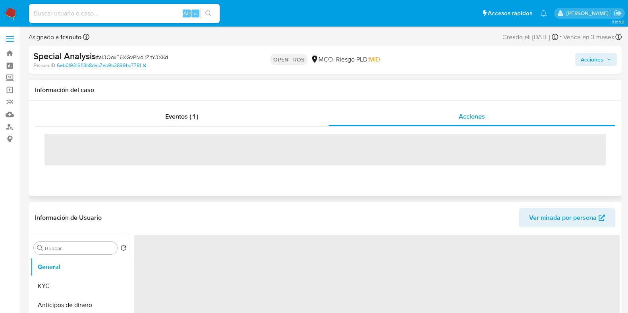
select select "10"
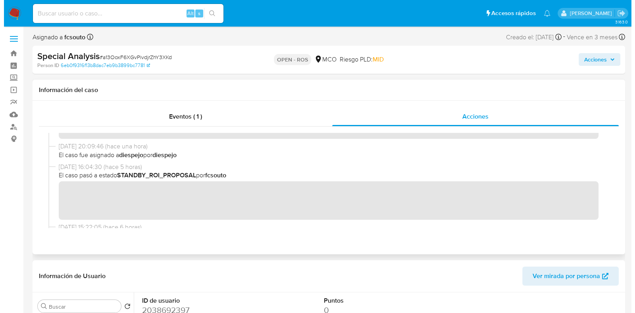
scroll to position [149, 0]
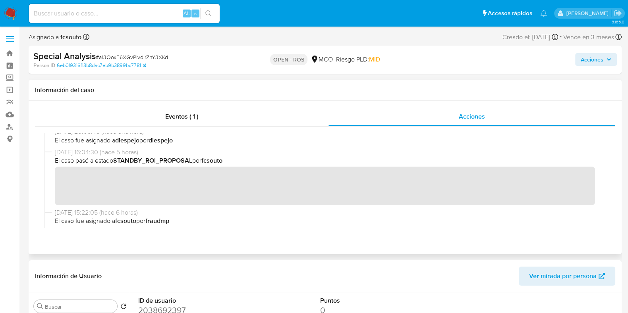
click at [590, 71] on div "Special Analysis # a13OoxF6XGvPivdjrZhY3XKd Person ID 6eb0f9316f13b8dac7eb9b389…" at bounding box center [325, 60] width 593 height 28
click at [593, 60] on span "Acciones" at bounding box center [591, 59] width 23 height 13
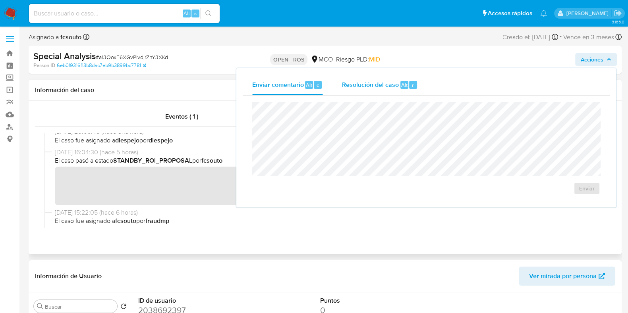
click at [377, 84] on span "Resolución del caso" at bounding box center [370, 84] width 57 height 9
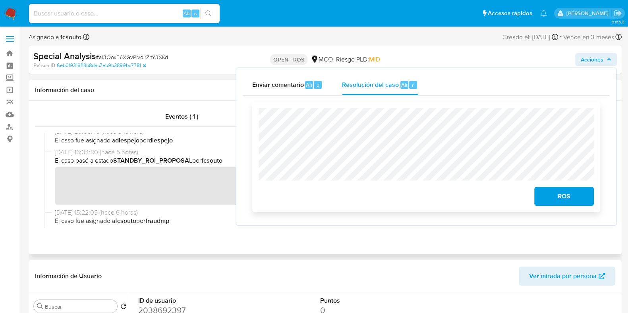
click at [561, 201] on span "ROS" at bounding box center [563, 196] width 39 height 17
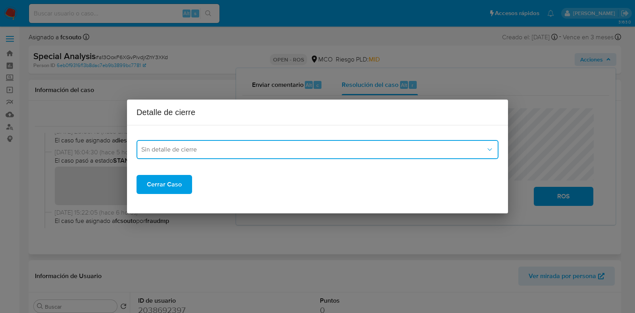
click at [304, 147] on span "Sin detalle de cierre" at bounding box center [313, 150] width 345 height 8
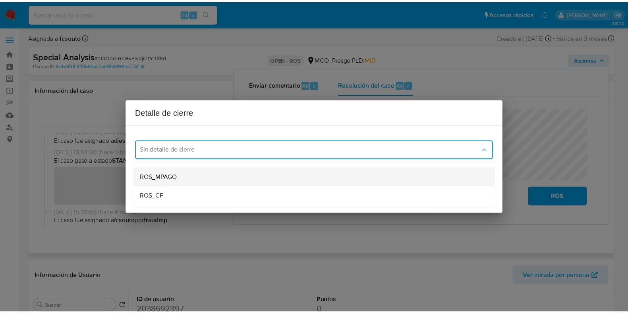
scroll to position [45, 0]
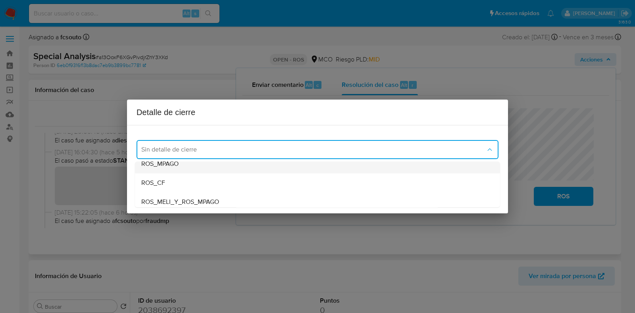
click at [234, 164] on div "ROS_MPAGO" at bounding box center [317, 163] width 352 height 19
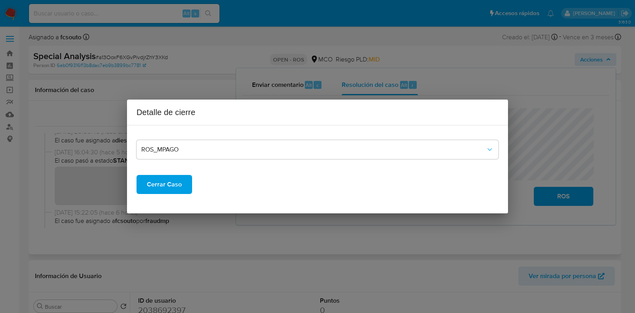
click at [171, 185] on span "Cerrar Caso" at bounding box center [164, 184] width 35 height 17
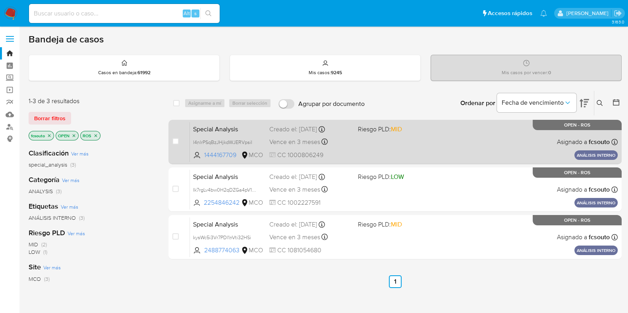
click at [406, 143] on div "Special Analysis l4nlrPSqBzJHjkdWJERVpsiI 1444167709 MCO Riesgo PLD: MID Creado…" at bounding box center [404, 142] width 428 height 40
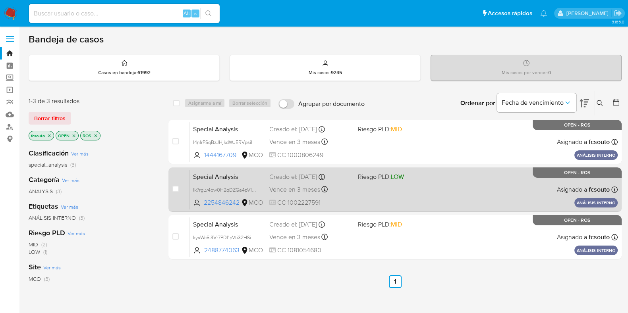
click at [373, 196] on div "Special Analysis Ik7rgLv4bw0H2qDZGa4pV1TV 2254846242 MCO Riesgo PLD: LOW Creado…" at bounding box center [404, 189] width 428 height 40
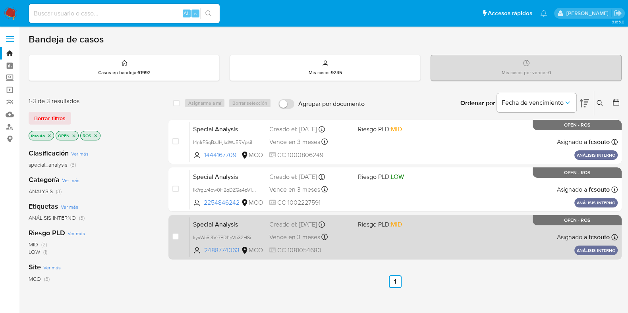
click at [389, 237] on span at bounding box center [399, 237] width 82 height 2
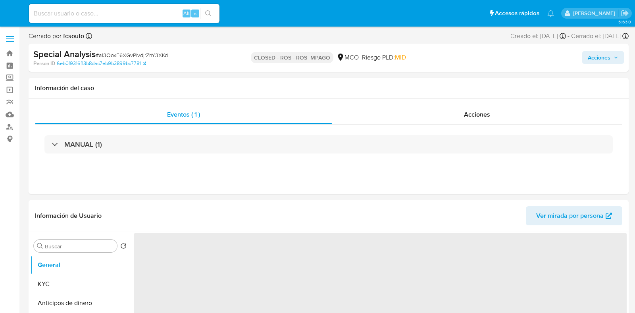
select select "10"
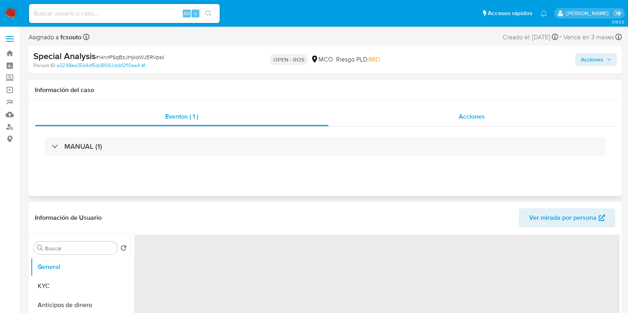
click at [478, 122] on div "Acciones" at bounding box center [471, 116] width 287 height 19
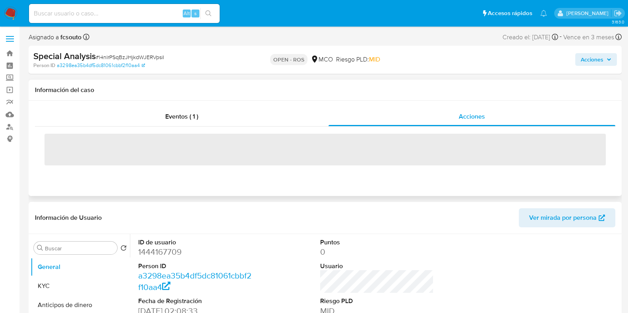
select select "10"
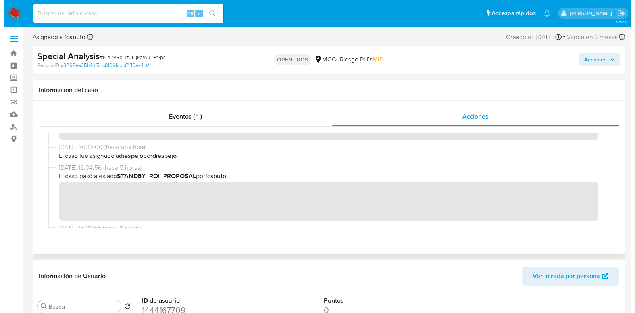
scroll to position [149, 0]
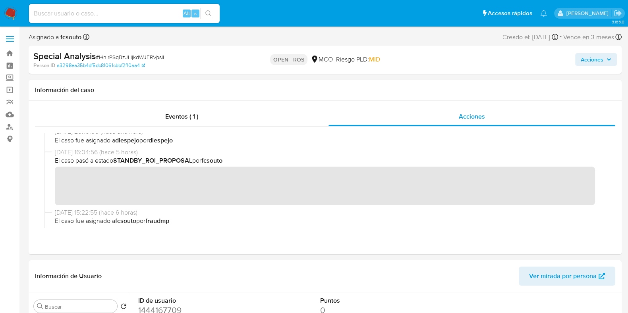
click at [594, 55] on span "Acciones" at bounding box center [591, 59] width 23 height 13
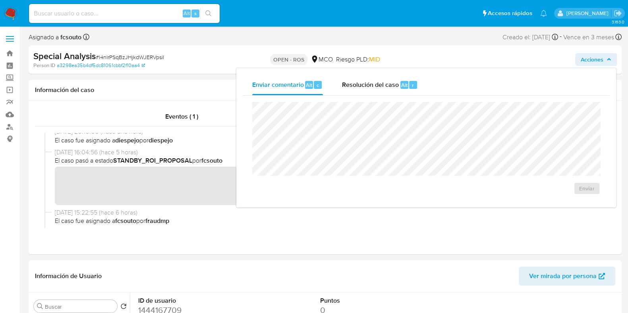
click at [379, 96] on div "Enviar comentario Alt c Resolución del caso Alt r Enviar" at bounding box center [426, 138] width 367 height 127
click at [360, 90] on div "Resolución del caso Alt r" at bounding box center [380, 85] width 76 height 21
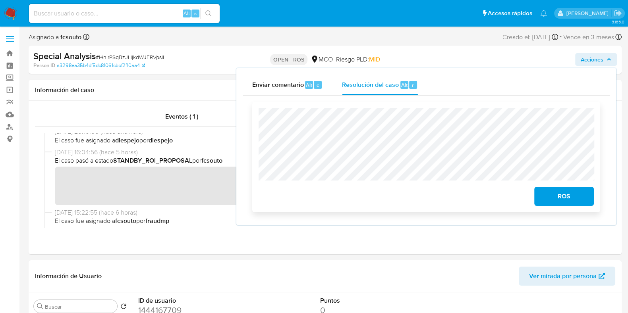
click at [562, 199] on span "ROS" at bounding box center [563, 196] width 39 height 17
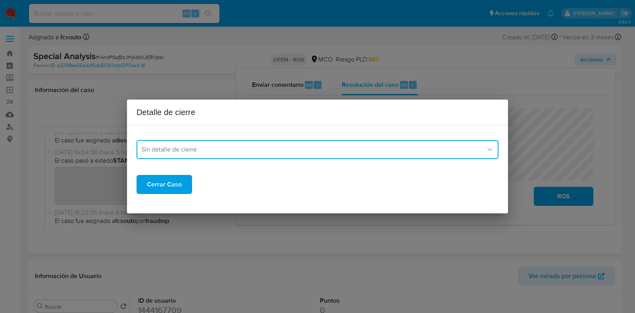
click at [317, 152] on span "Sin detalle de cierre" at bounding box center [313, 150] width 345 height 8
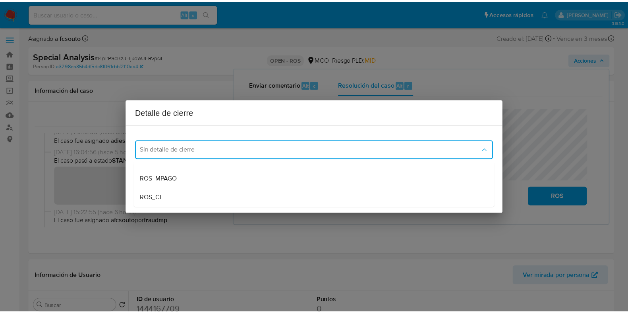
scroll to position [45, 0]
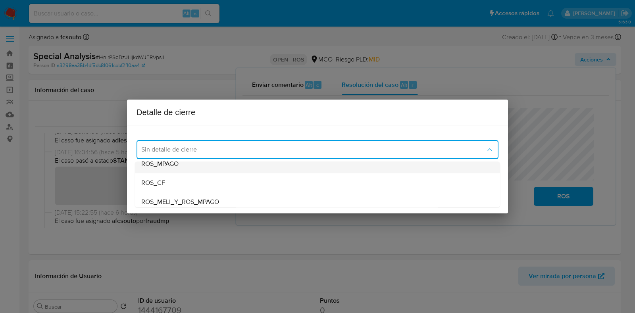
click at [284, 165] on div "ROS_MPAGO" at bounding box center [317, 163] width 352 height 19
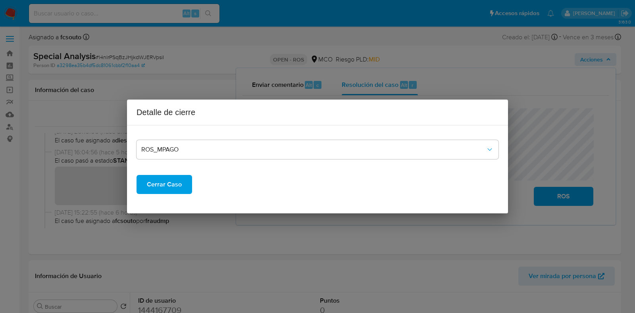
click at [175, 195] on div "ROS_MPAGO Cerrar Caso" at bounding box center [318, 169] width 362 height 75
drag, startPoint x: 175, startPoint y: 185, endPoint x: 162, endPoint y: 187, distance: 12.8
click at [175, 184] on span "Cerrar Caso" at bounding box center [164, 184] width 35 height 17
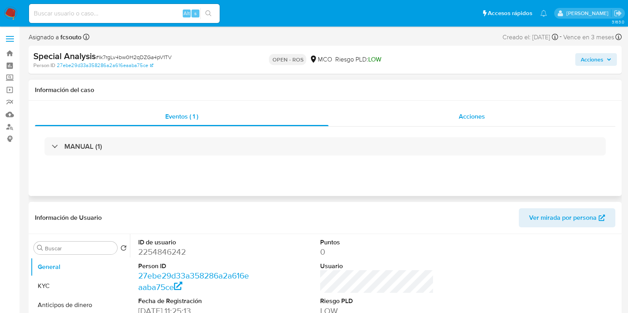
click at [482, 116] on span "Acciones" at bounding box center [471, 116] width 26 height 9
select select "10"
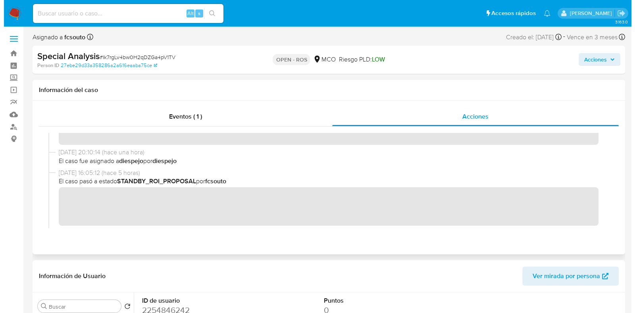
scroll to position [149, 0]
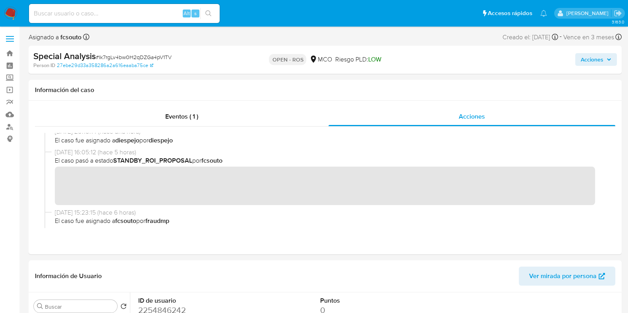
click at [502, 60] on span "Acciones" at bounding box center [591, 59] width 23 height 13
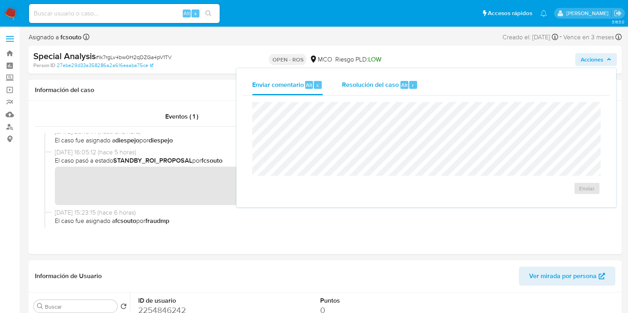
click at [352, 81] on span "Resolución del caso" at bounding box center [370, 84] width 57 height 9
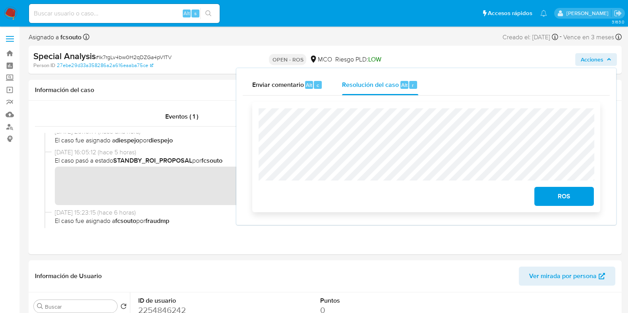
click at [502, 202] on span "ROS" at bounding box center [563, 196] width 39 height 17
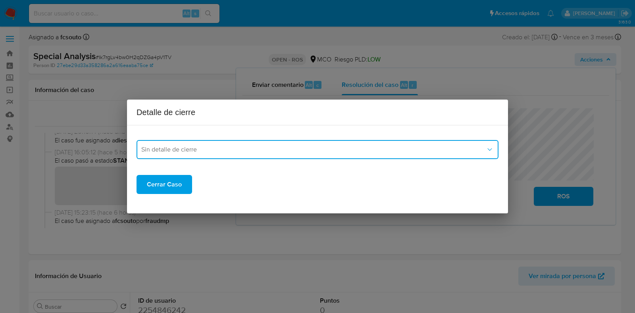
click at [319, 146] on span "Sin detalle de cierre" at bounding box center [313, 150] width 345 height 8
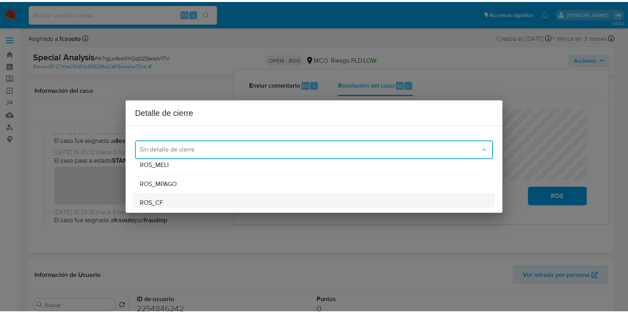
scroll to position [45, 0]
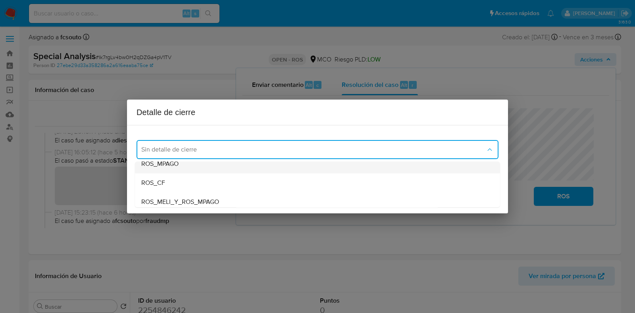
click at [259, 166] on div "ROS_MPAGO" at bounding box center [317, 163] width 352 height 19
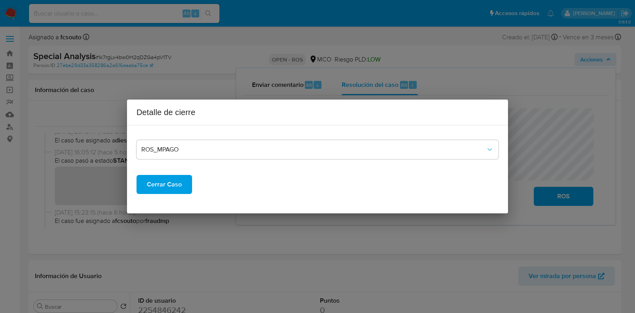
click at [171, 181] on span "Cerrar Caso" at bounding box center [164, 184] width 35 height 17
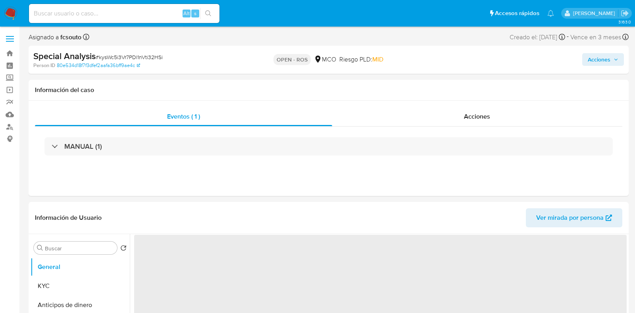
select select "10"
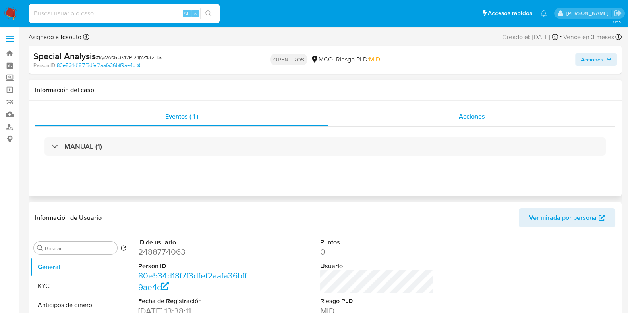
click at [488, 113] on div "Acciones" at bounding box center [471, 116] width 287 height 19
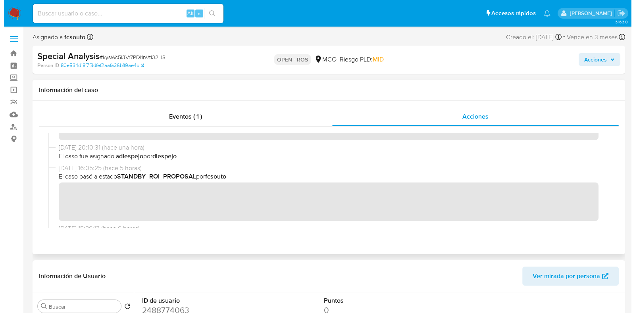
scroll to position [149, 0]
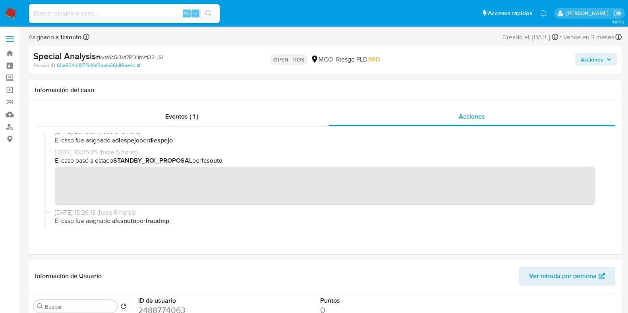
click at [605, 56] on span "Acciones" at bounding box center [595, 59] width 31 height 11
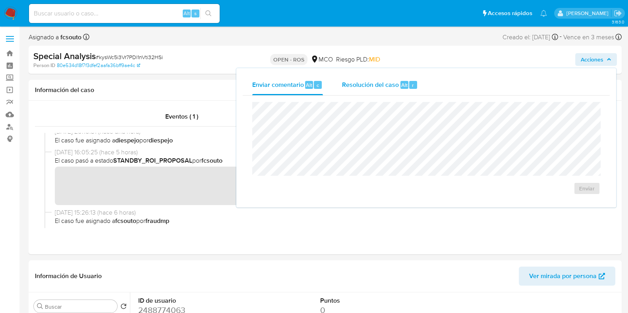
click at [376, 90] on div "Resolución del caso Alt r" at bounding box center [380, 85] width 76 height 21
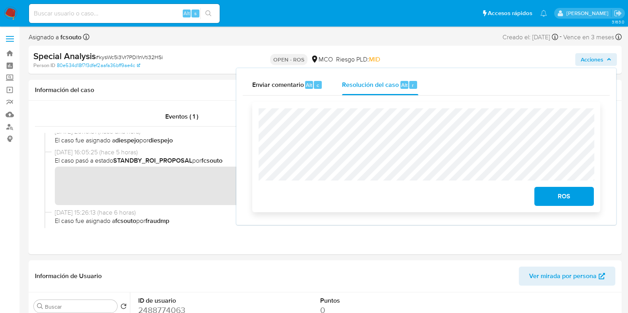
drag, startPoint x: 576, startPoint y: 197, endPoint x: 555, endPoint y: 198, distance: 20.2
click at [576, 197] on span "ROS" at bounding box center [563, 196] width 39 height 17
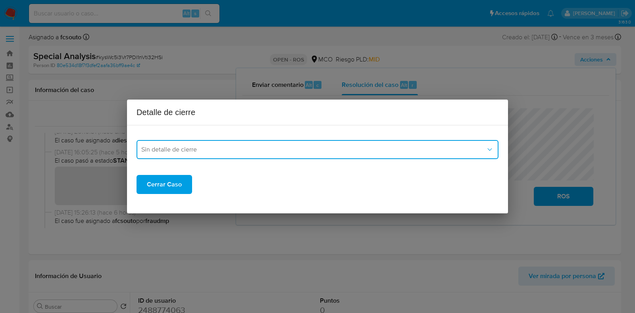
drag, startPoint x: 286, startPoint y: 144, endPoint x: 283, endPoint y: 148, distance: 4.2
click at [286, 145] on button "Sin detalle de cierre" at bounding box center [318, 149] width 362 height 19
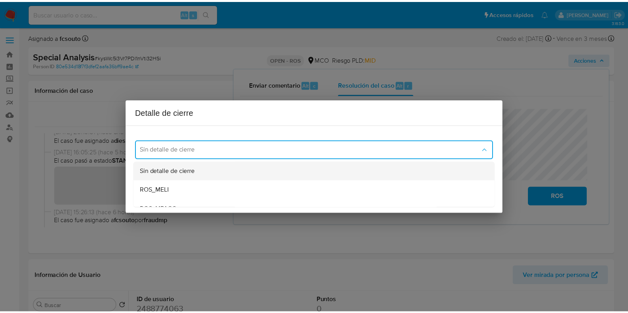
scroll to position [45, 0]
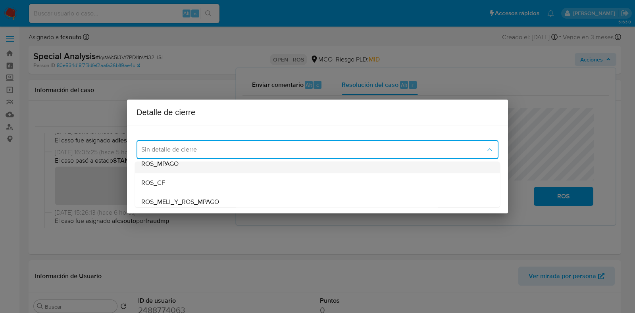
click at [239, 166] on div "ROS_MPAGO" at bounding box center [317, 163] width 352 height 19
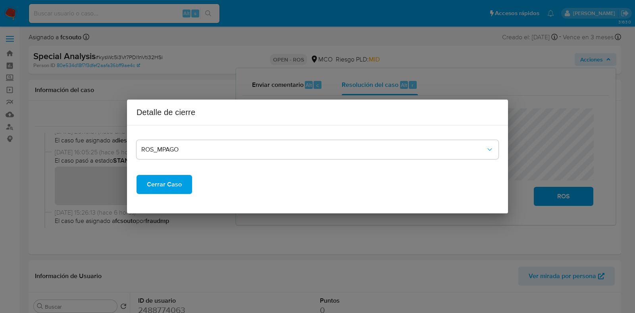
click at [179, 189] on span "Cerrar Caso" at bounding box center [164, 184] width 35 height 17
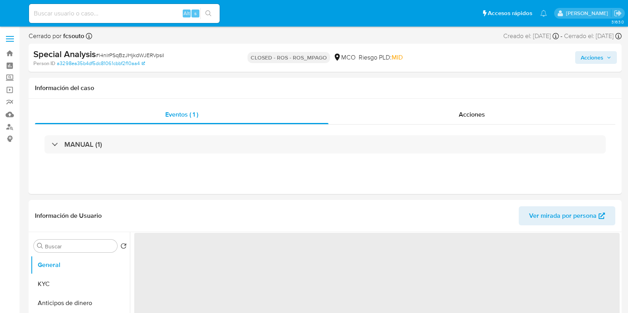
select select "10"
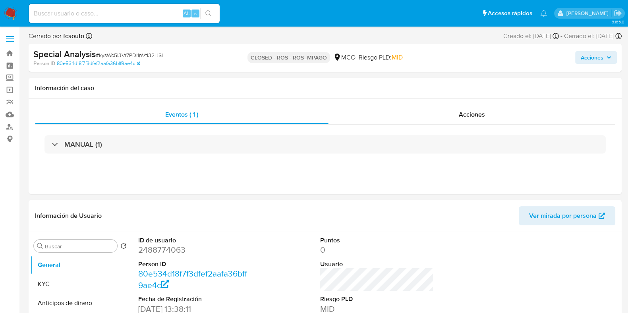
select select "10"
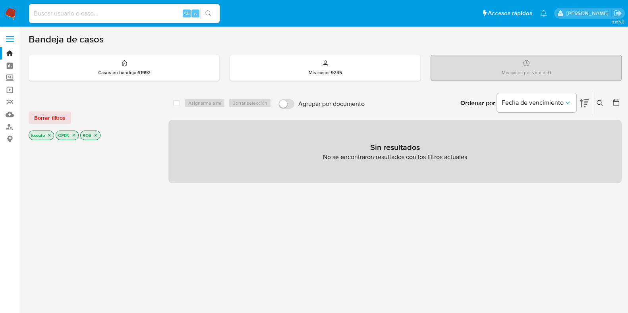
click at [19, 6] on nav "Pausado Ver notificaciones Alt s Accesos rápidos Presiona las siguientes teclas…" at bounding box center [314, 13] width 628 height 27
click at [12, 13] on img at bounding box center [10, 13] width 13 height 13
